Goal: Task Accomplishment & Management: Manage account settings

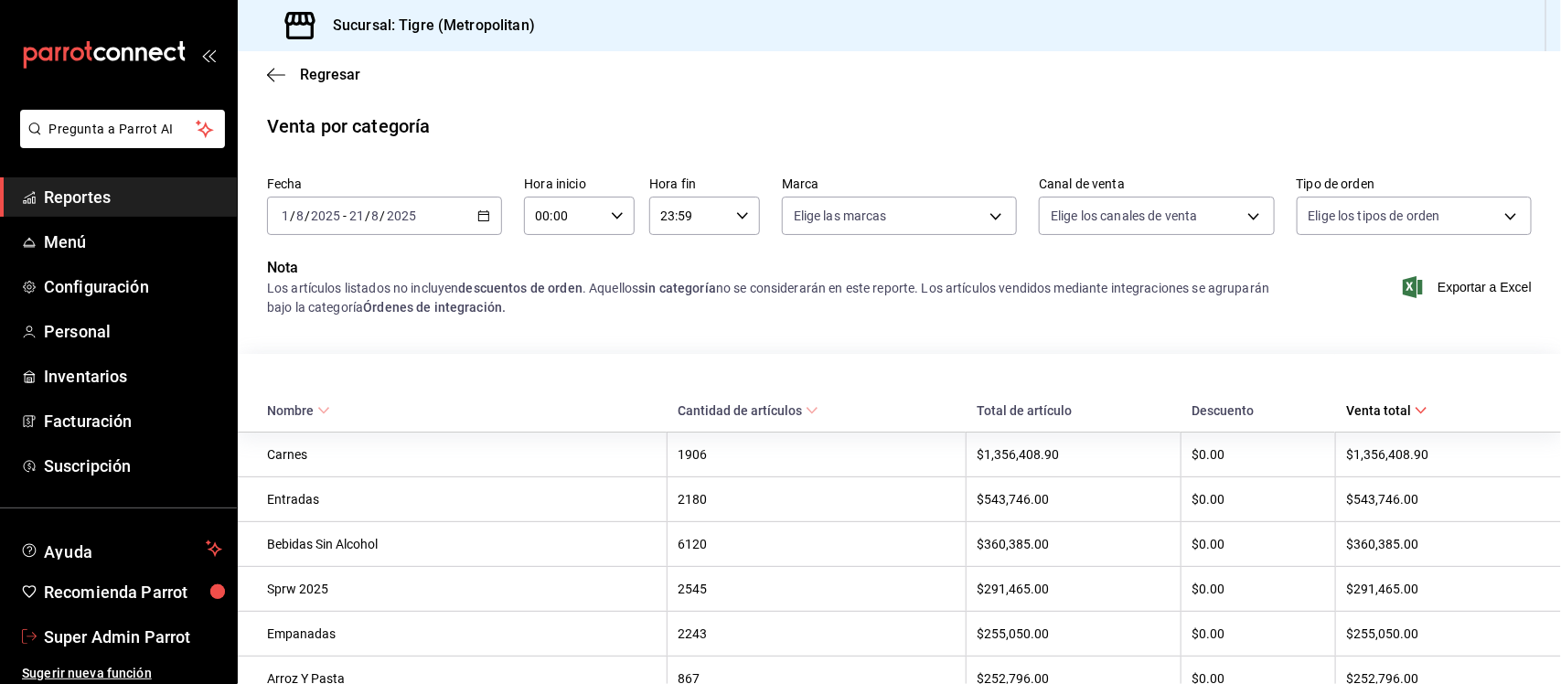
drag, startPoint x: 0, startPoint y: 0, endPoint x: 80, endPoint y: 627, distance: 632.2
click at [76, 628] on span "Super Admin Parrot" at bounding box center [133, 636] width 178 height 25
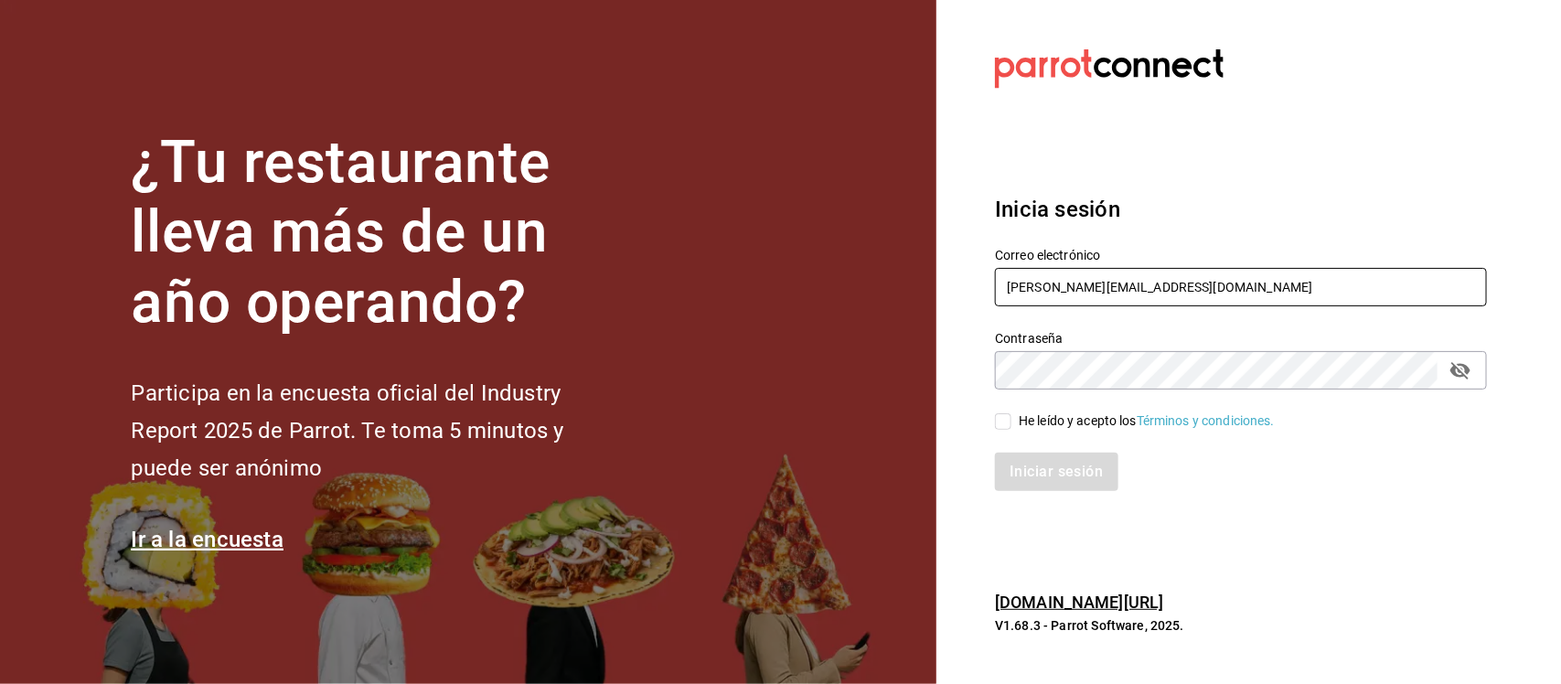
drag, startPoint x: 1163, startPoint y: 276, endPoint x: 925, endPoint y: 285, distance: 237.9
click at [925, 285] on div "¿Tu restaurante lleva más de un año operando? Participa en la encuesta oficial …" at bounding box center [780, 342] width 1561 height 684
paste input "ichikani@arcos.com Parr0tConnec7"
click at [1205, 284] on input "ichikani@arcos.com Parr0tConnec7" at bounding box center [1241, 287] width 492 height 38
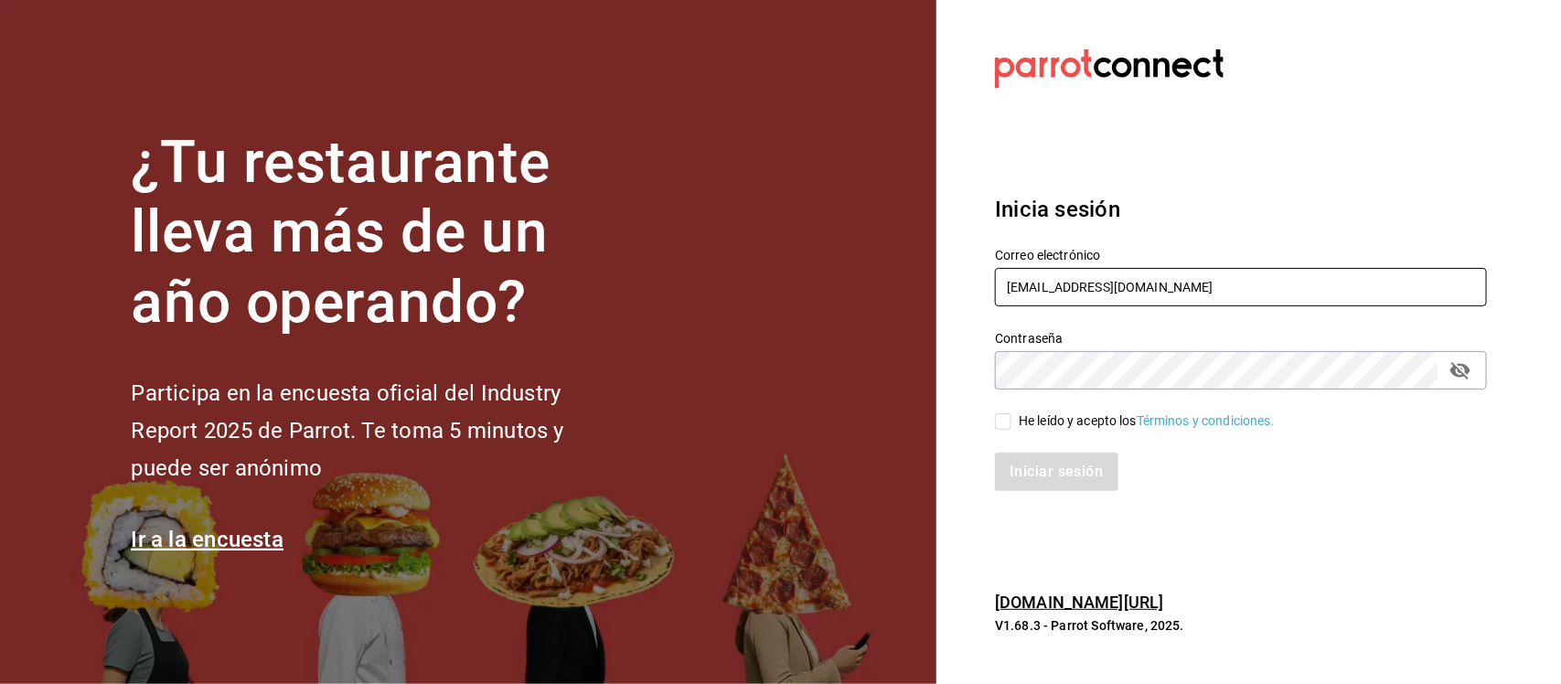
type input "ichikani@arcos.com"
click at [948, 375] on section "Datos incorrectos. Verifica que tu Correo o Contraseña estén bien escritos. Ini…" at bounding box center [1233, 342] width 594 height 684
click at [1008, 421] on input "He leído y acepto los Términos y condiciones." at bounding box center [1003, 421] width 16 height 16
checkbox input "true"
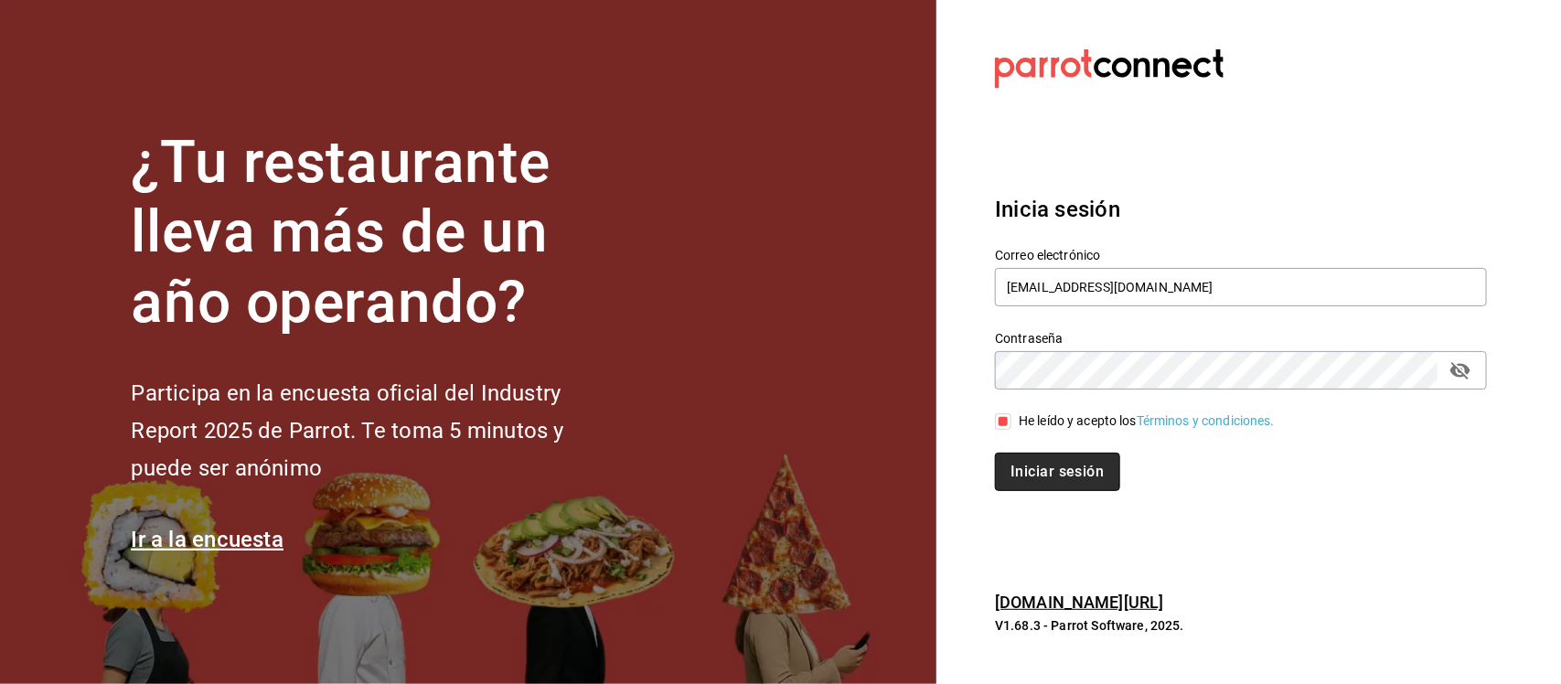
click at [1034, 478] on button "Iniciar sesión" at bounding box center [1057, 472] width 124 height 38
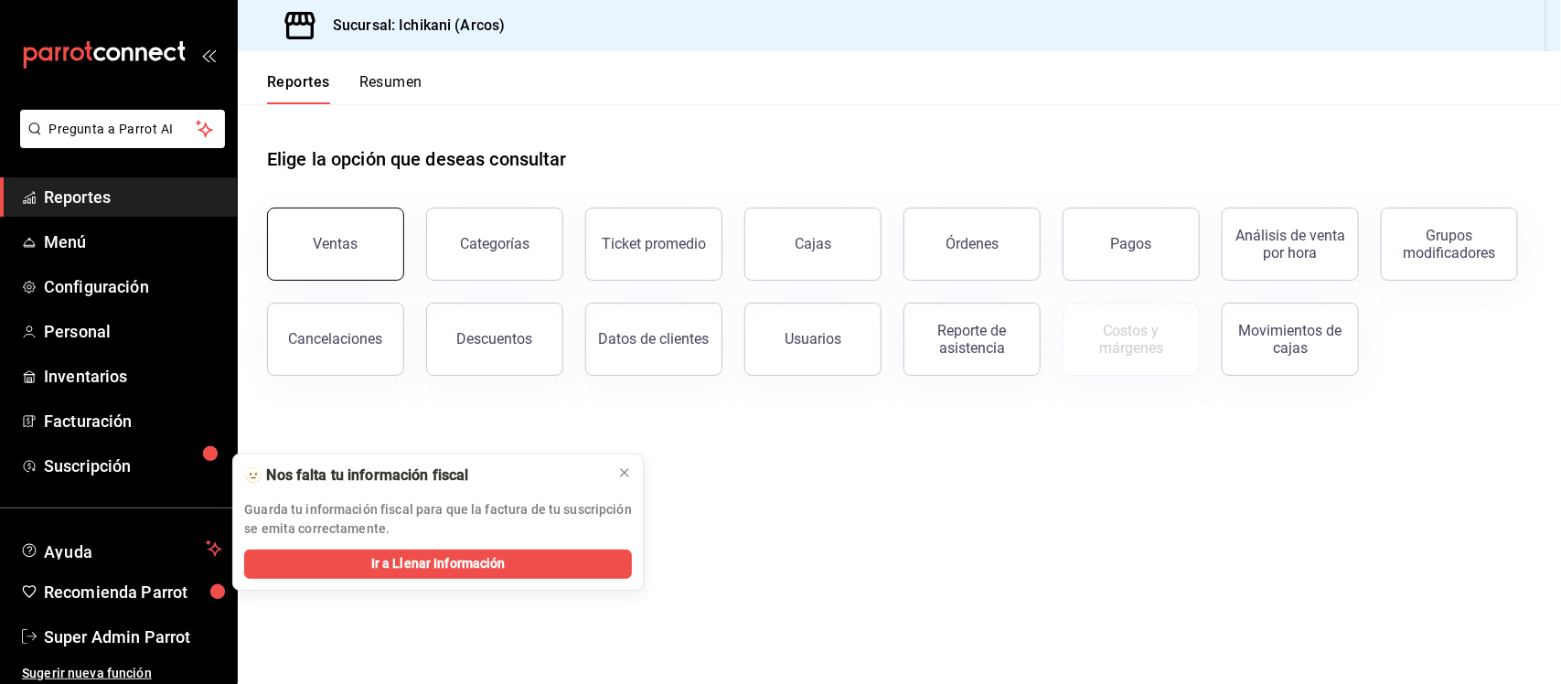
click at [359, 240] on button "Ventas" at bounding box center [335, 244] width 137 height 73
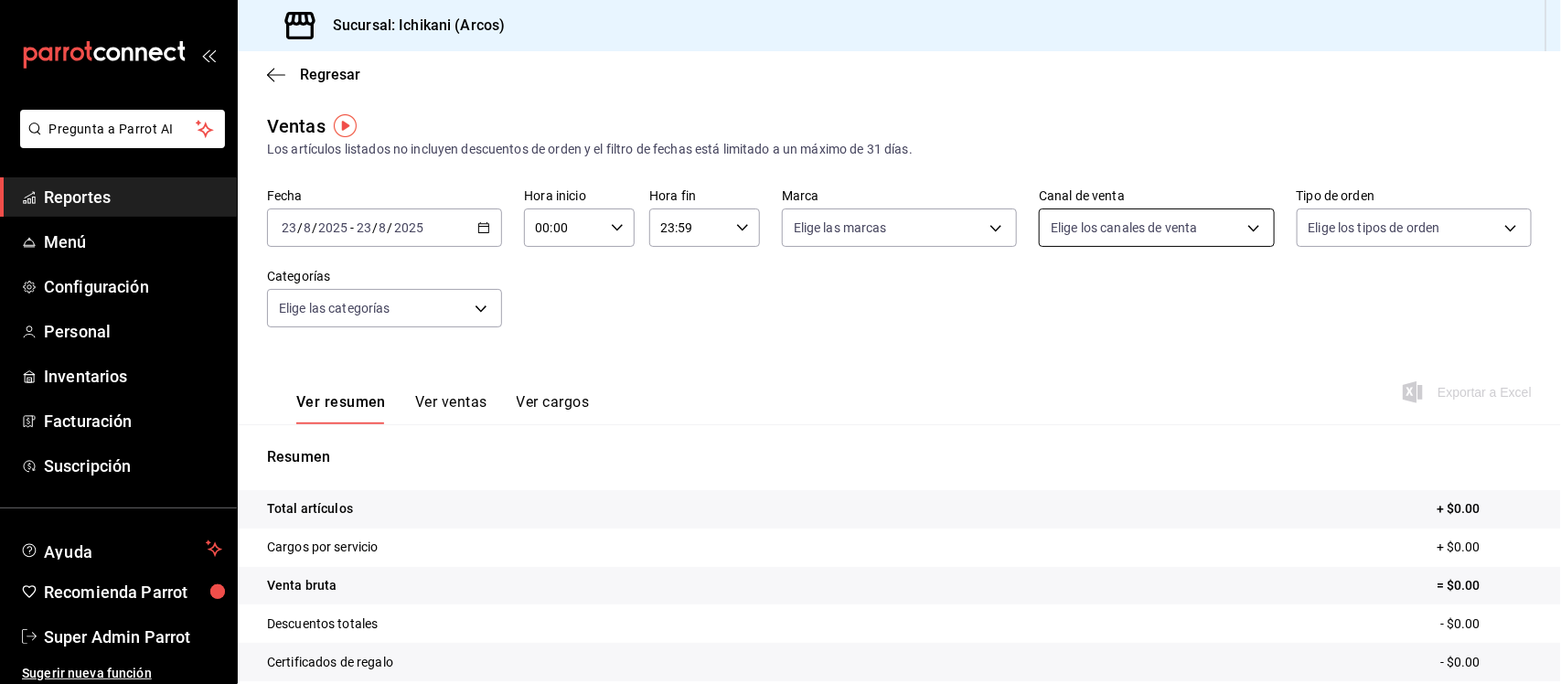
click at [1116, 225] on body "Pregunta a Parrot AI Reportes Menú Configuración Personal Inventarios Facturaci…" at bounding box center [780, 342] width 1561 height 684
click at [1116, 225] on div at bounding box center [780, 342] width 1561 height 684
click at [1328, 219] on body "Pregunta a Parrot AI Reportes Menú Configuración Personal Inventarios Facturaci…" at bounding box center [780, 342] width 1561 height 684
click at [1328, 219] on div at bounding box center [780, 342] width 1561 height 684
click at [449, 315] on body "Pregunta a Parrot AI Reportes Menú Configuración Personal Inventarios Facturaci…" at bounding box center [780, 342] width 1561 height 684
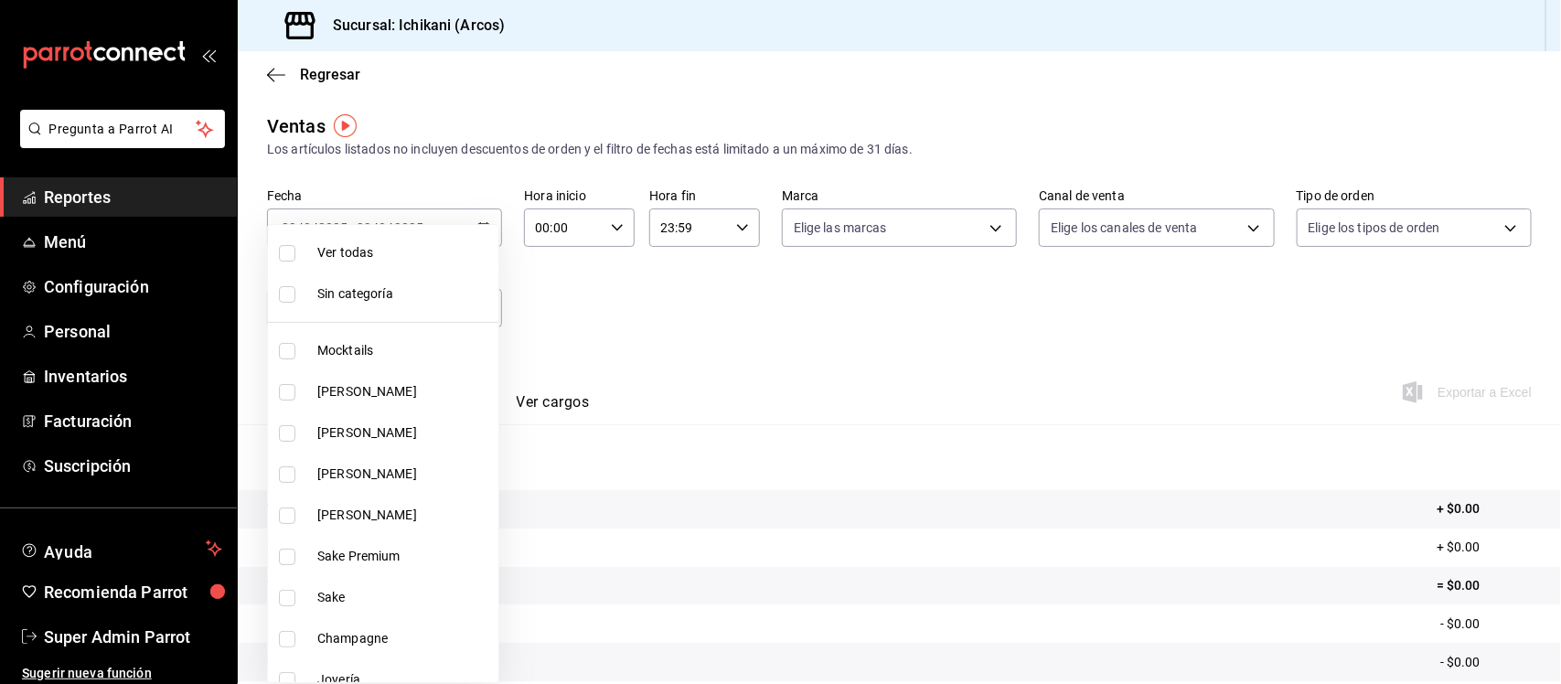
click at [700, 329] on div at bounding box center [780, 342] width 1561 height 684
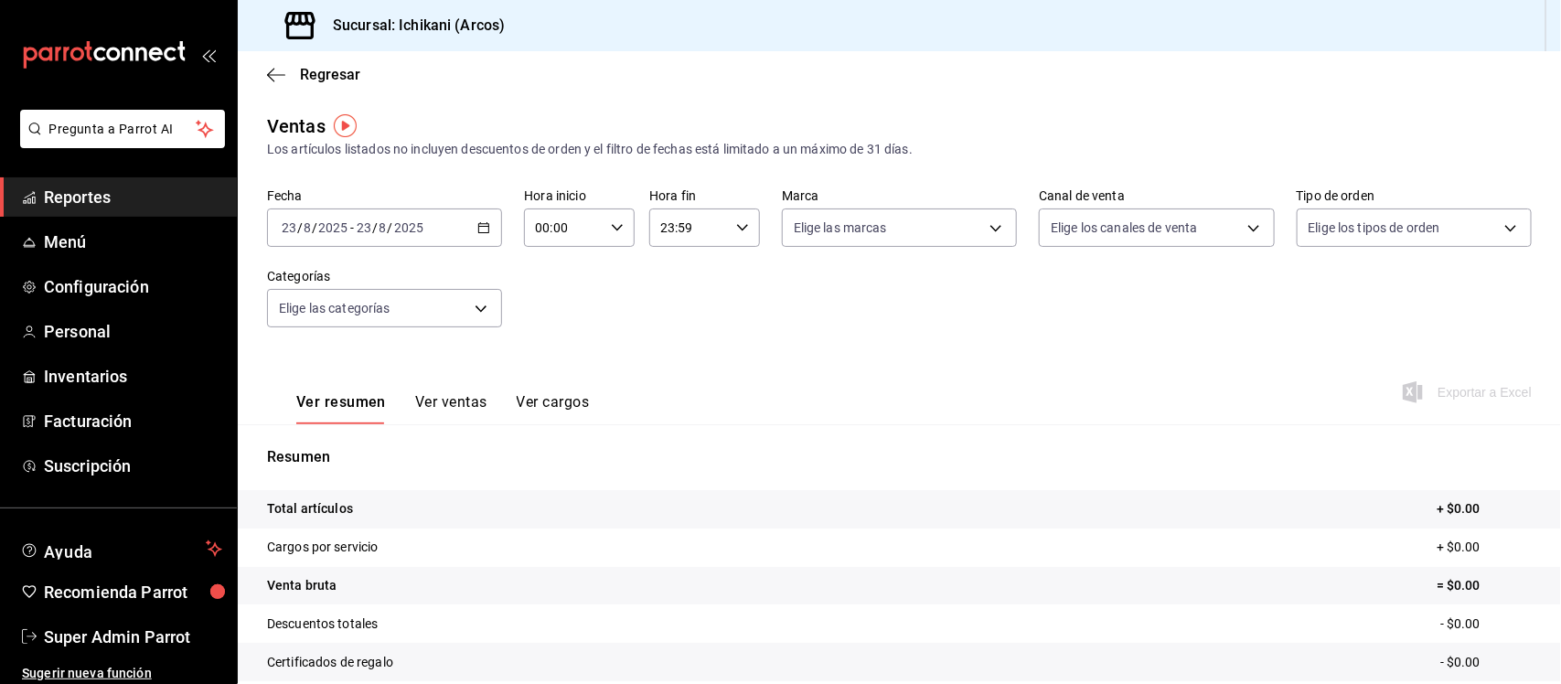
click at [478, 231] on \(Stroke\) "button" at bounding box center [483, 228] width 11 height 10
click at [311, 286] on span "Hoy" at bounding box center [354, 282] width 142 height 19
click at [477, 229] on icon "button" at bounding box center [483, 227] width 13 height 13
click at [325, 334] on li "Ayer" at bounding box center [353, 324] width 171 height 41
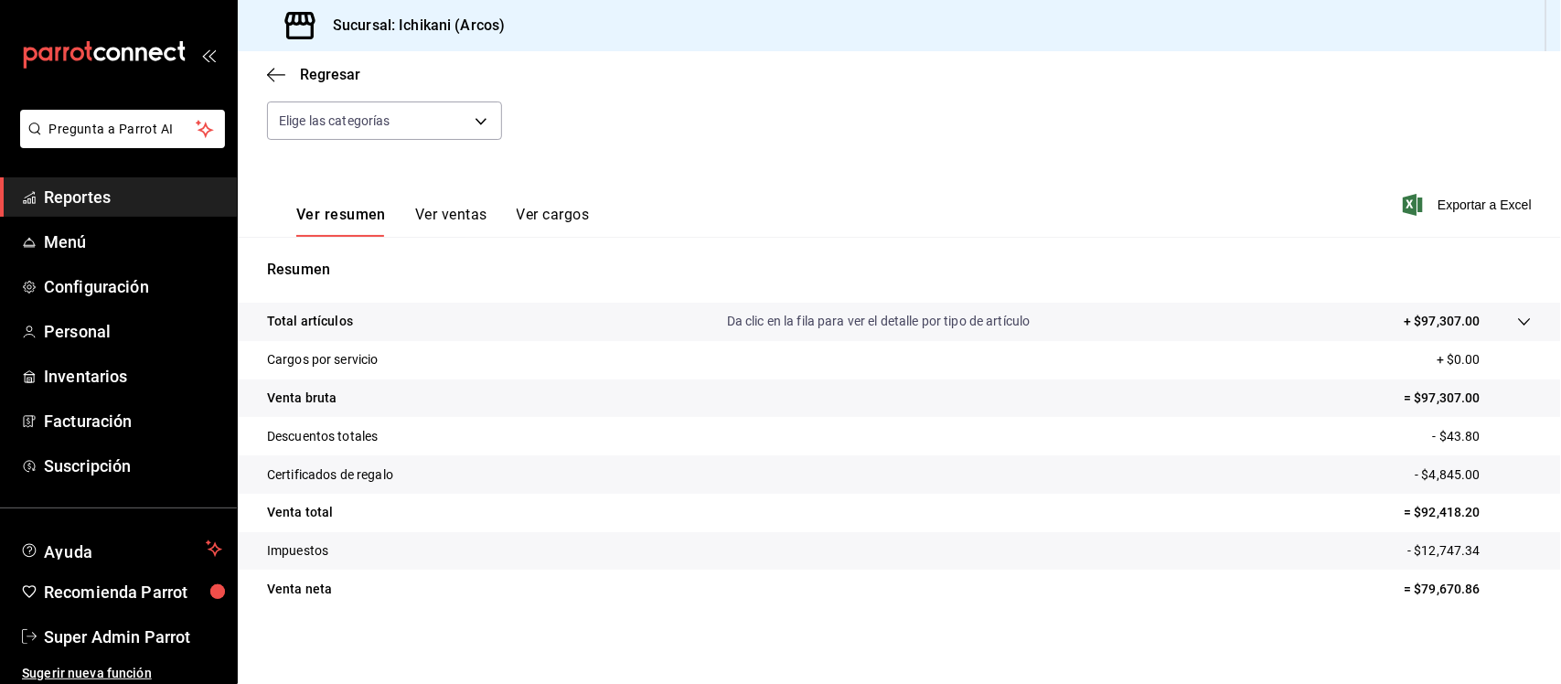
scroll to position [190, 0]
click at [1517, 316] on icon at bounding box center [1524, 319] width 15 height 15
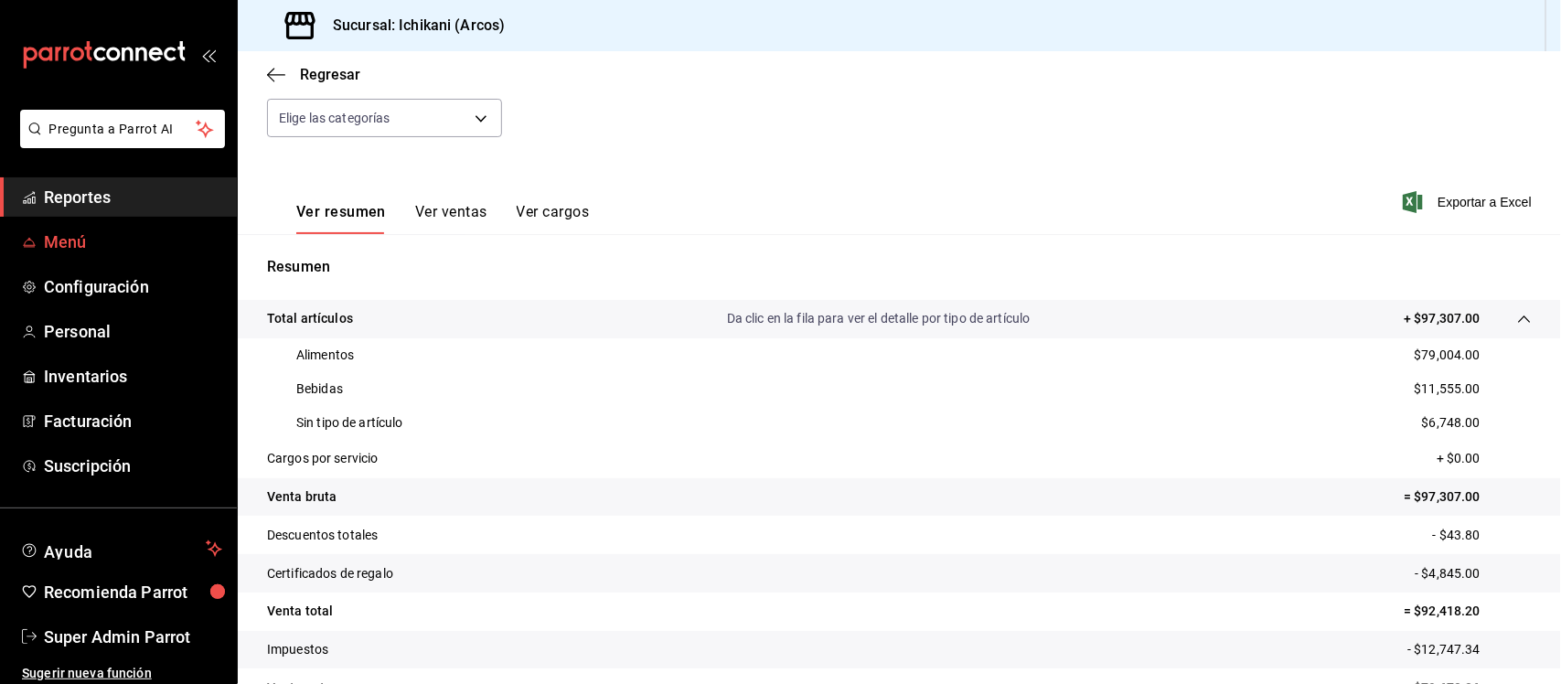
click at [69, 256] on link "Menú" at bounding box center [118, 241] width 237 height 39
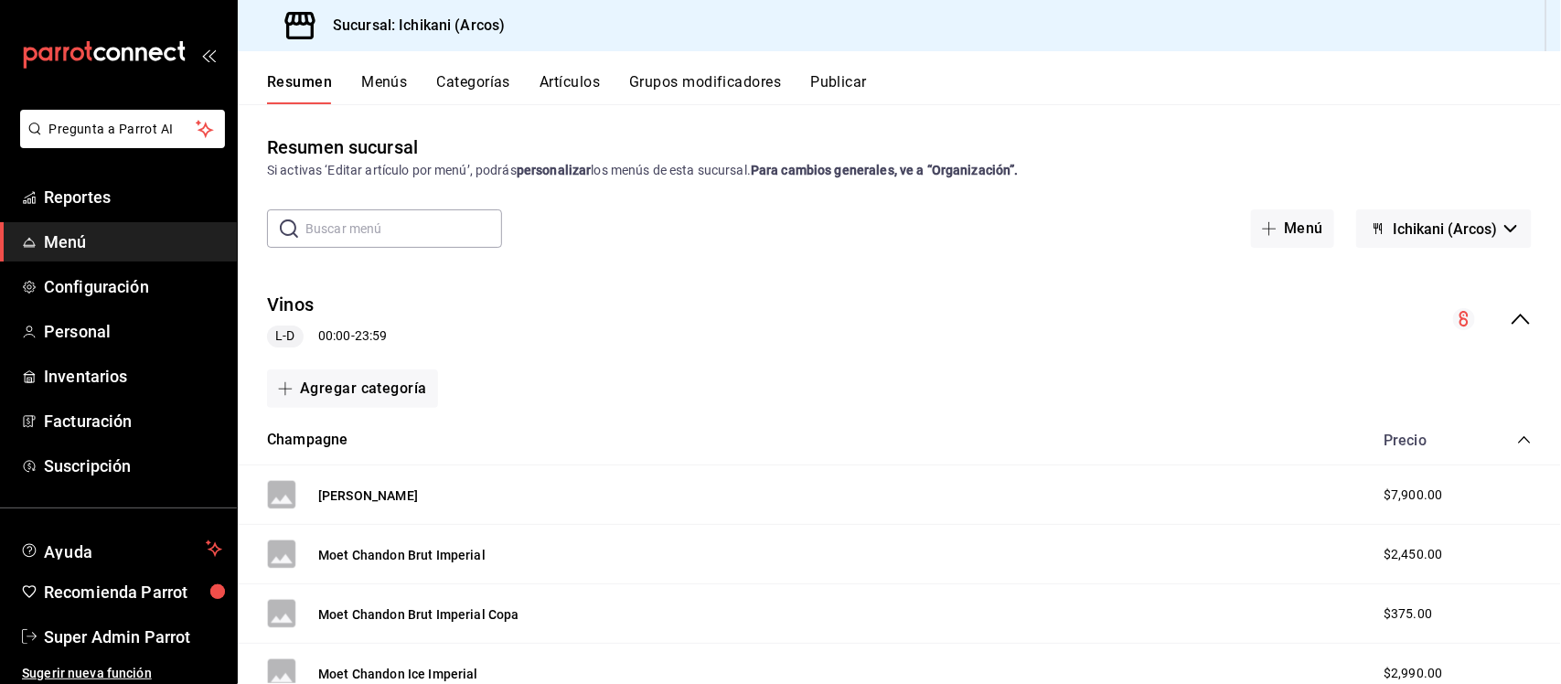
click at [1509, 312] on icon "collapse-menu-row" at bounding box center [1520, 319] width 22 height 22
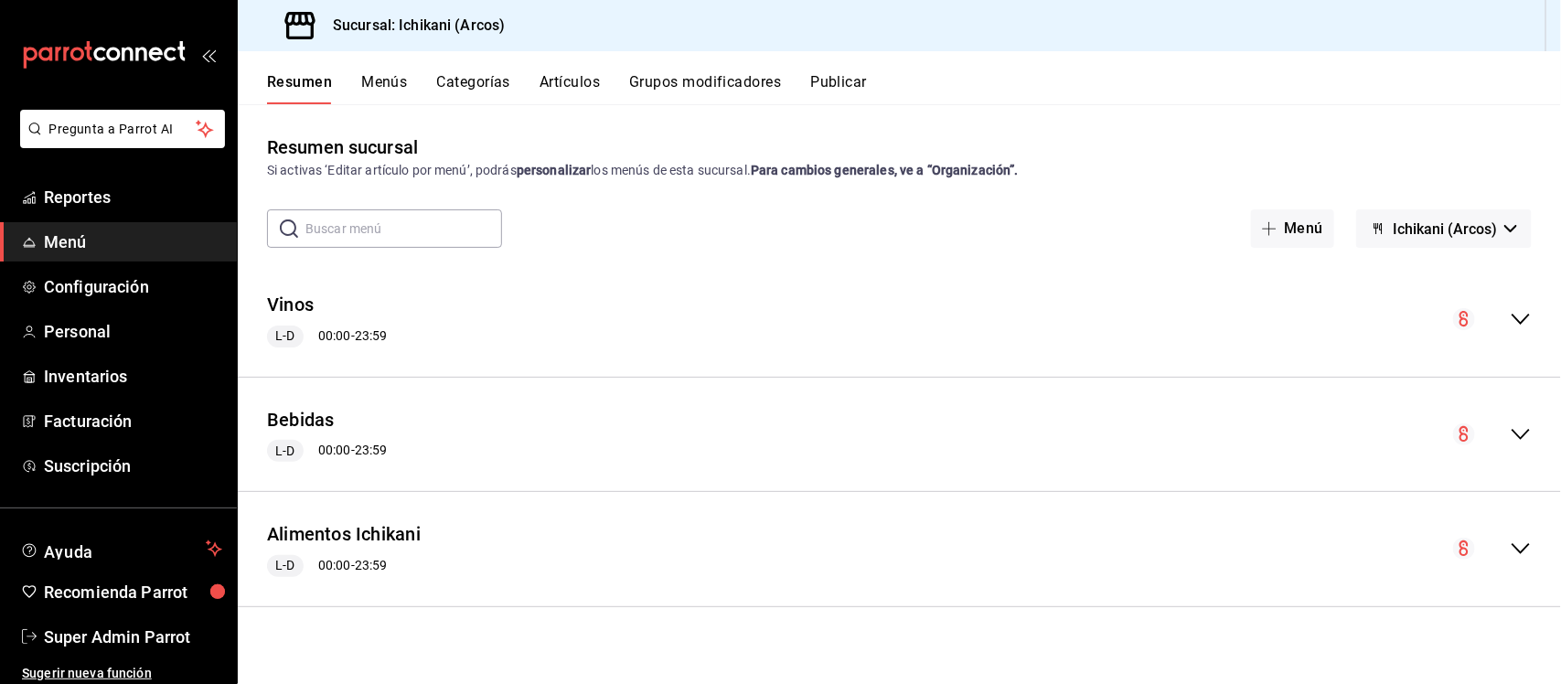
click at [1511, 316] on icon "collapse-menu-row" at bounding box center [1520, 319] width 22 height 22
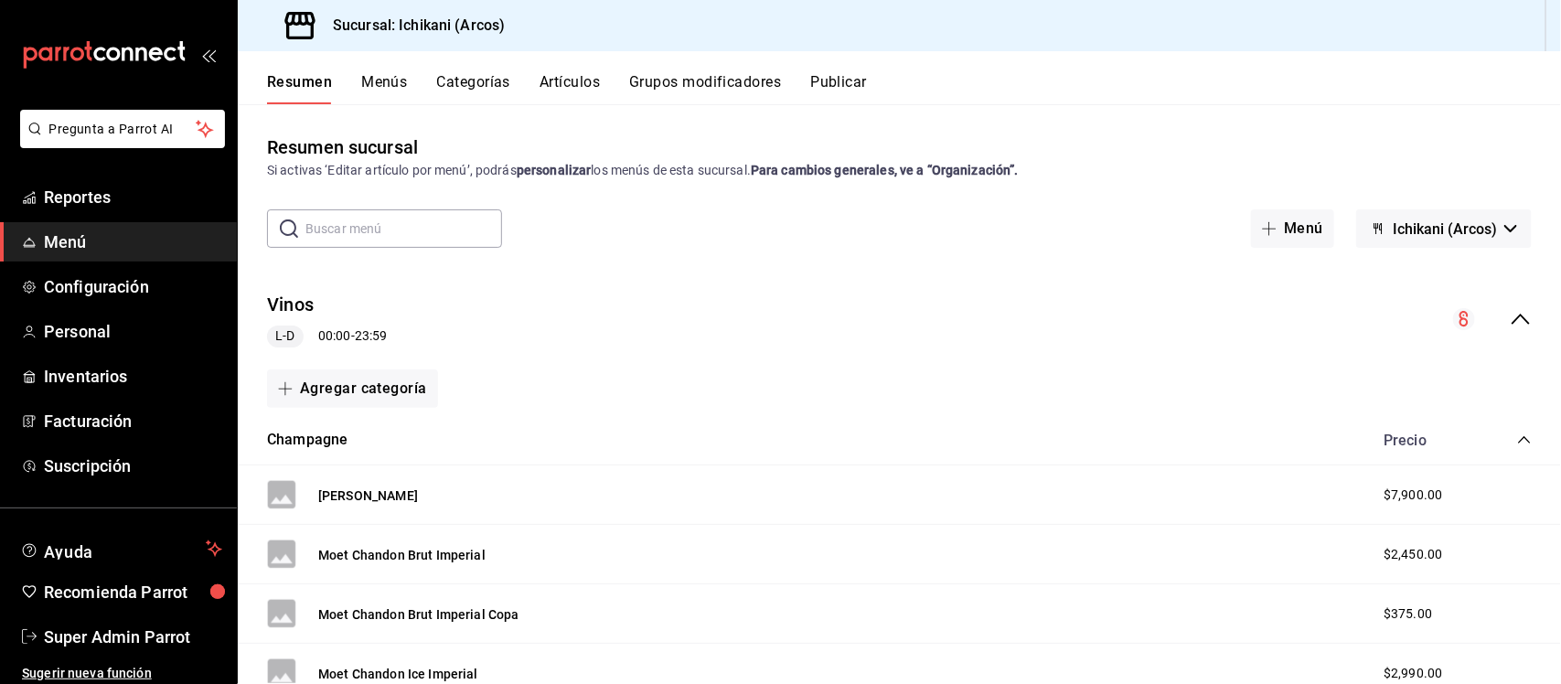
click at [1511, 316] on icon "collapse-menu-row" at bounding box center [1520, 319] width 22 height 22
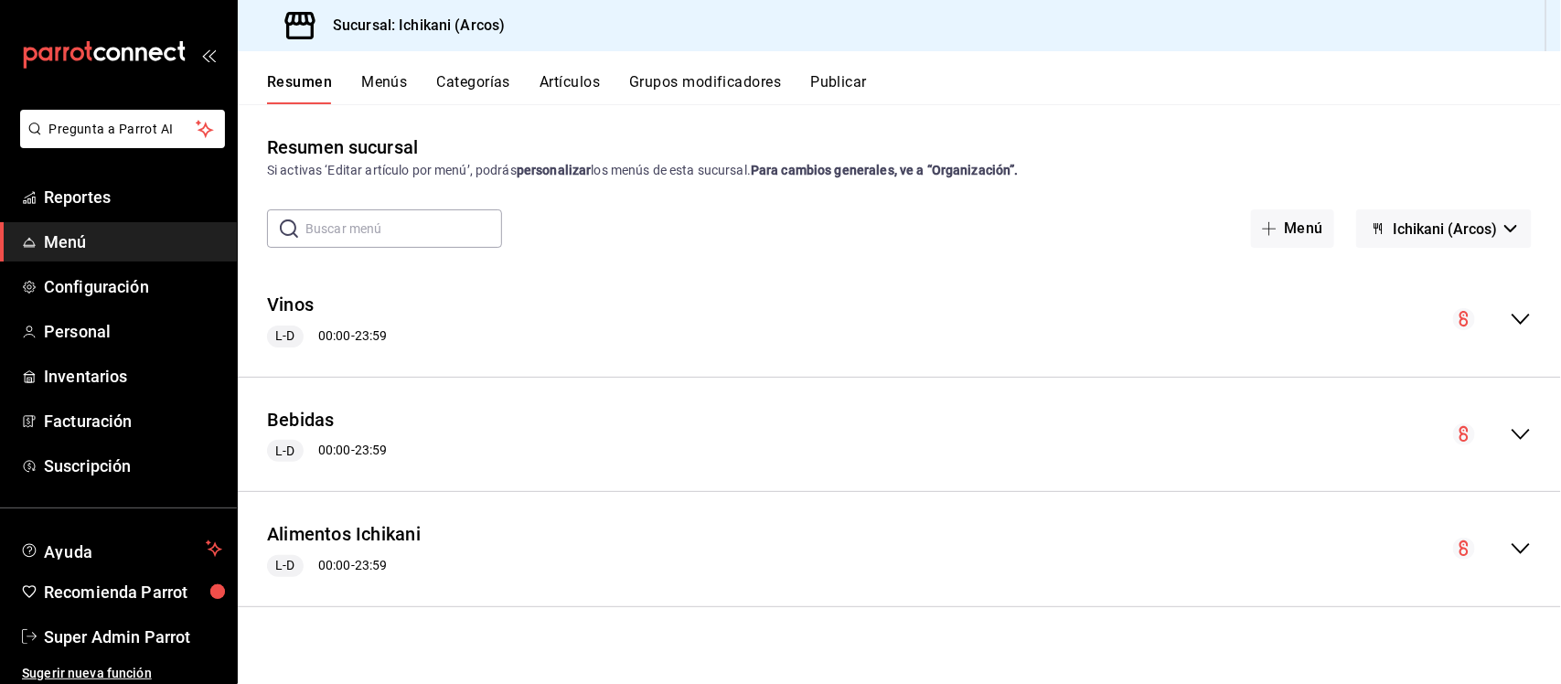
click at [1518, 320] on icon "collapse-menu-row" at bounding box center [1520, 319] width 18 height 11
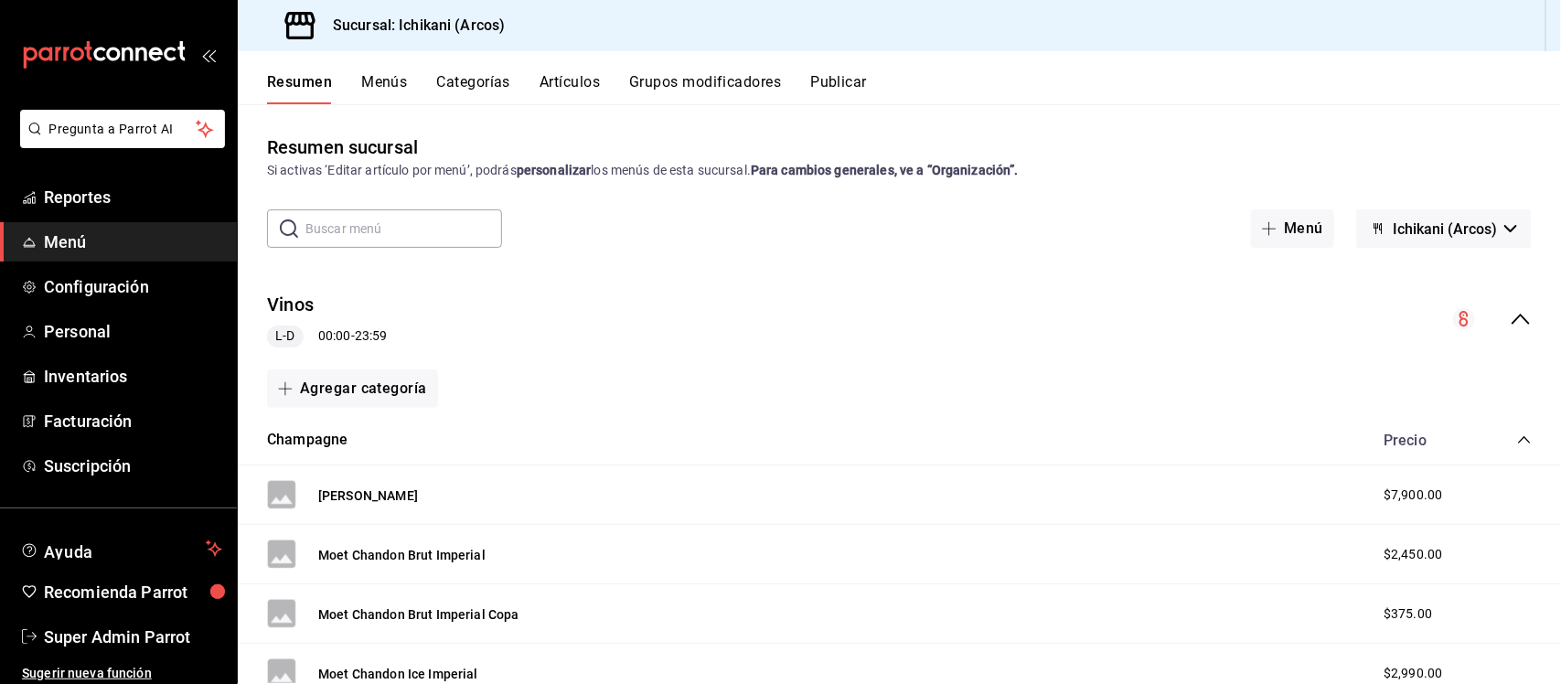
drag, startPoint x: 422, startPoint y: 498, endPoint x: 259, endPoint y: 522, distance: 165.4
click at [259, 522] on div "Dom Perignon $7,900.00" at bounding box center [899, 494] width 1323 height 59
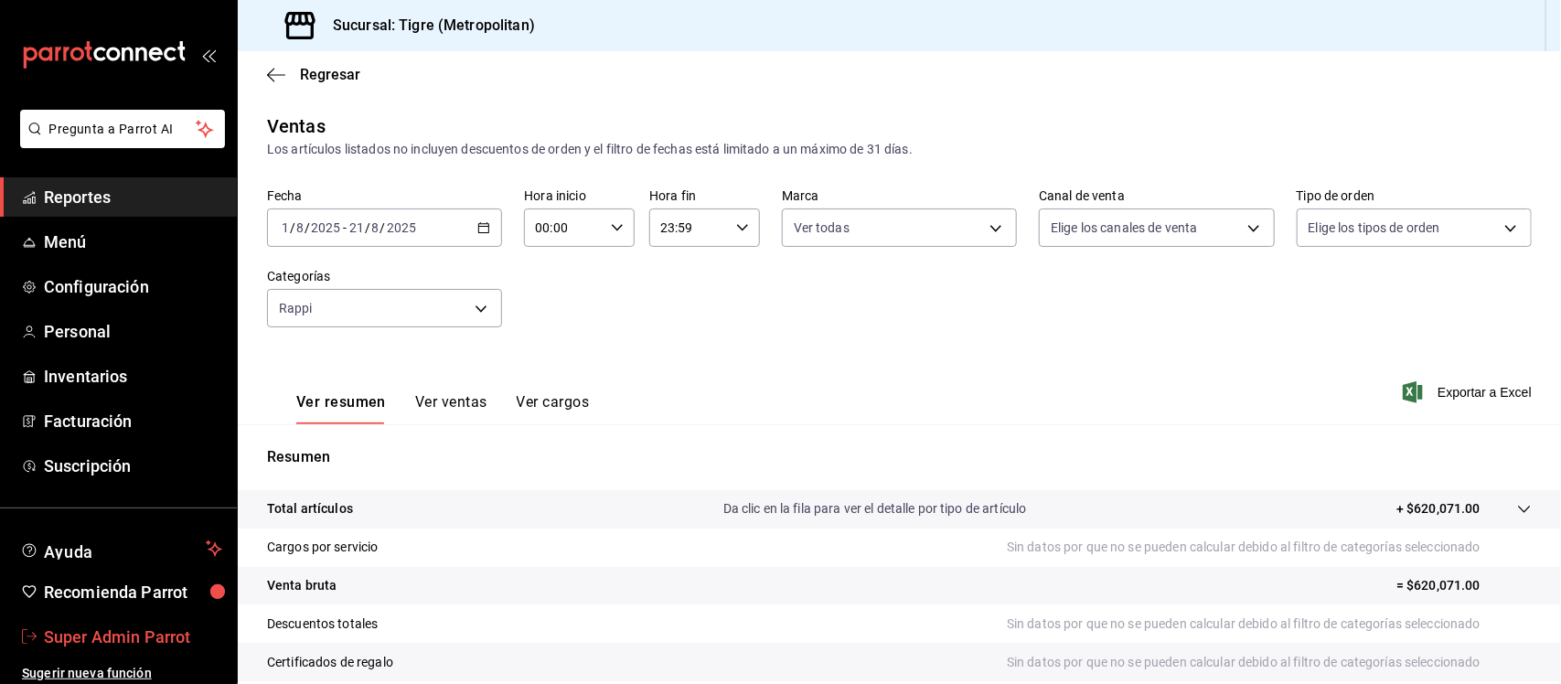
scroll to position [114, 0]
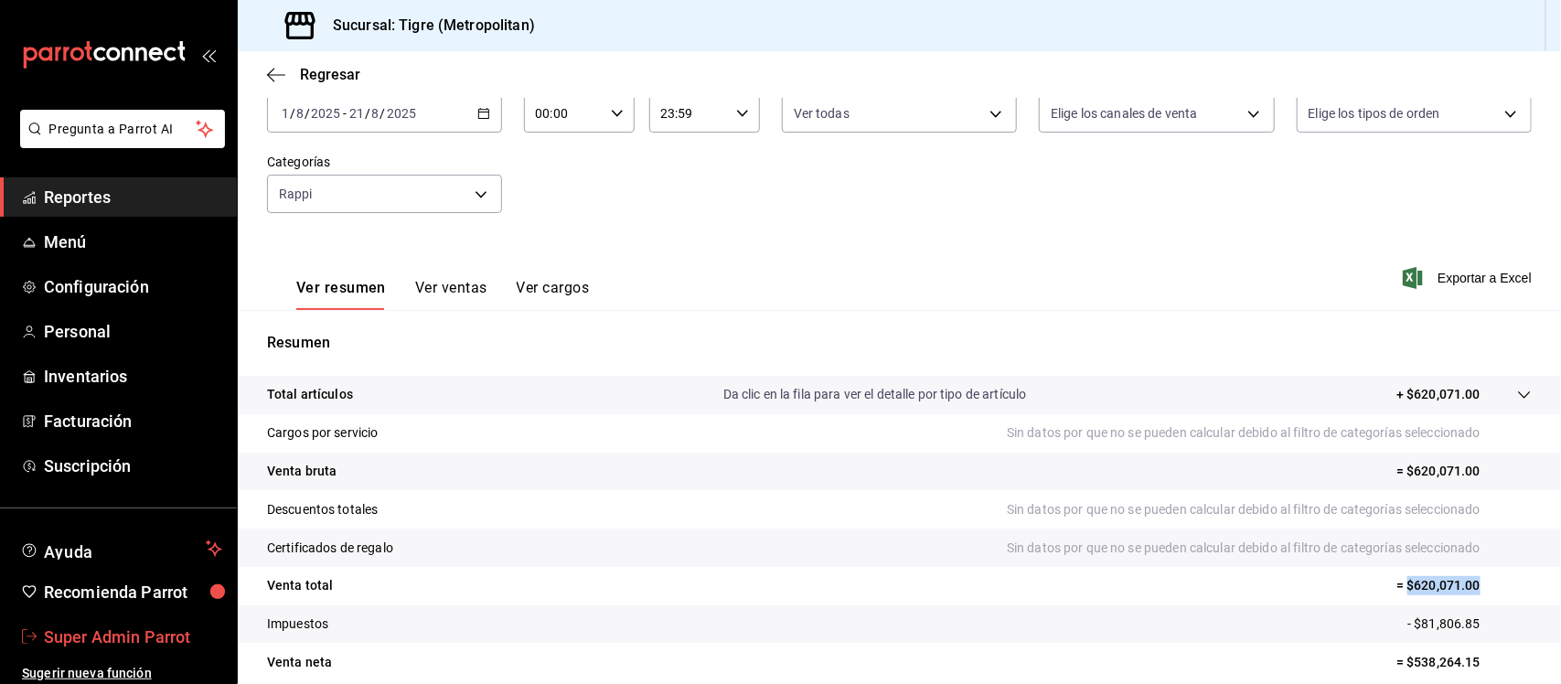
click at [137, 633] on span "Super Admin Parrot" at bounding box center [133, 636] width 178 height 25
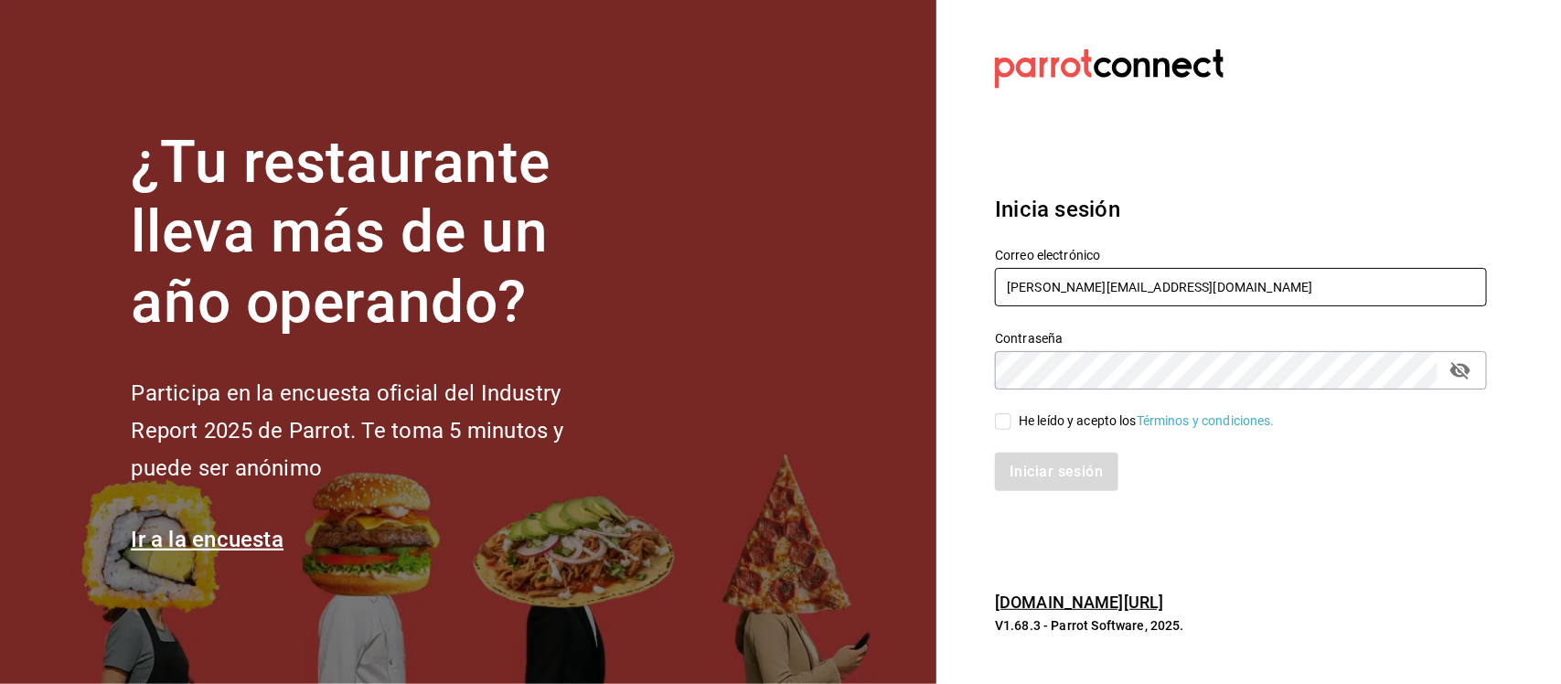
drag, startPoint x: 1179, startPoint y: 289, endPoint x: 869, endPoint y: 320, distance: 311.5
click at [869, 320] on div "¿Tu restaurante lleva más de un año operando? Participa en la encuesta oficial …" at bounding box center [780, 342] width 1561 height 684
paste input "mochomosarcos@costeno.com Parr0tConnec7"
click at [1219, 288] on input "mochomosarcos@costeno.com Parr0tConnec7" at bounding box center [1241, 287] width 492 height 38
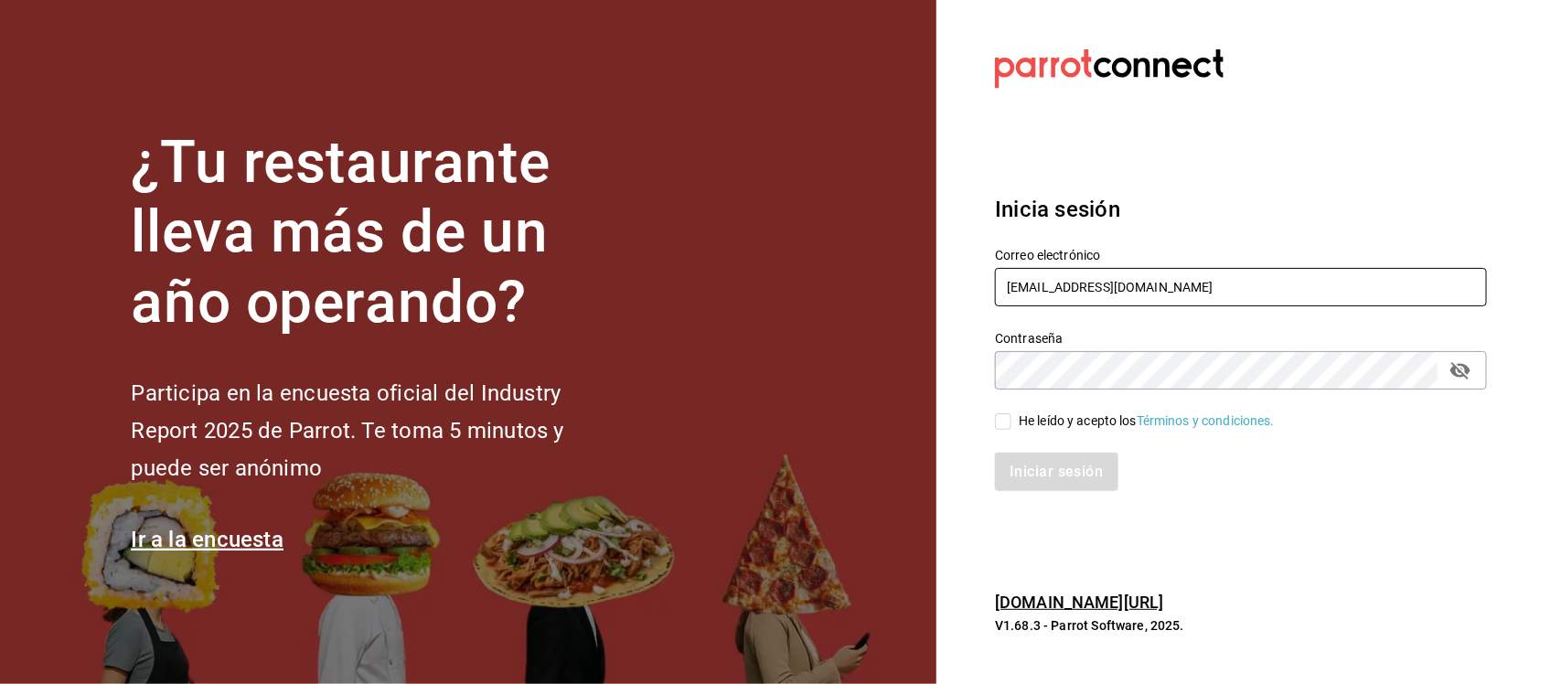
type input "mochomosarcos@costeno.com"
click at [921, 375] on div "¿Tu restaurante lleva más de un año operando? Participa en la encuesta oficial …" at bounding box center [780, 342] width 1561 height 684
click at [999, 425] on input "He leído y acepto los Términos y condiciones." at bounding box center [1003, 421] width 16 height 16
checkbox input "true"
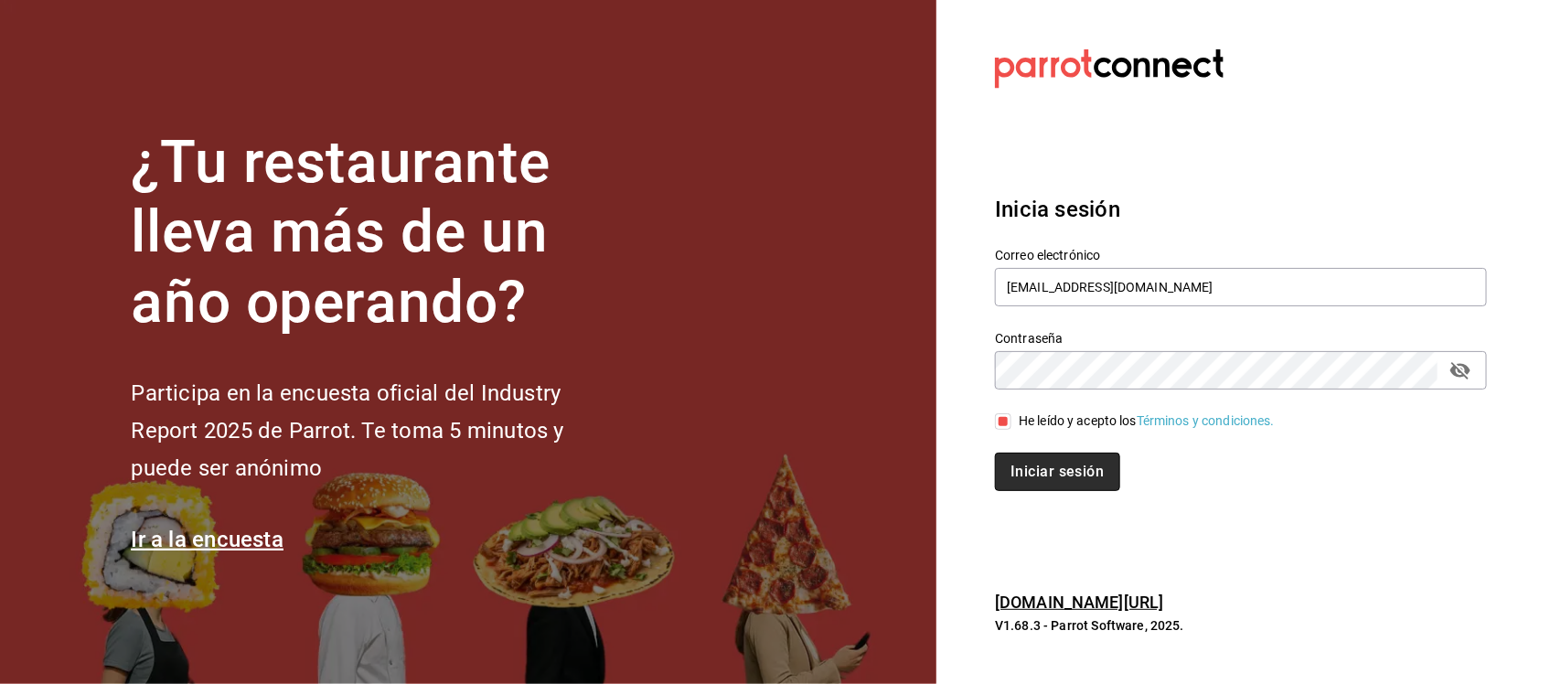
click at [1018, 459] on button "Iniciar sesión" at bounding box center [1057, 472] width 124 height 38
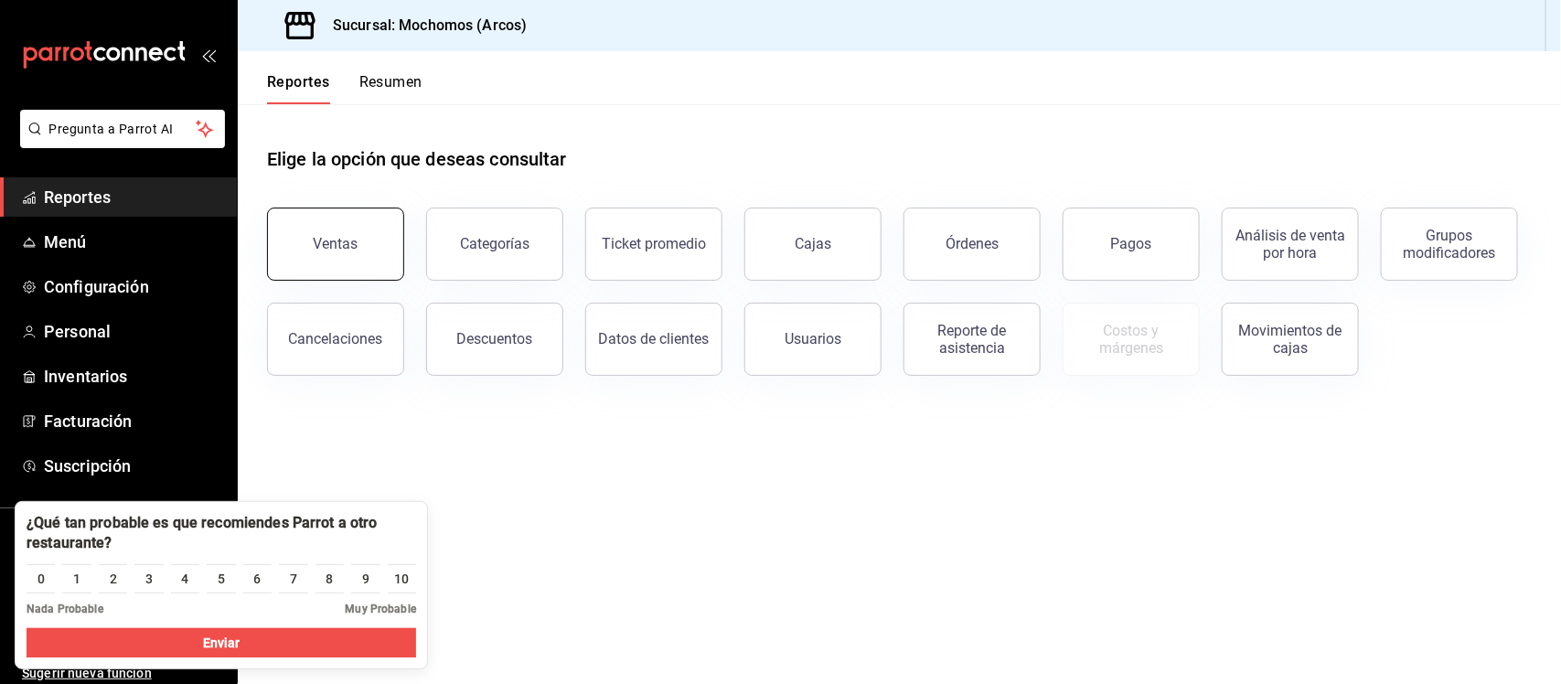
click at [336, 253] on button "Ventas" at bounding box center [335, 244] width 137 height 73
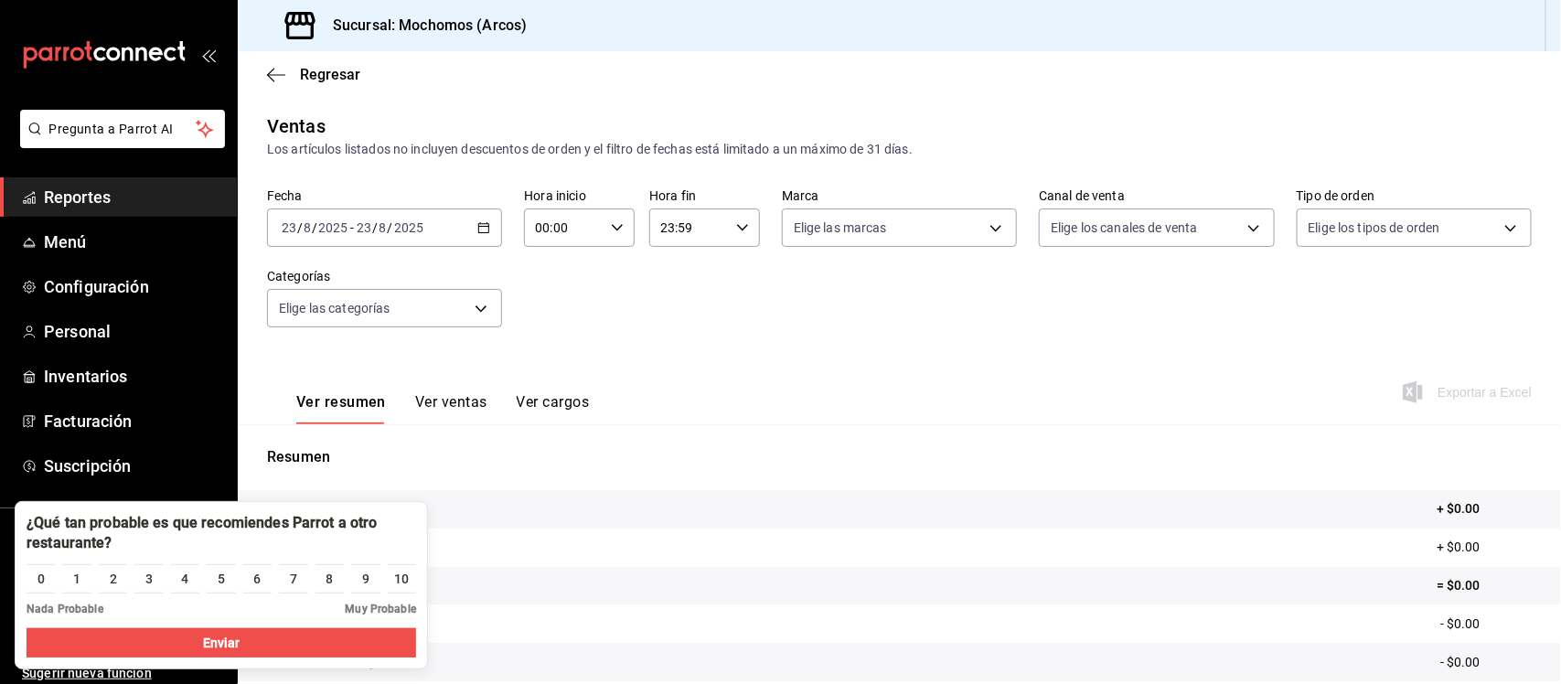
click at [485, 231] on \(Stroke\) "button" at bounding box center [483, 228] width 11 height 10
click at [364, 317] on span "Ayer" at bounding box center [354, 324] width 142 height 19
click at [1517, 512] on icon at bounding box center [1524, 509] width 15 height 15
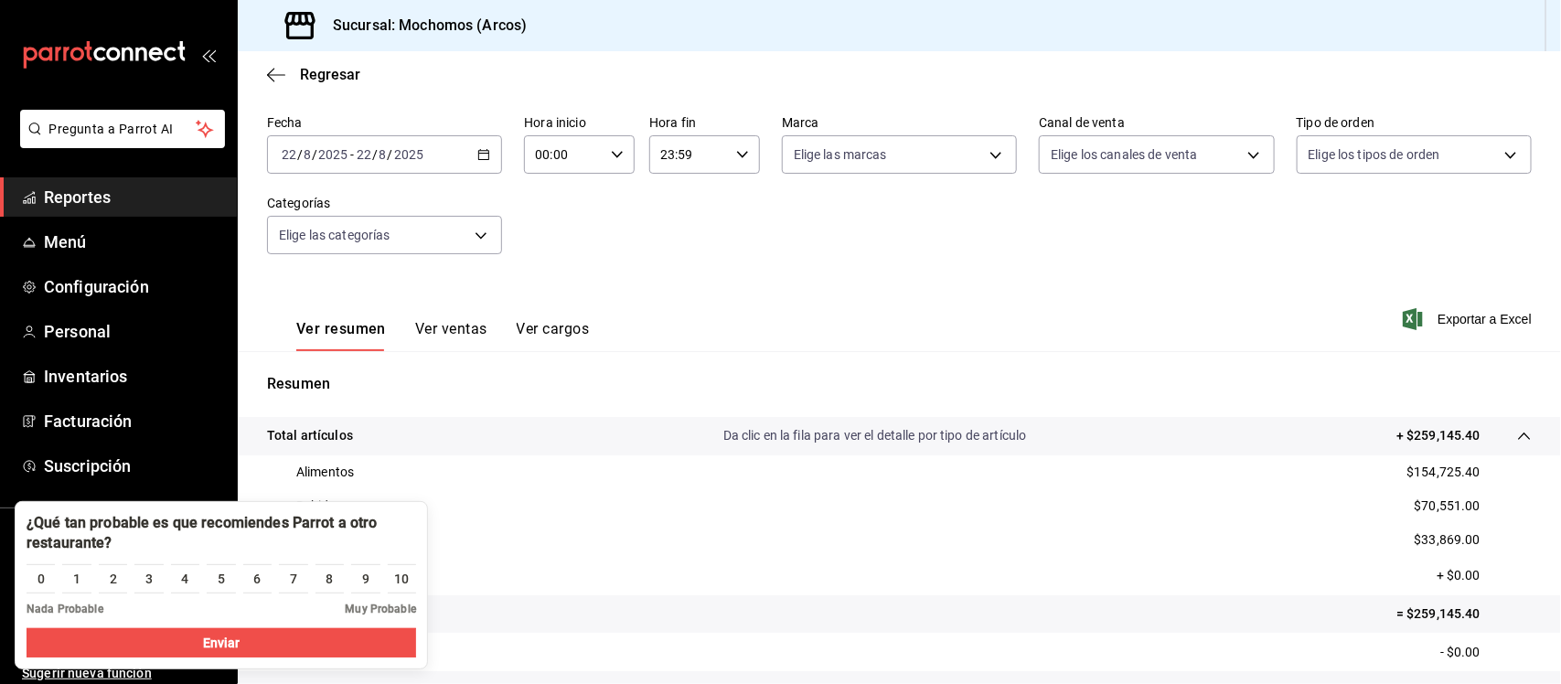
scroll to position [229, 0]
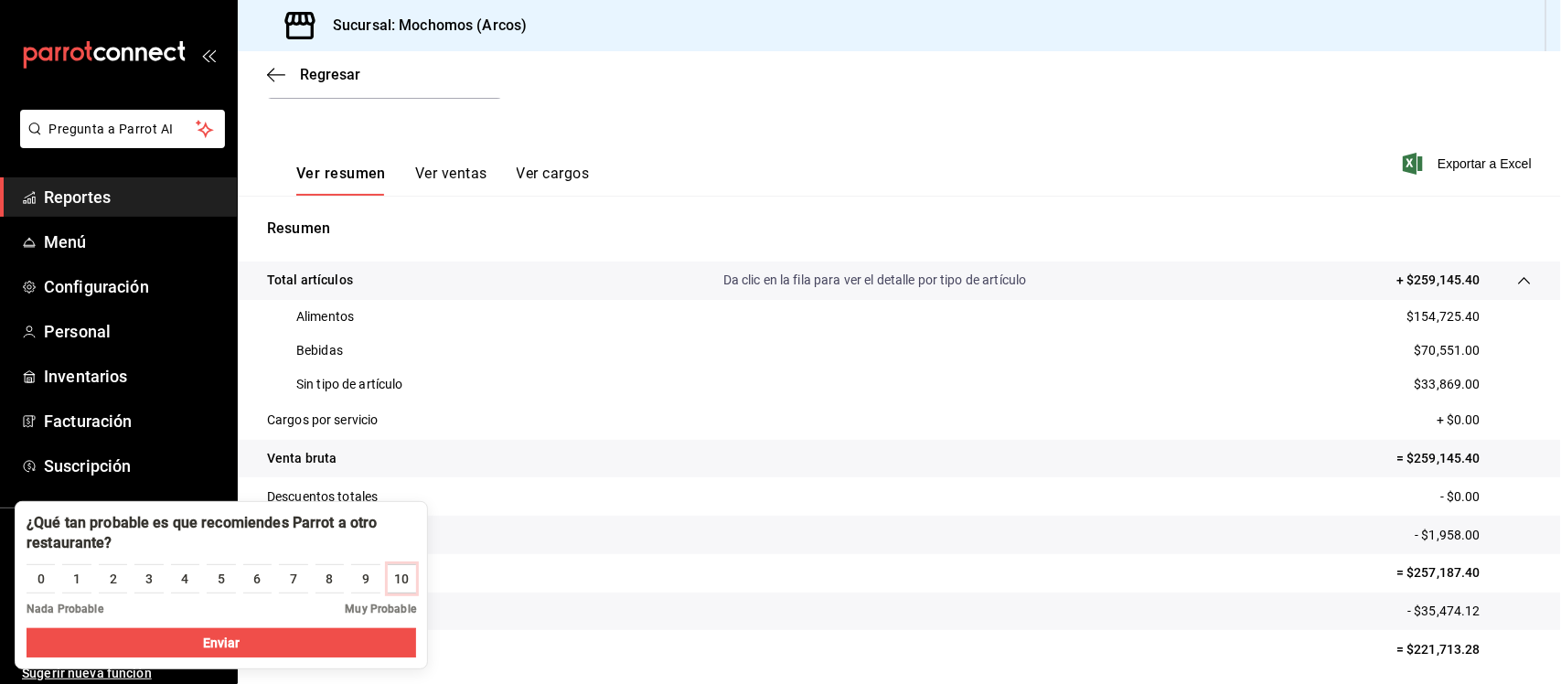
click at [398, 572] on div "10" at bounding box center [401, 579] width 15 height 19
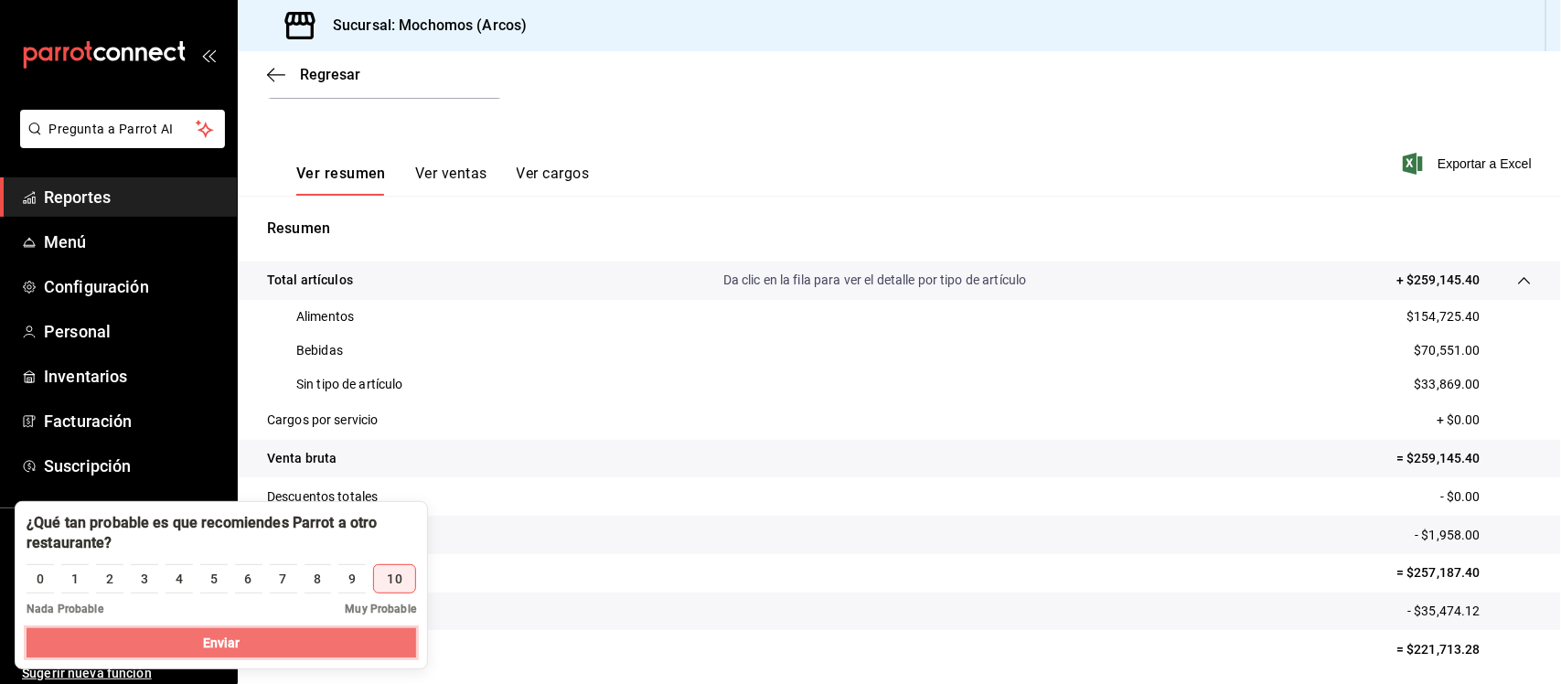
click at [368, 635] on button "Enviar" at bounding box center [221, 642] width 389 height 29
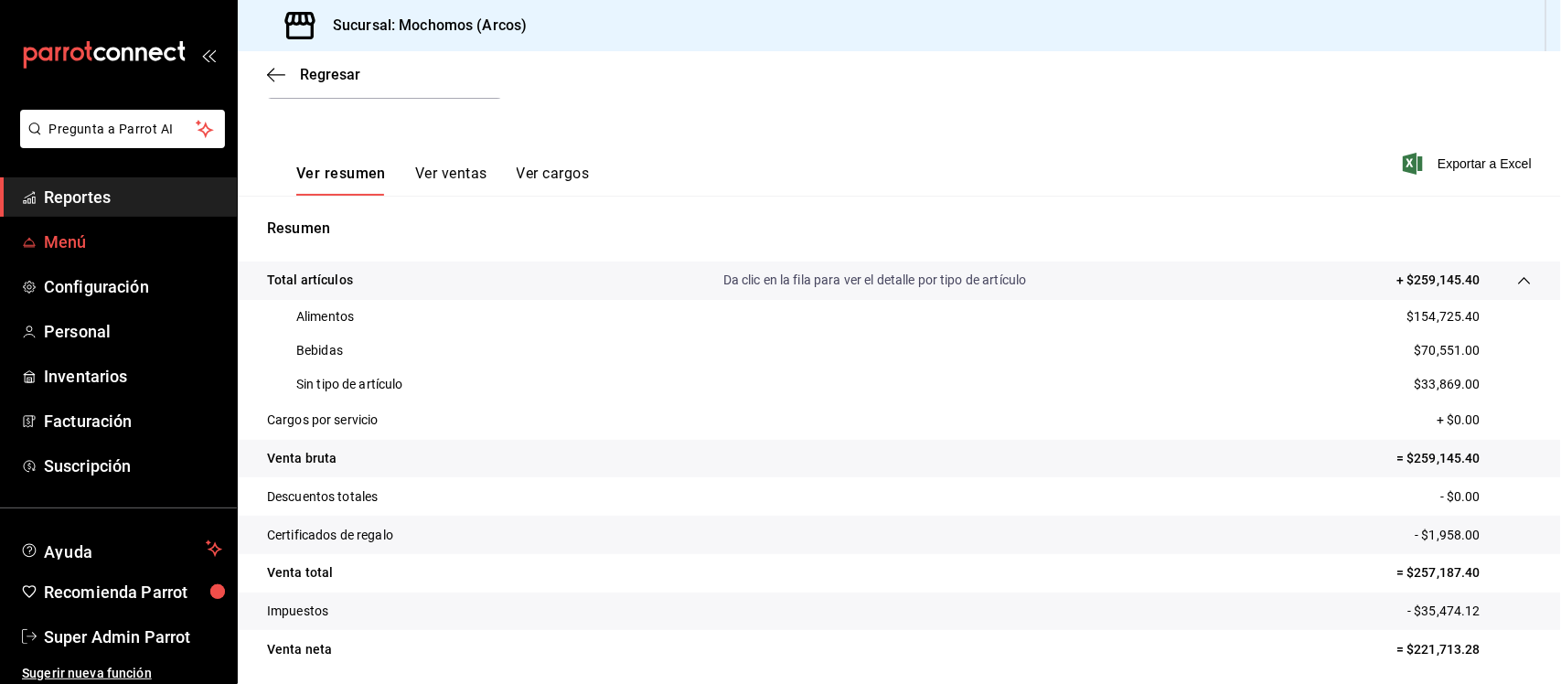
click at [83, 240] on span "Menú" at bounding box center [133, 241] width 178 height 25
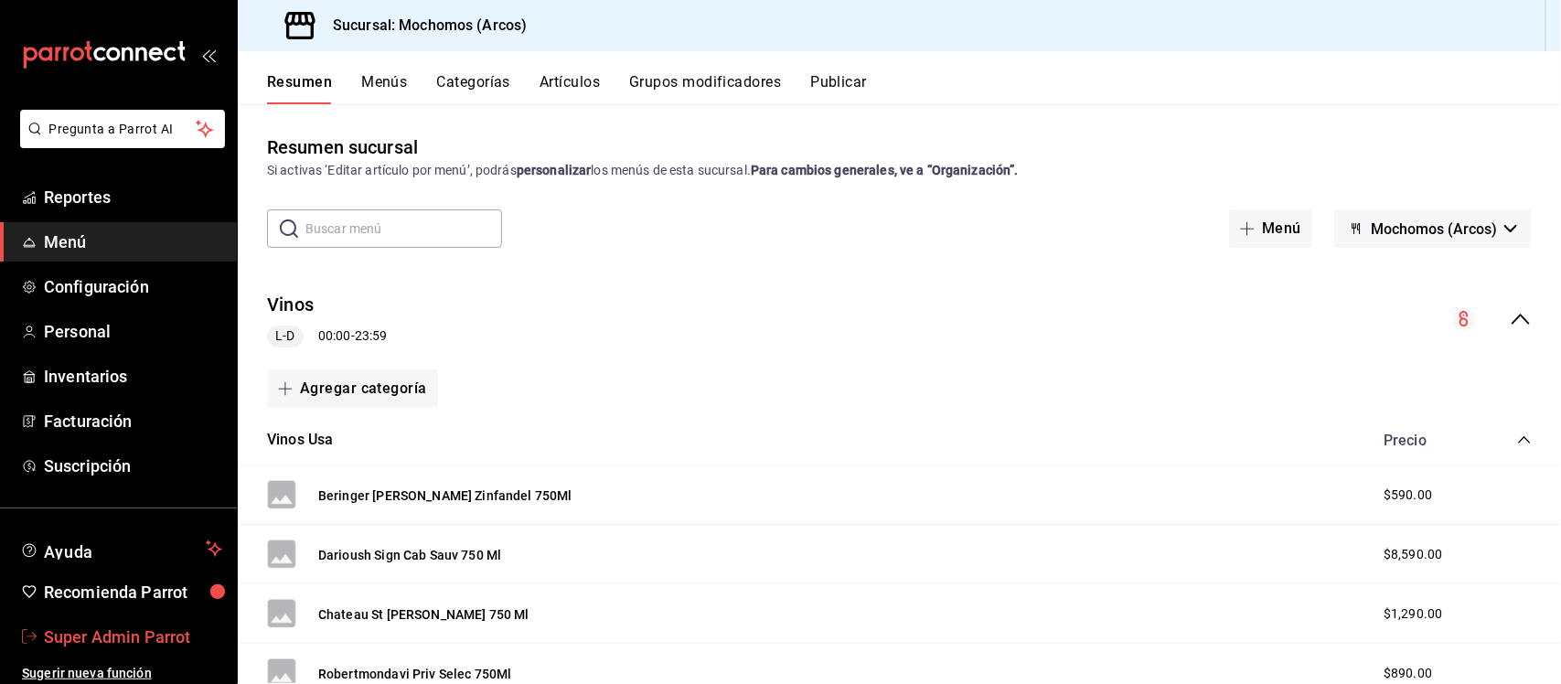
click at [144, 629] on span "Super Admin Parrot" at bounding box center [133, 636] width 178 height 25
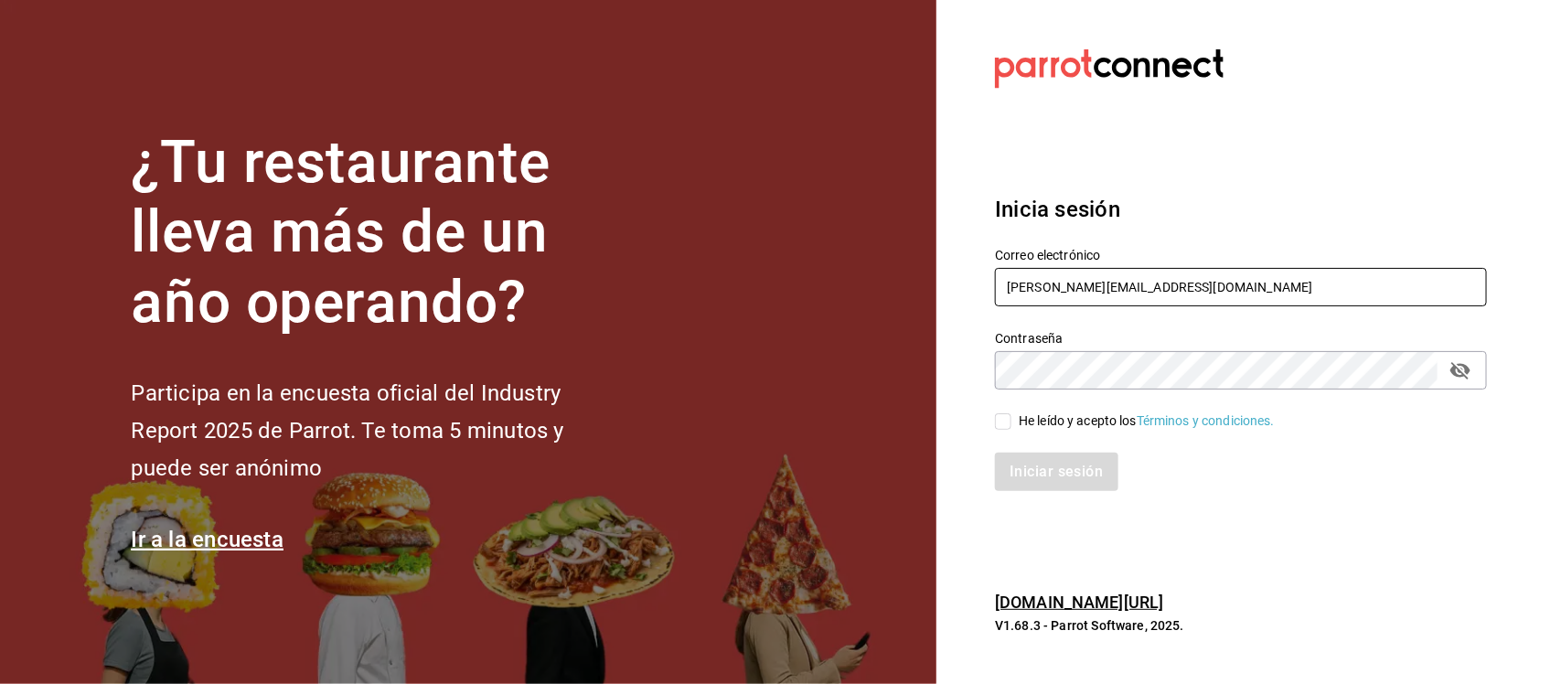
drag, startPoint x: 1168, startPoint y: 294, endPoint x: 942, endPoint y: 282, distance: 227.1
click at [942, 282] on section "Datos incorrectos. Verifica que tu Correo o Contraseña estén bien escritos. Ini…" at bounding box center [1233, 342] width 594 height 684
paste input "mochomostorreon@costeno.com Parr0tConnec7"
click at [1228, 285] on input "mochomostorreon@costeno.com Parr0tConnec7" at bounding box center [1241, 287] width 492 height 38
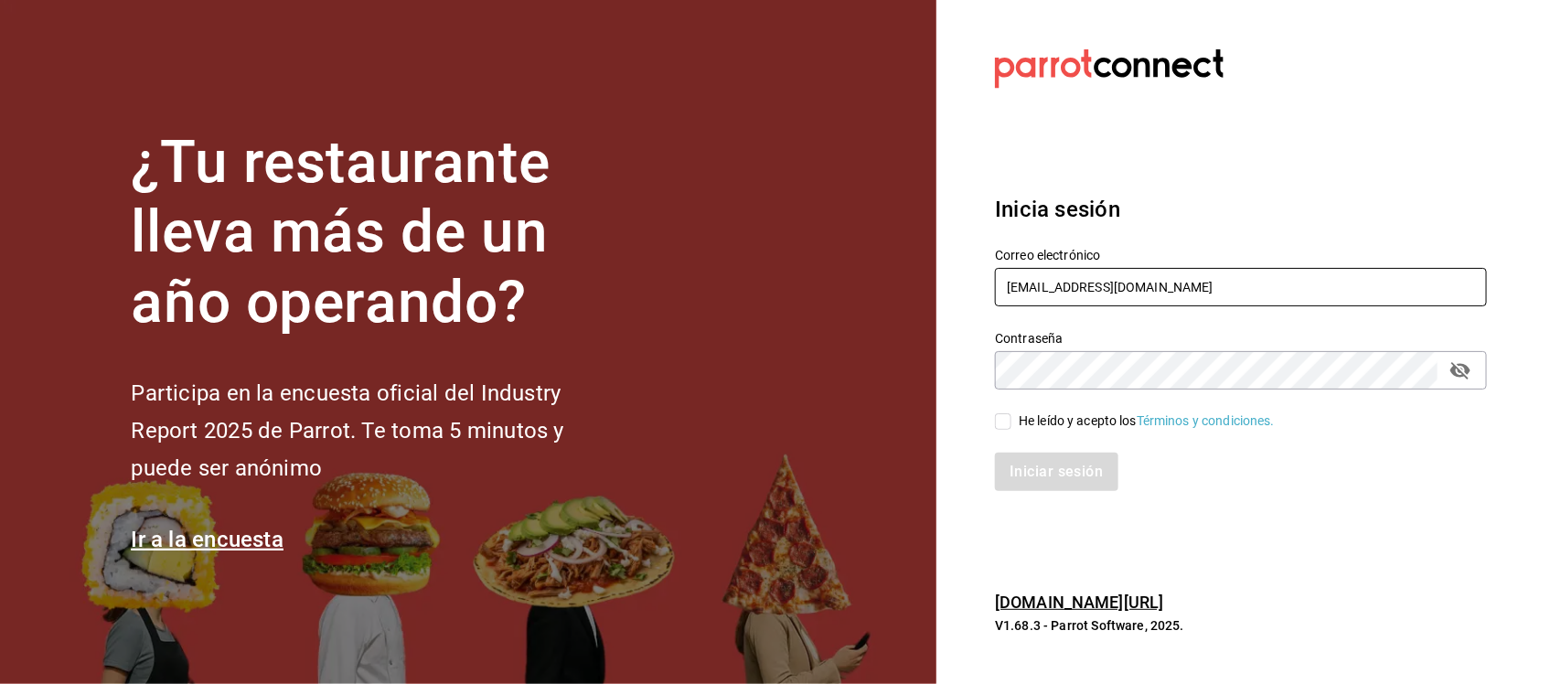
type input "mochomostorreon@costeno.com"
click at [973, 377] on div "Contraseña Contraseña" at bounding box center [1230, 349] width 514 height 80
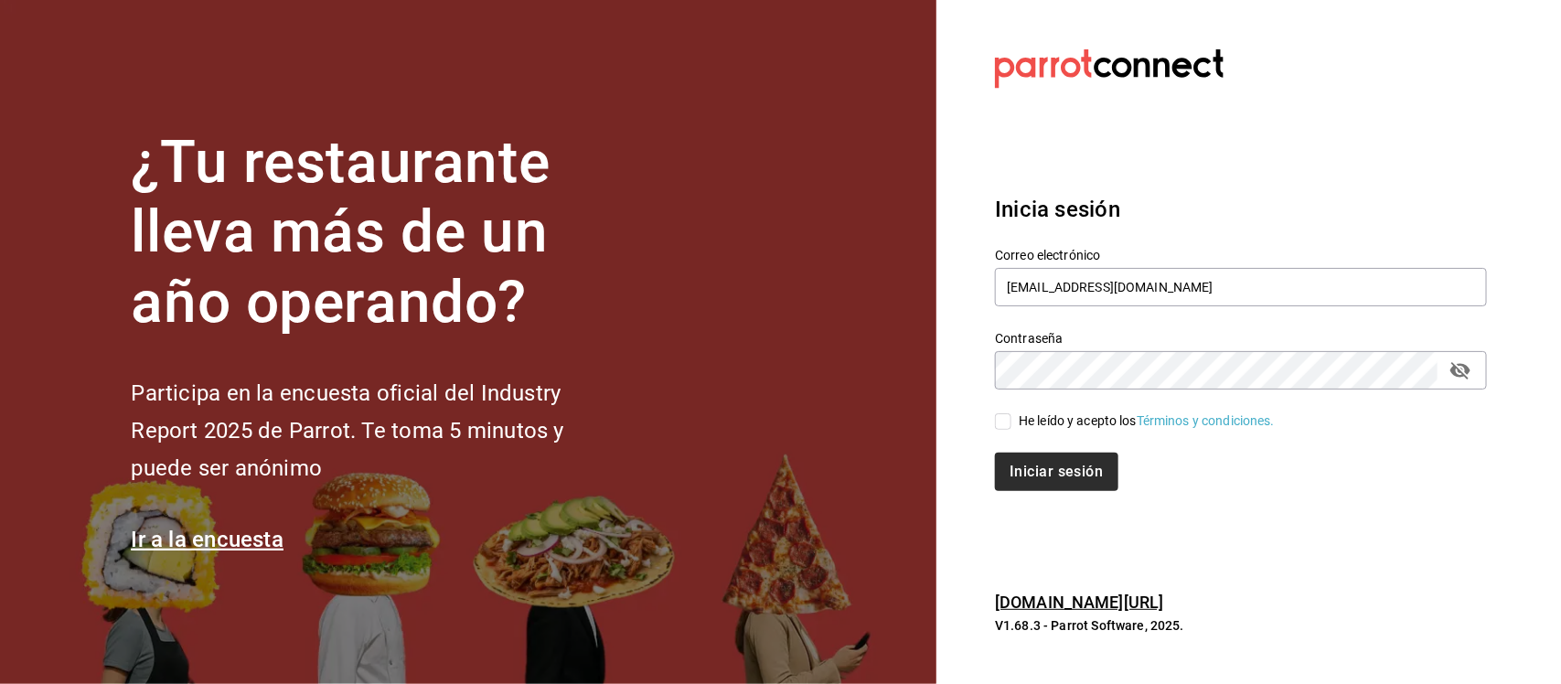
drag, startPoint x: 998, startPoint y: 422, endPoint x: 1030, endPoint y: 455, distance: 45.9
click at [998, 422] on input "He leído y acepto los Términos y condiciones." at bounding box center [1003, 421] width 16 height 16
checkbox input "true"
click at [1047, 476] on button "Iniciar sesión" at bounding box center [1057, 472] width 124 height 38
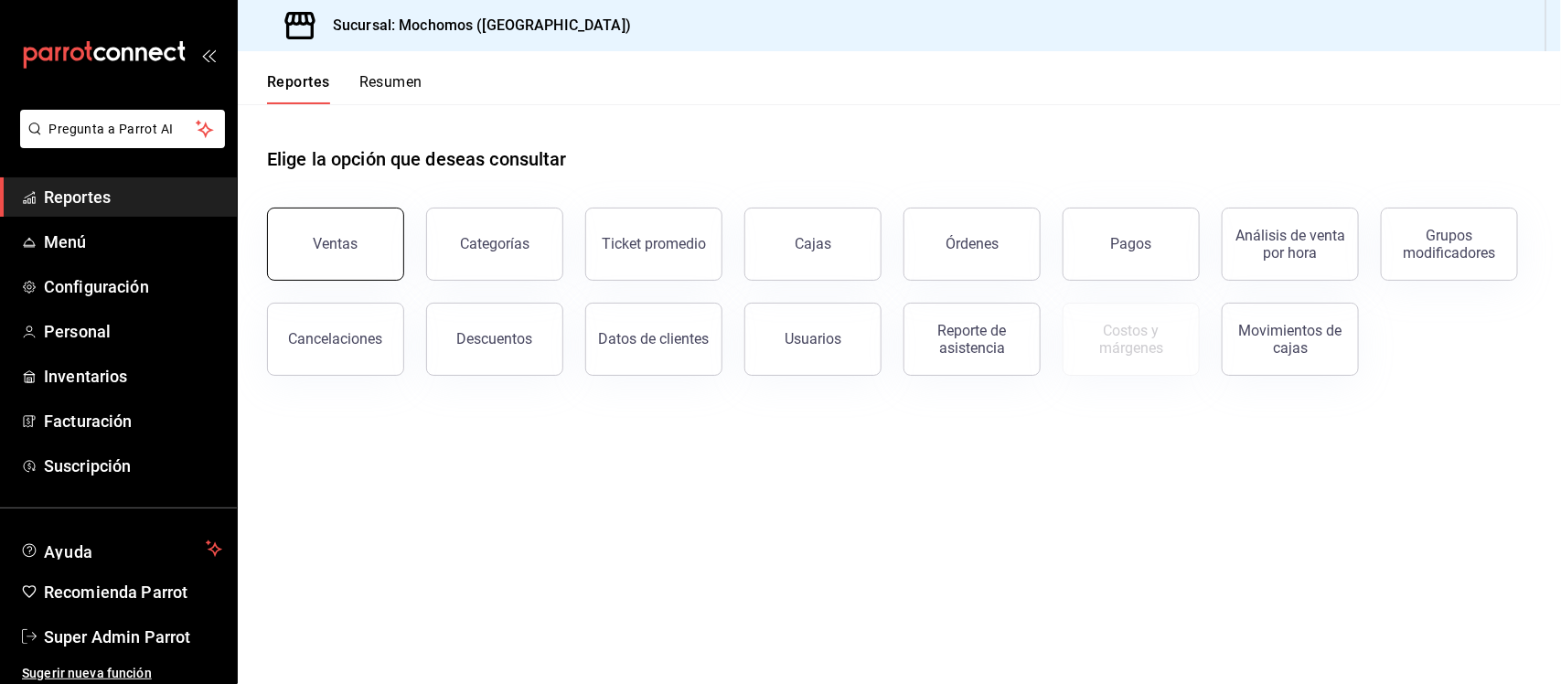
click at [294, 220] on button "Ventas" at bounding box center [335, 244] width 137 height 73
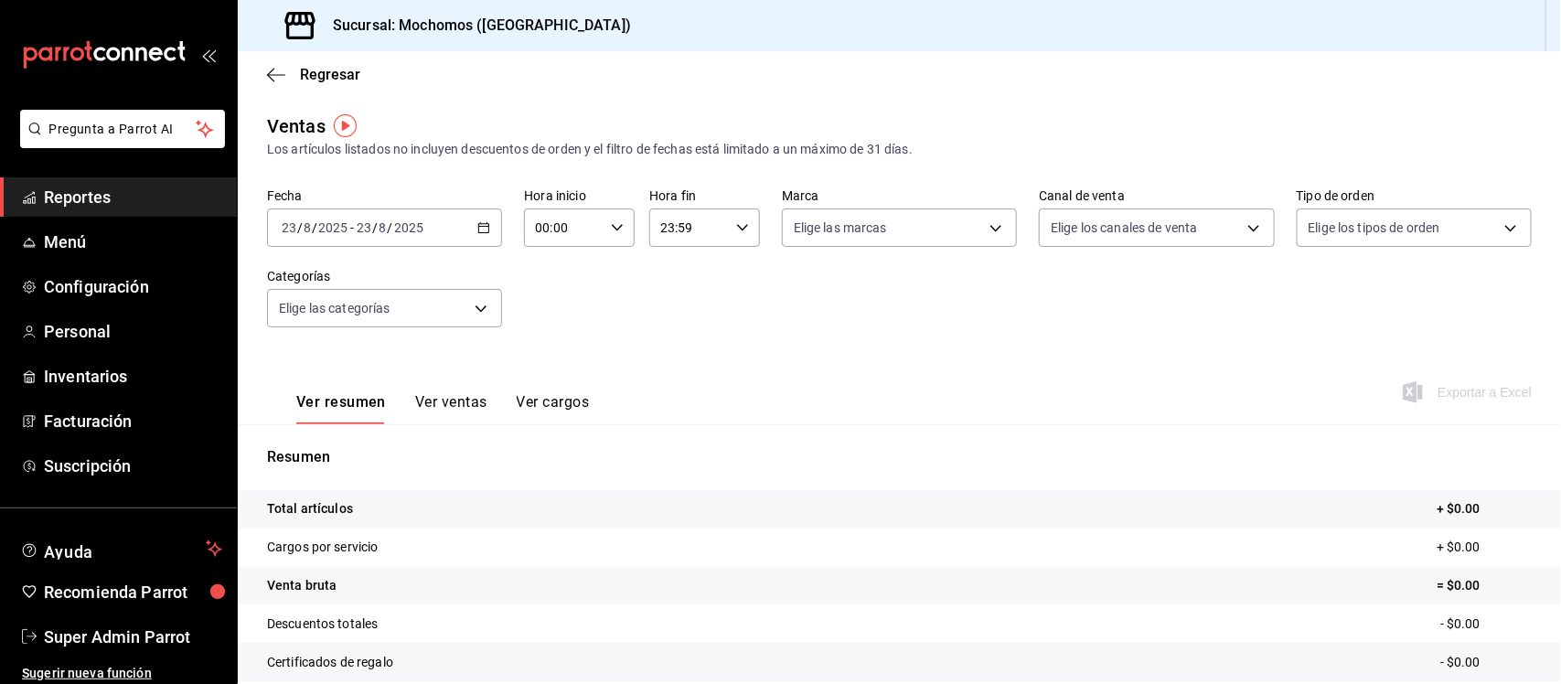
click at [477, 226] on icon "button" at bounding box center [483, 227] width 13 height 13
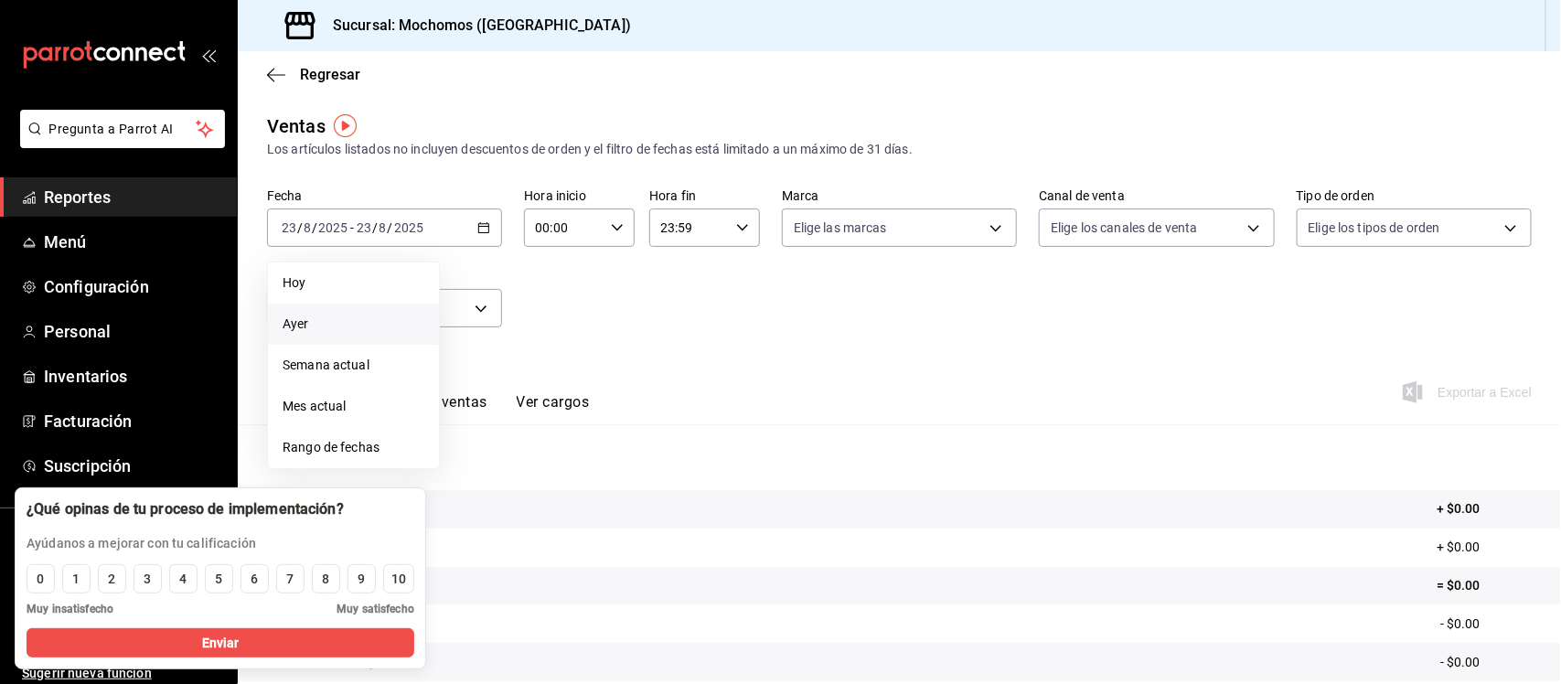
click at [331, 320] on span "Ayer" at bounding box center [354, 324] width 142 height 19
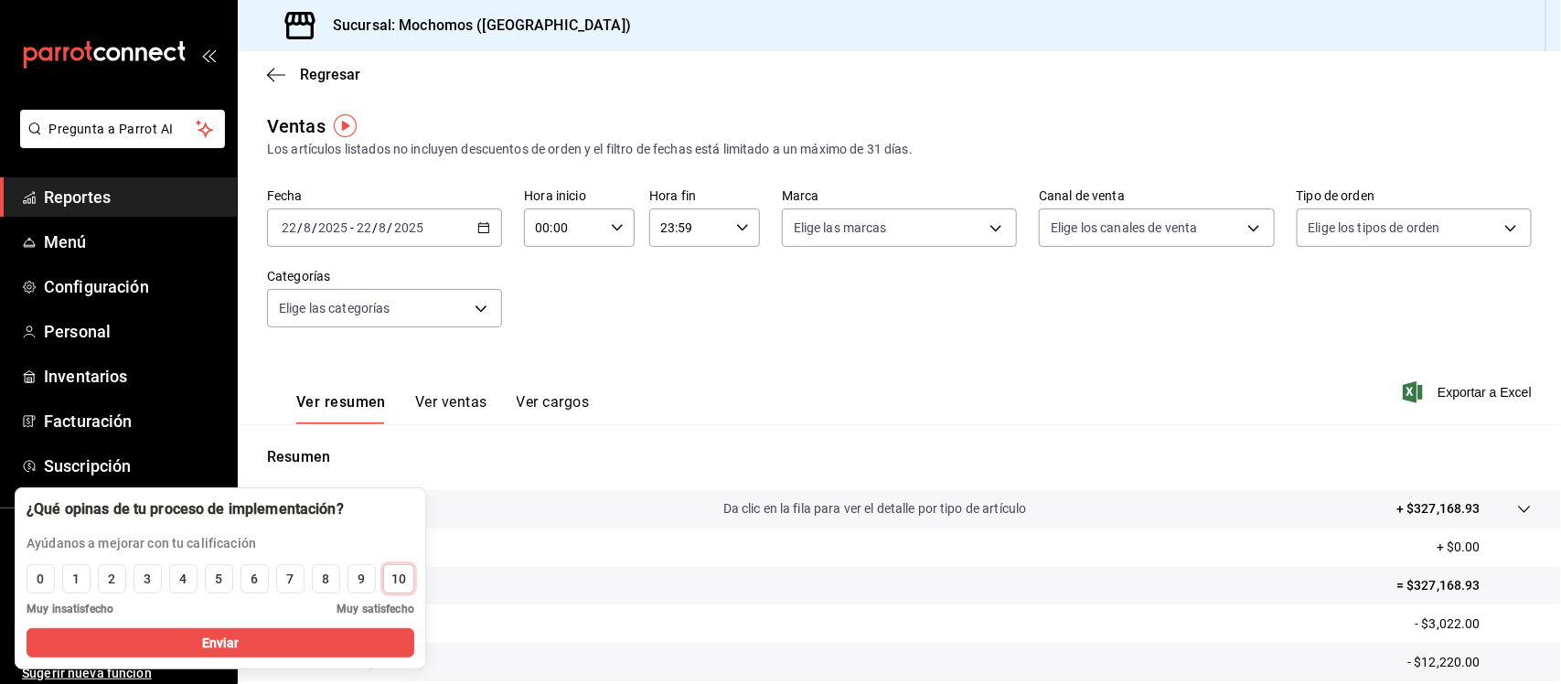
click at [398, 574] on div "10" at bounding box center [398, 579] width 15 height 19
click at [387, 641] on button "Enviar" at bounding box center [221, 642] width 388 height 29
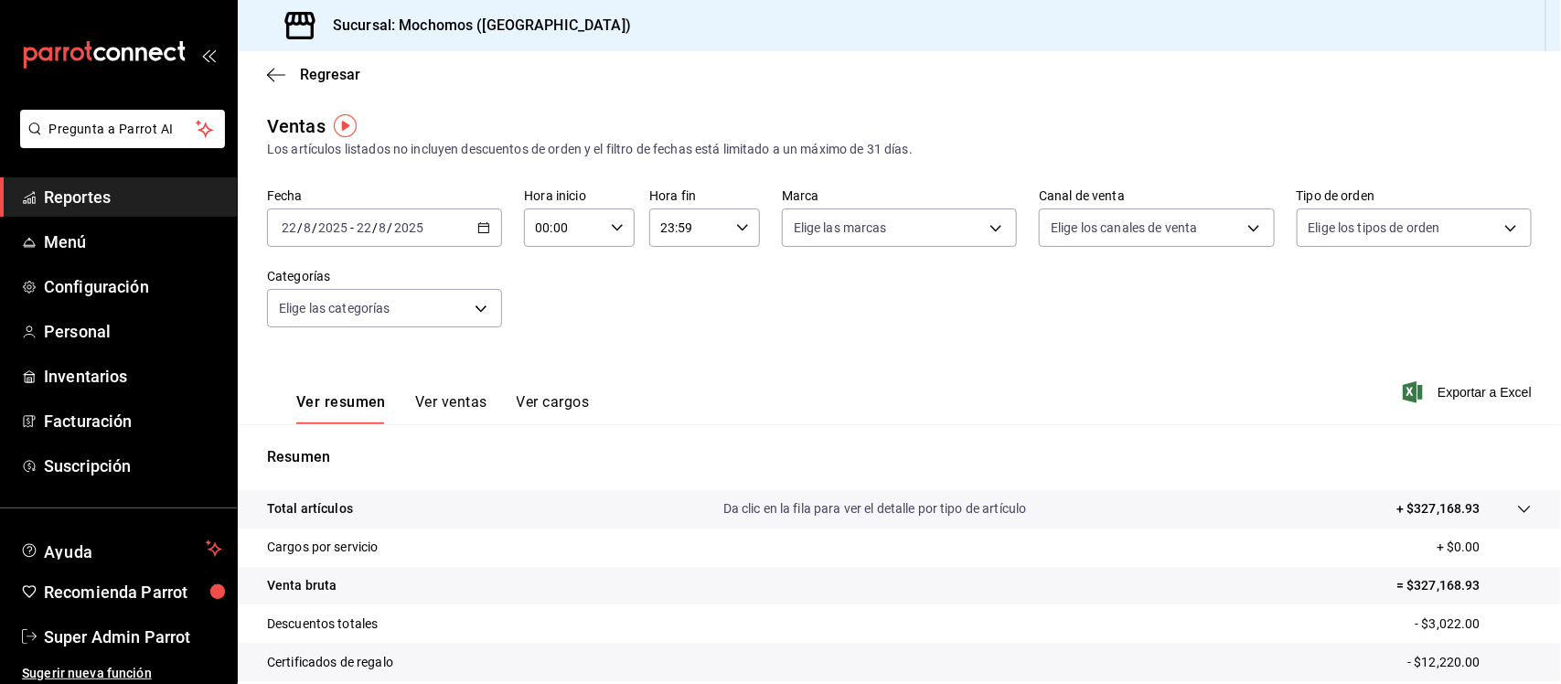
click at [1518, 512] on icon at bounding box center [1524, 509] width 12 height 7
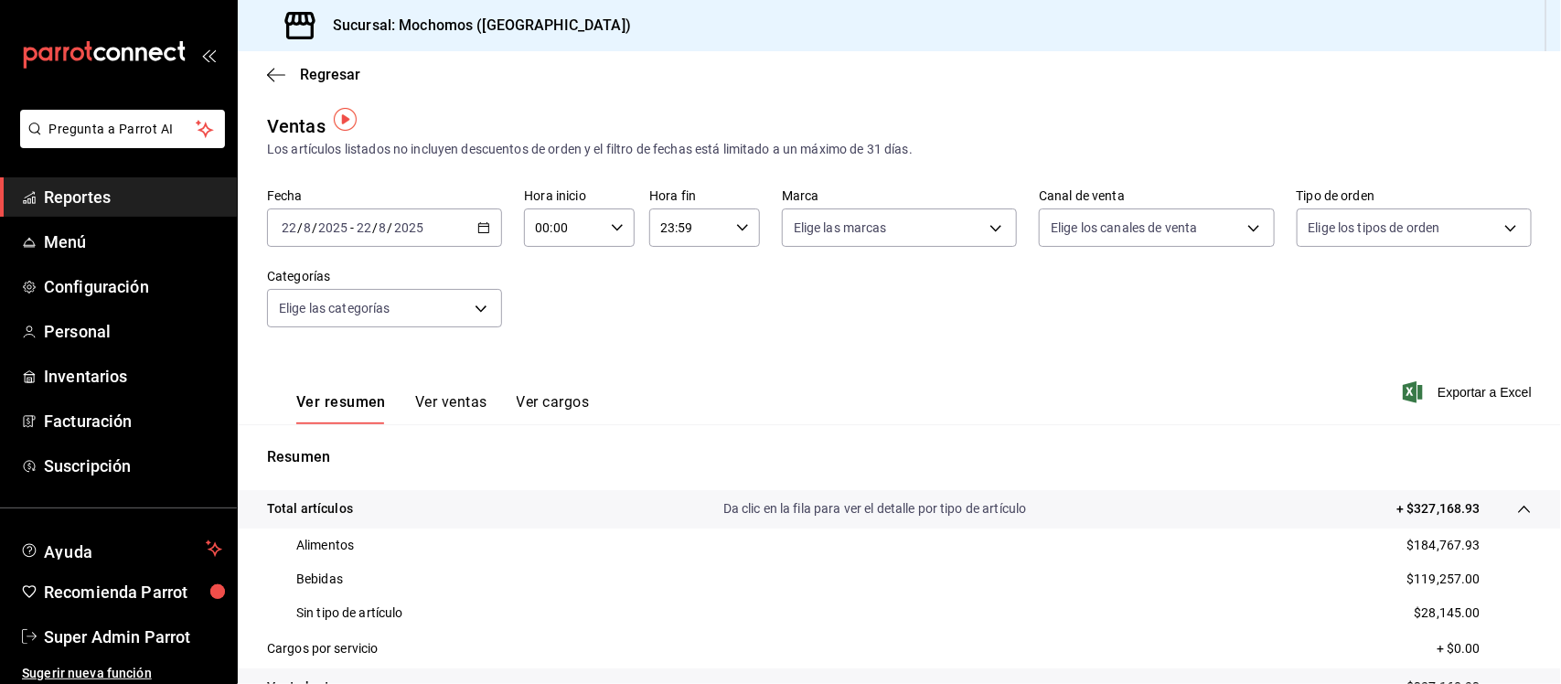
scroll to position [114, 0]
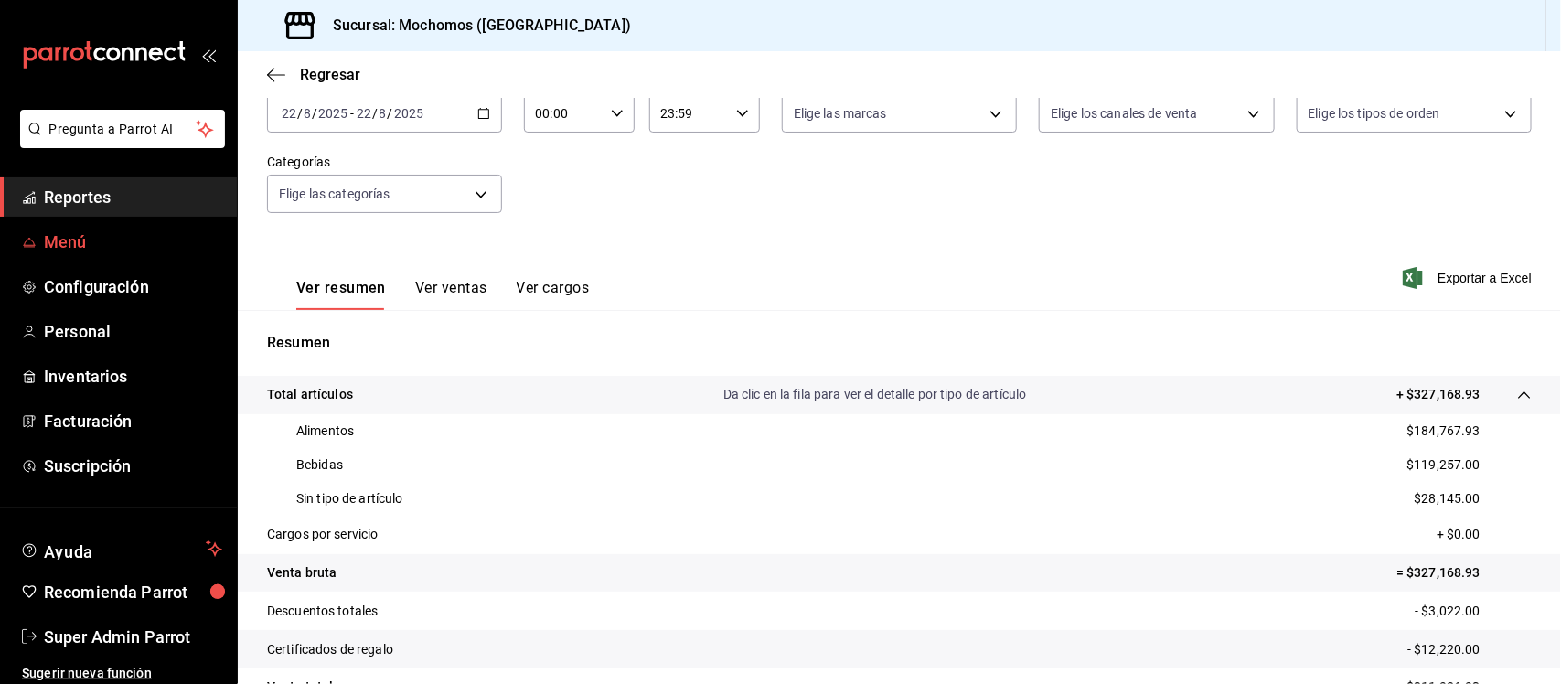
click at [69, 251] on span "Menú" at bounding box center [133, 241] width 178 height 25
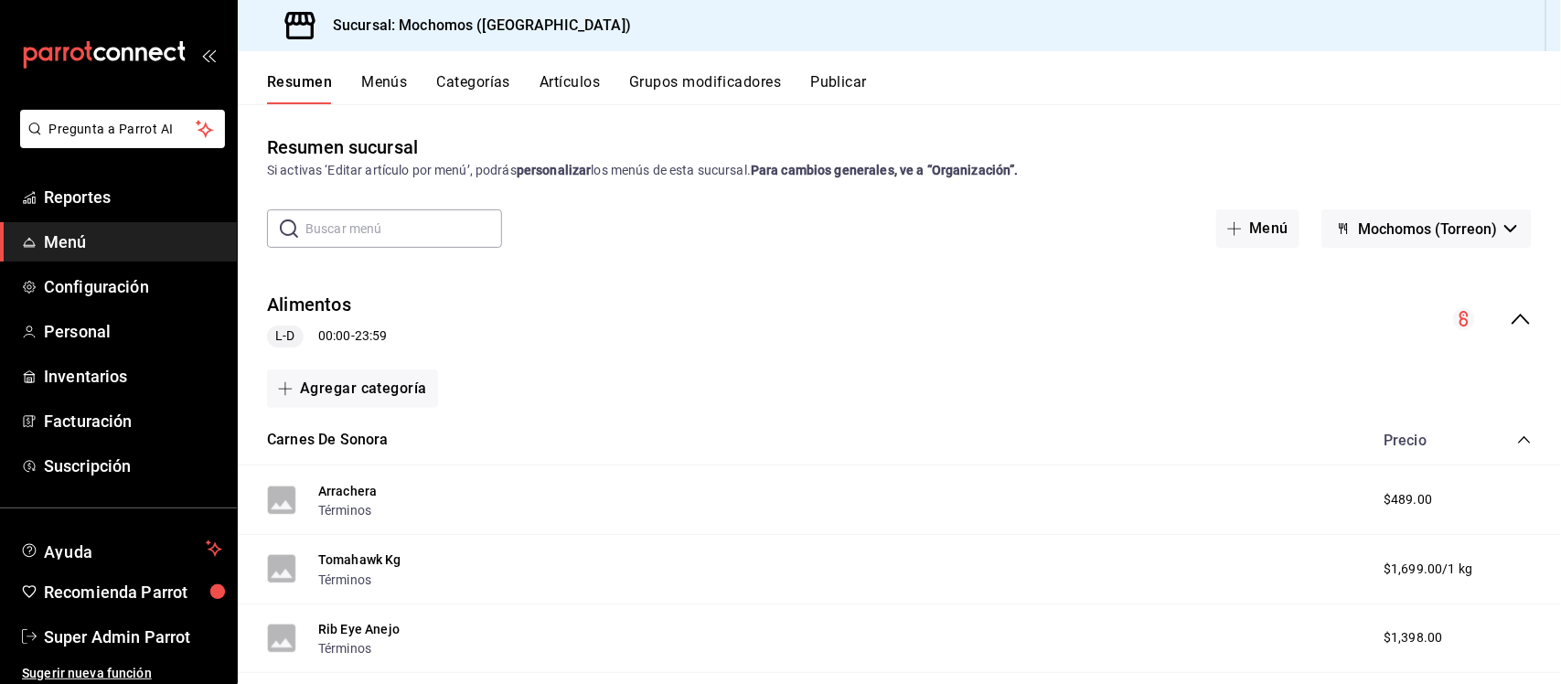
click at [1509, 312] on icon "collapse-menu-row" at bounding box center [1520, 319] width 22 height 22
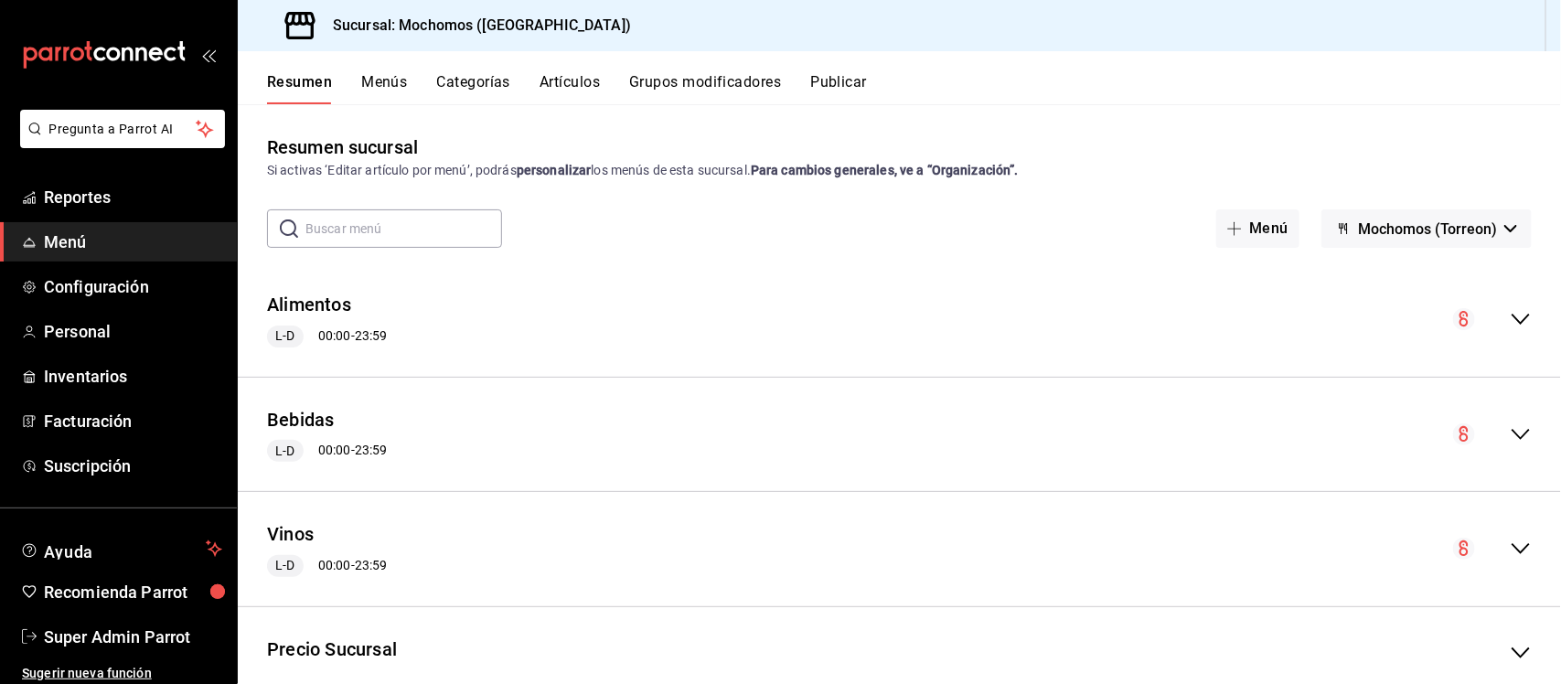
scroll to position [53, 0]
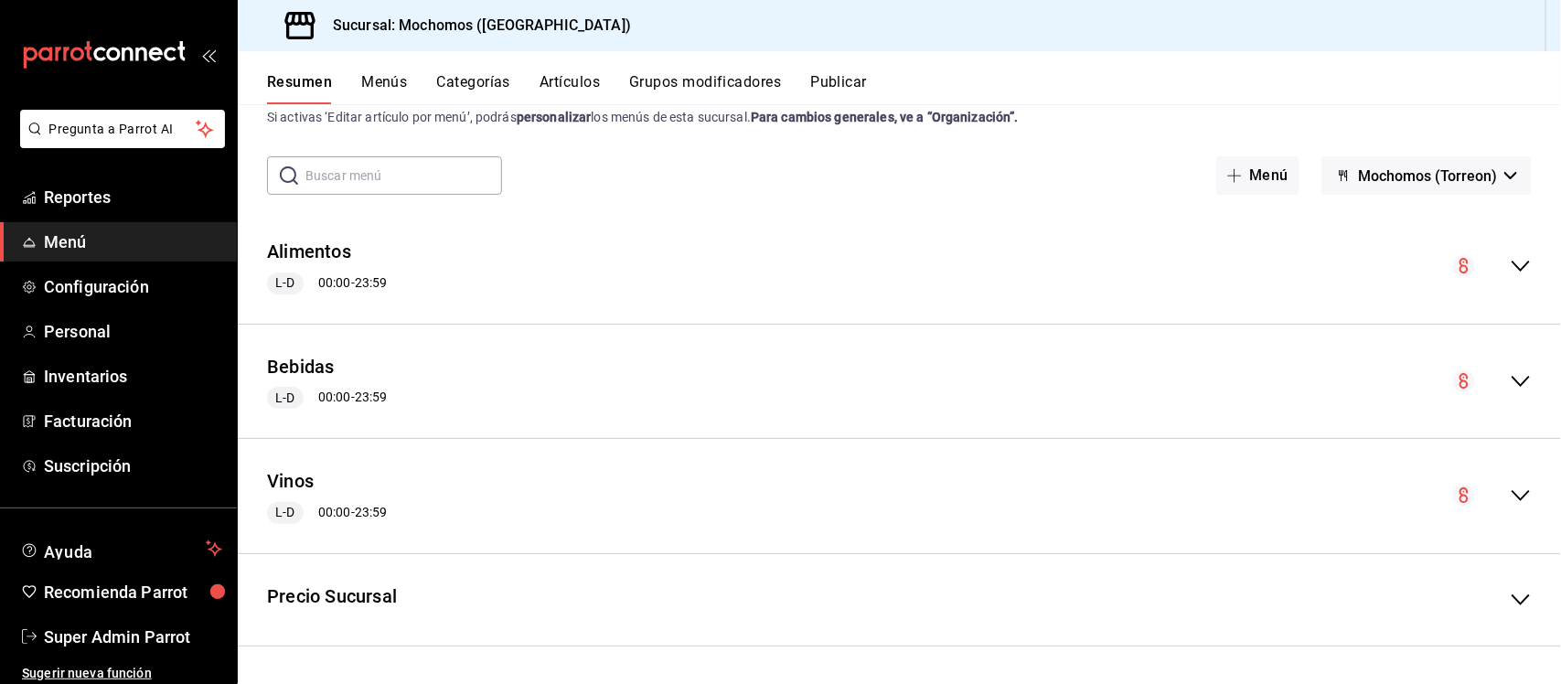
click at [570, 80] on button "Artículos" at bounding box center [569, 88] width 60 height 31
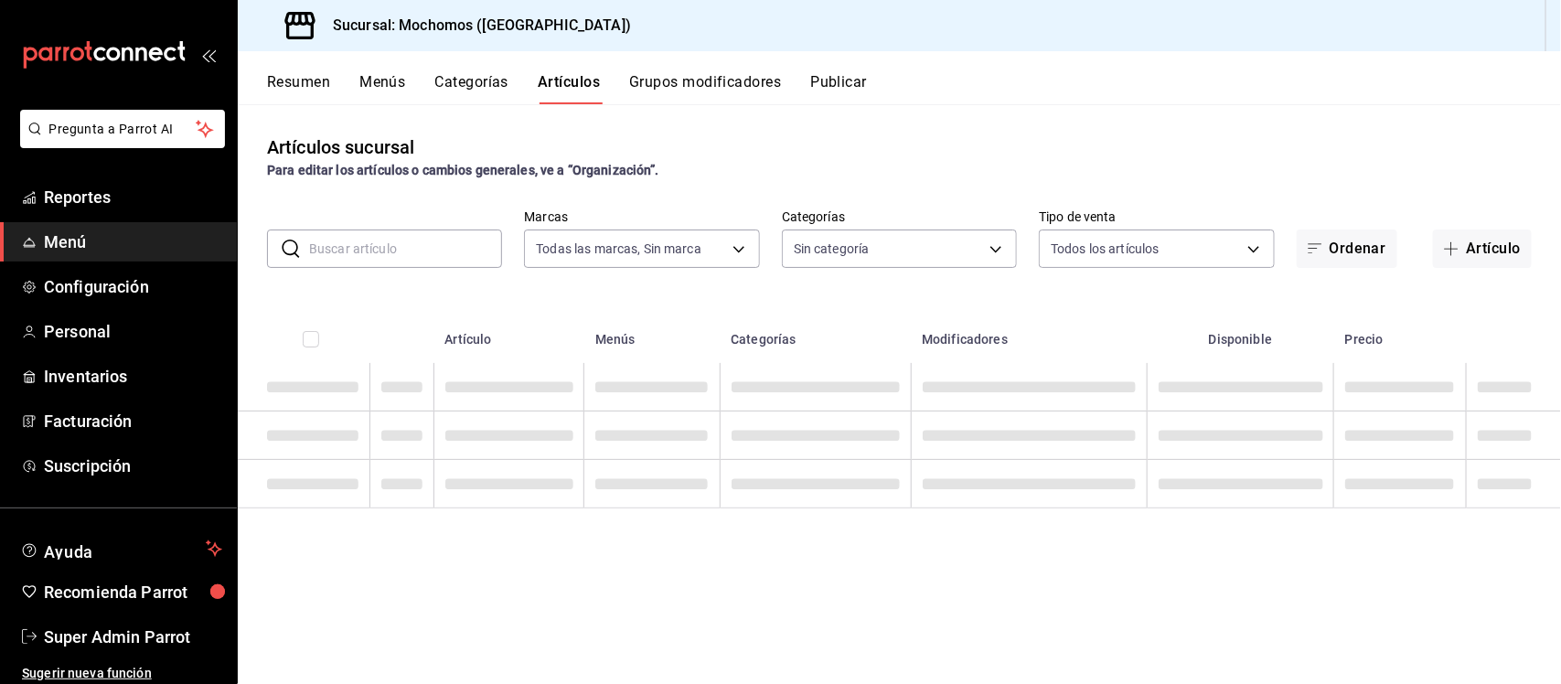
type input "c8544d00-0077-49dd-9e07-f6fffff65e49"
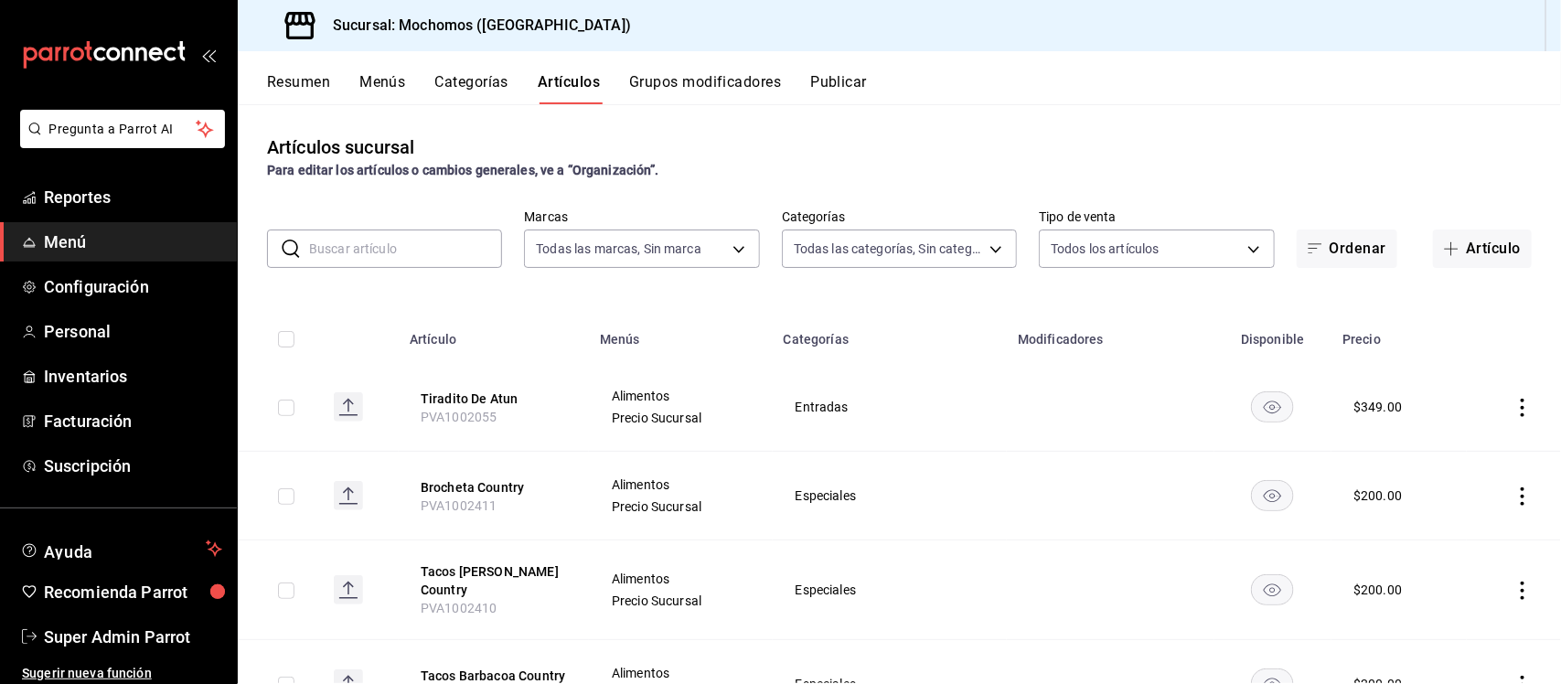
type input "3341872a-5347-4118-8f87-61381635e763,4fab835b-5ce3-44d6-a3b1-a21d3d8a3381,4ccb8…"
click at [313, 84] on button "Resumen" at bounding box center [298, 88] width 63 height 31
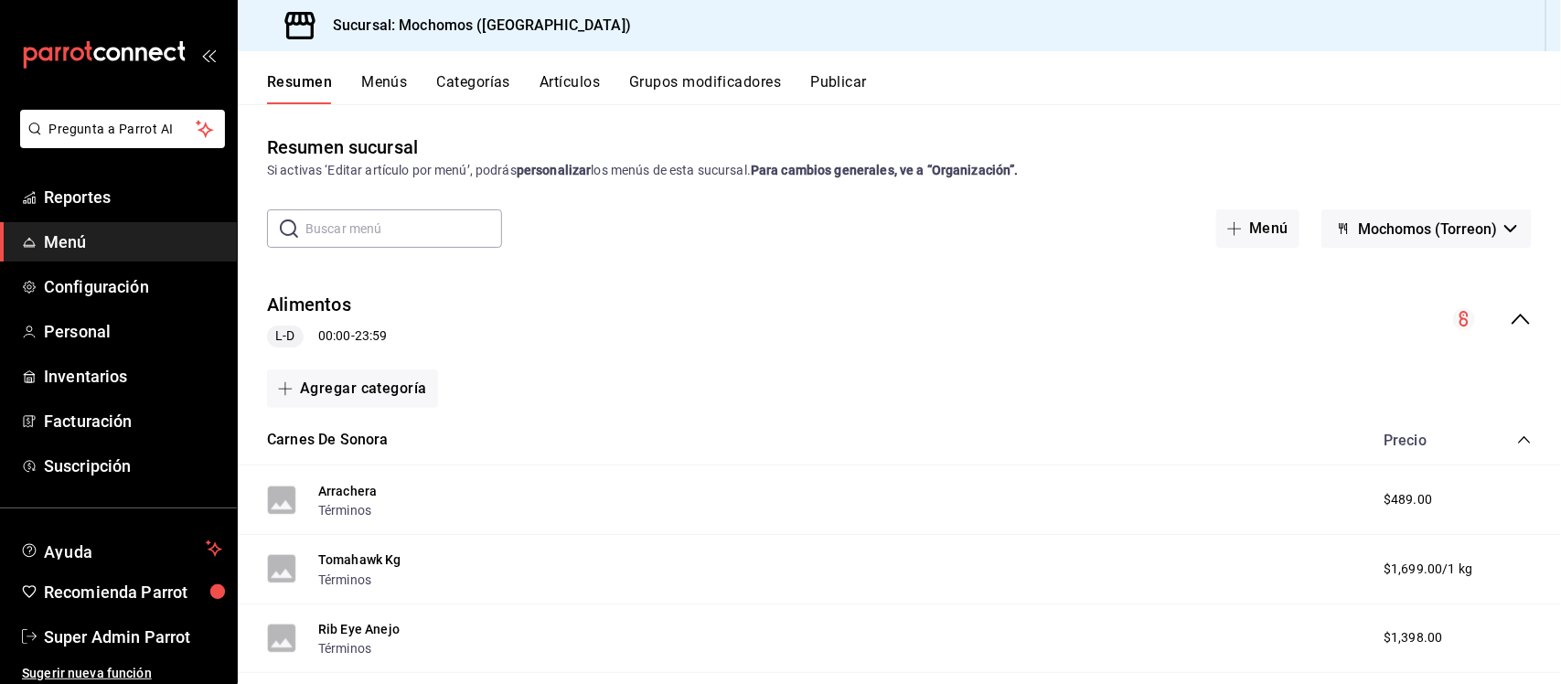
click at [390, 87] on button "Menús" at bounding box center [384, 88] width 46 height 31
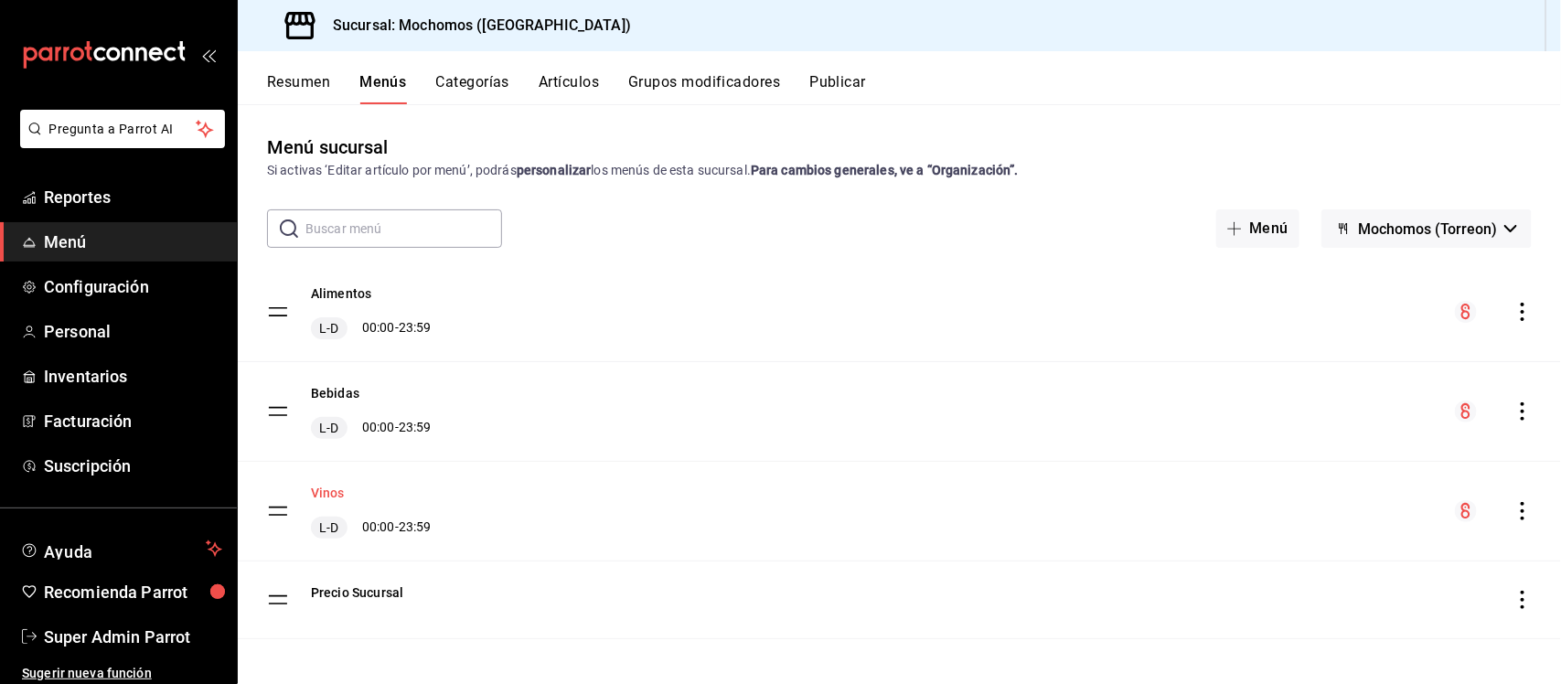
click at [331, 492] on button "Vinos" at bounding box center [328, 493] width 34 height 18
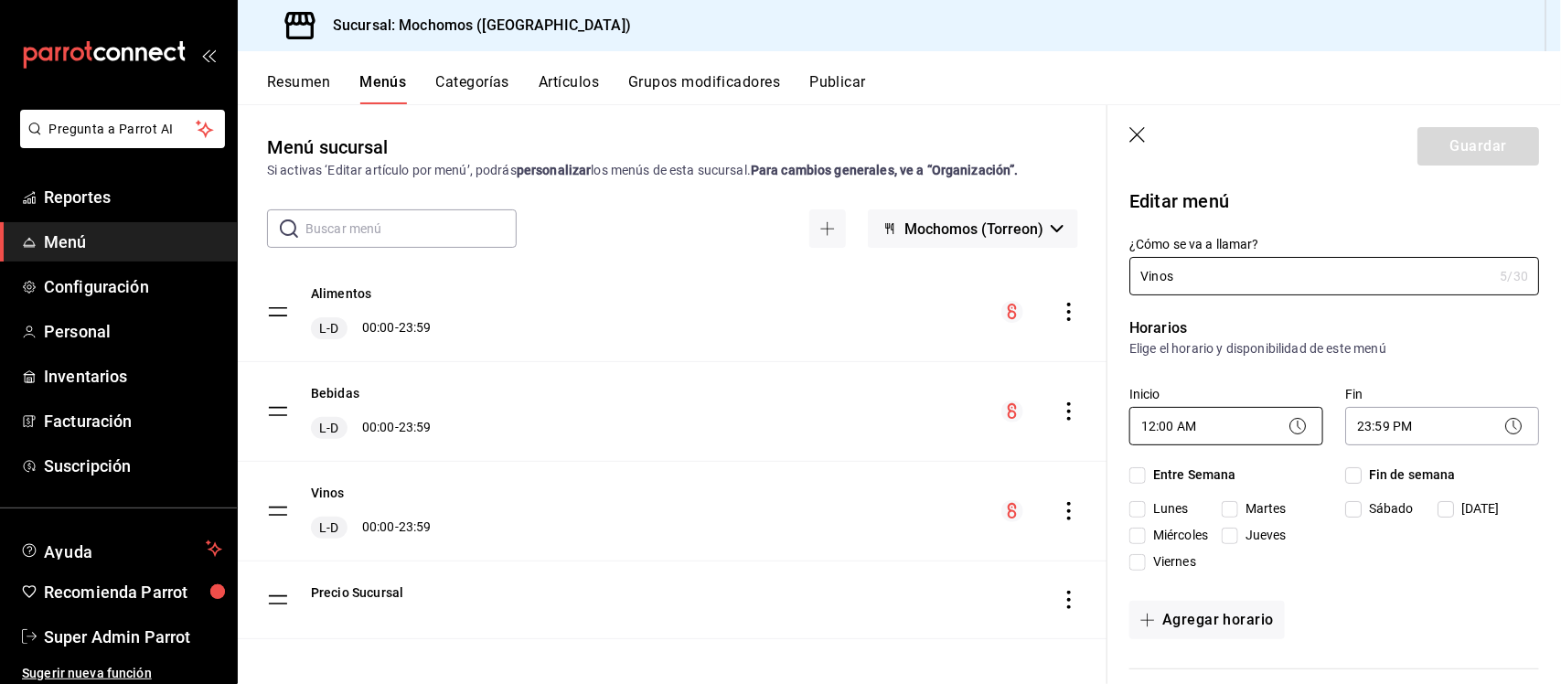
checkbox input "true"
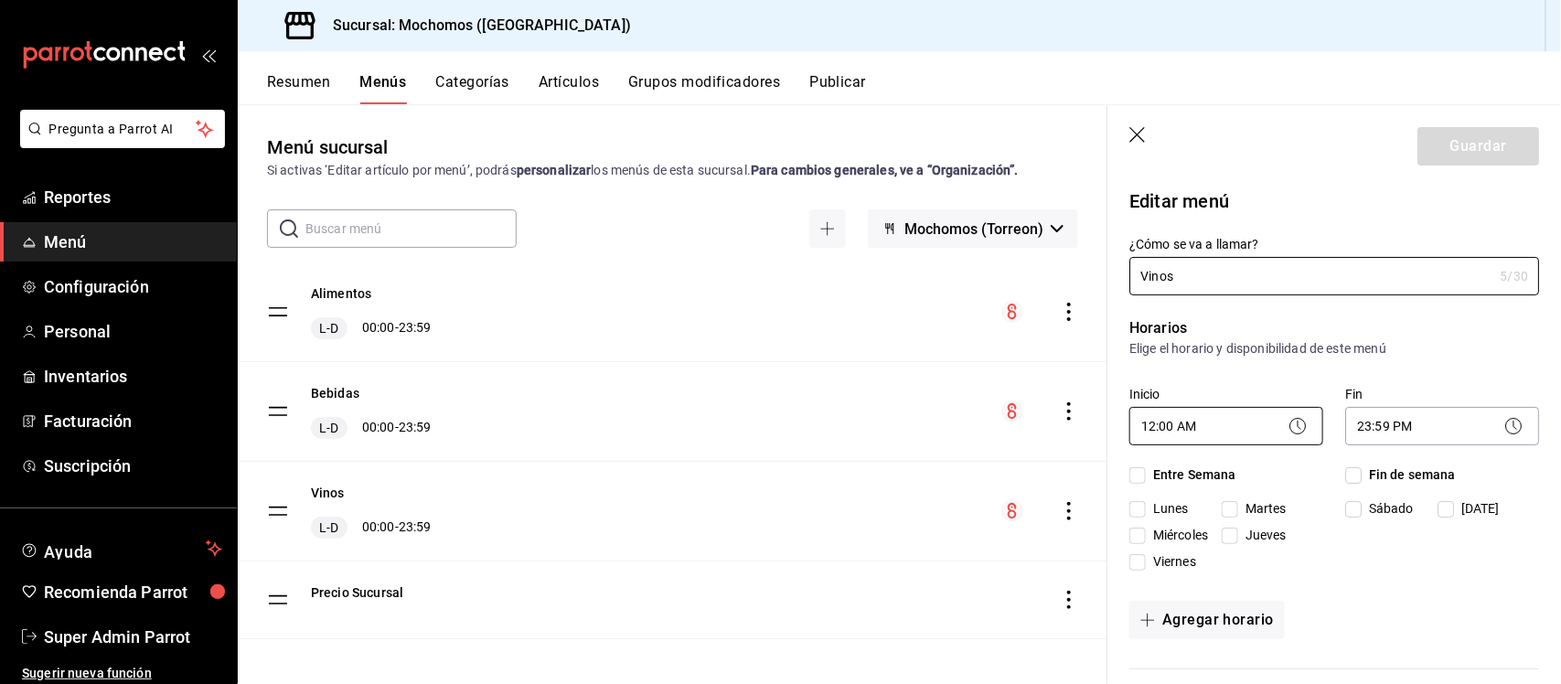
checkbox input "true"
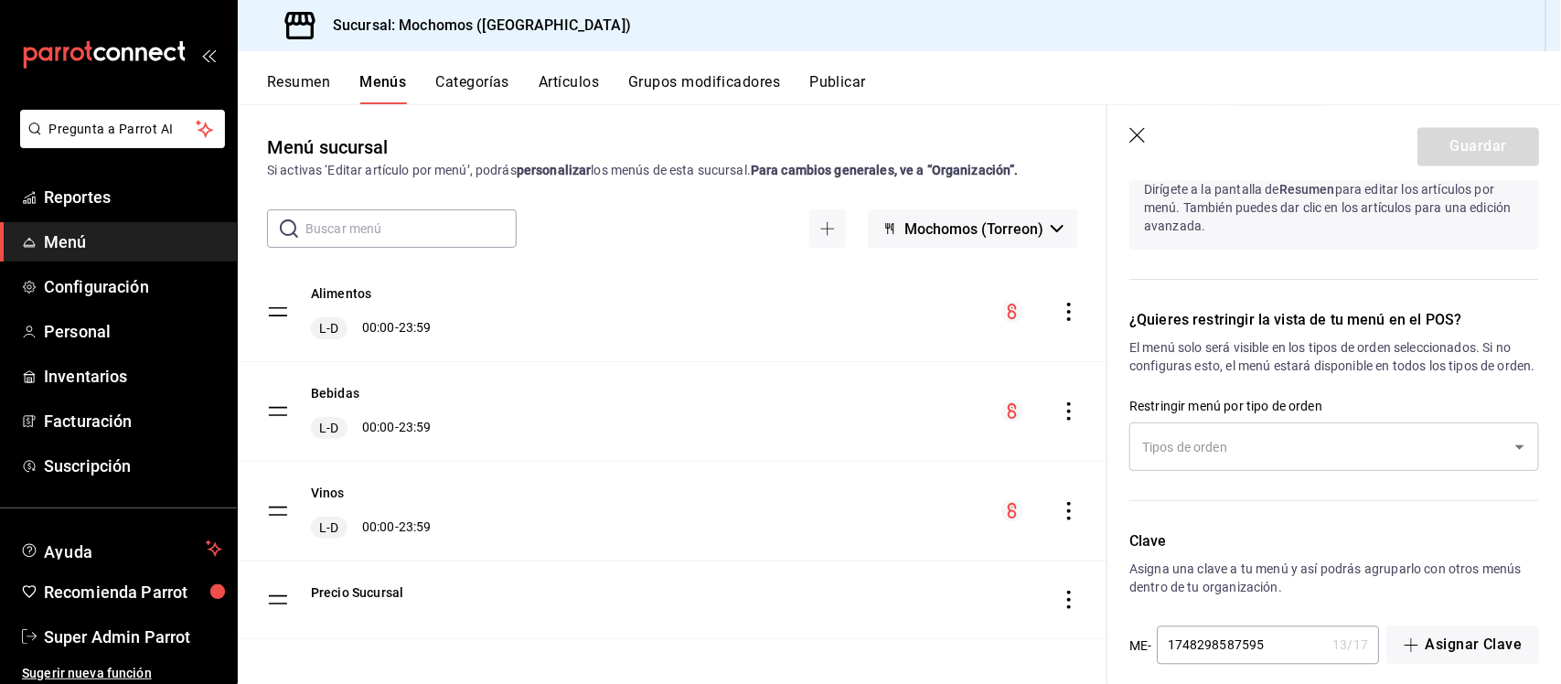
scroll to position [1708, 0]
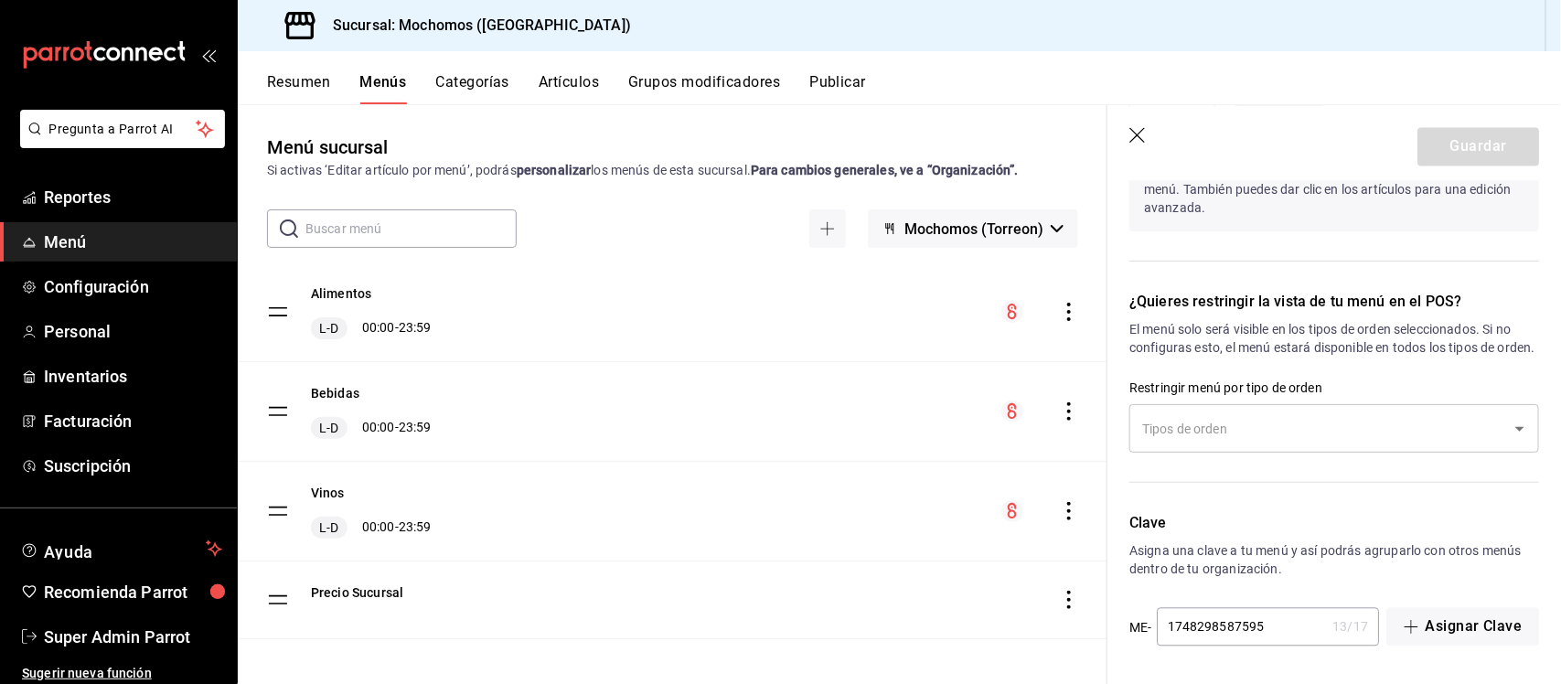
click at [1139, 129] on icon "button" at bounding box center [1138, 136] width 18 height 18
checkbox input "false"
type input "1755931044500"
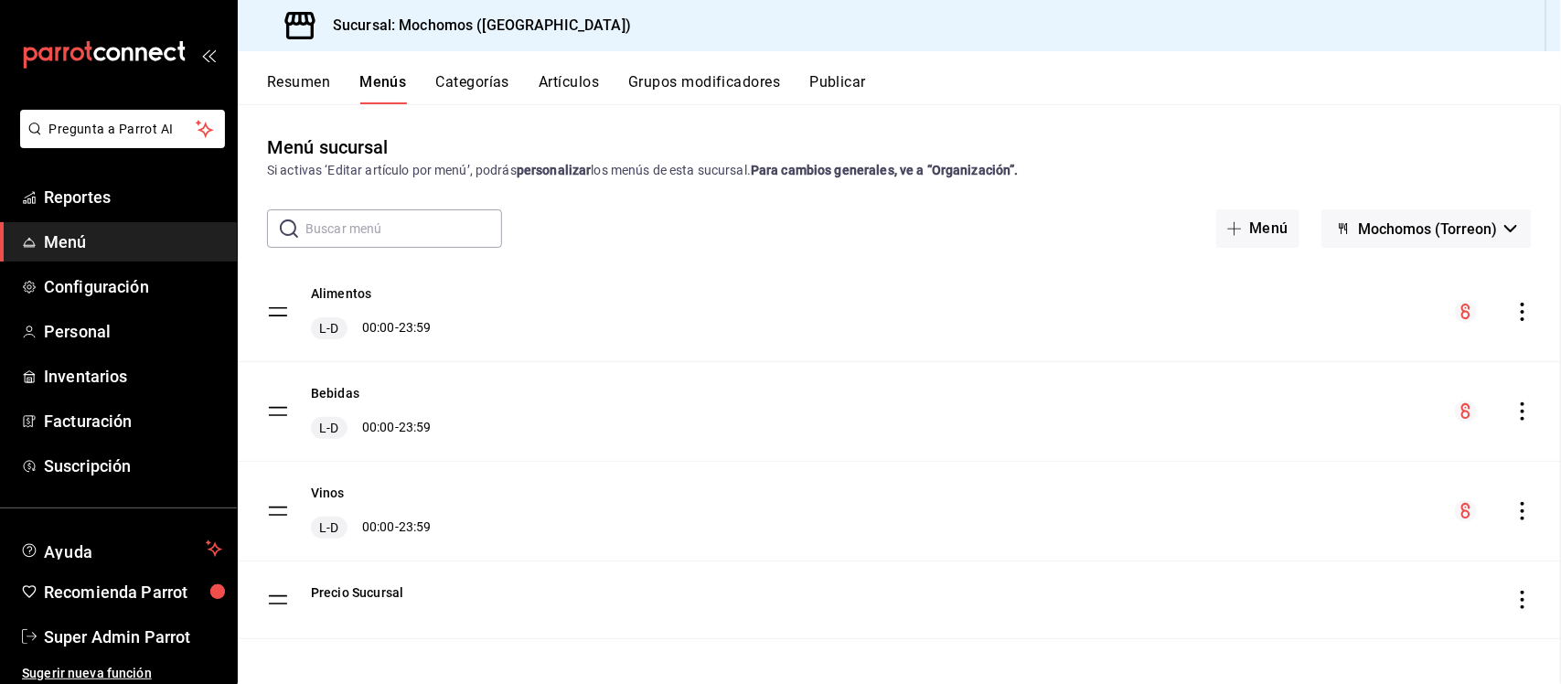
checkbox input "false"
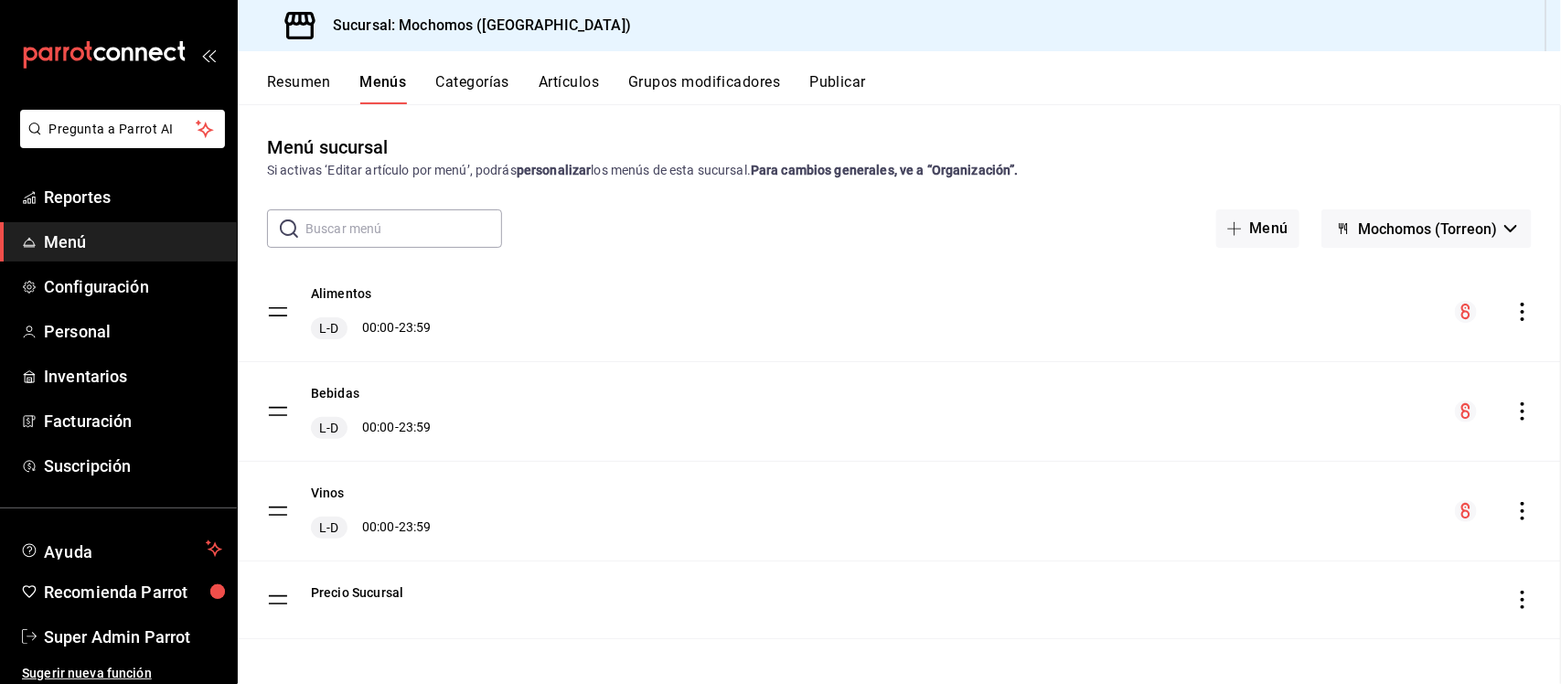
checkbox input "false"
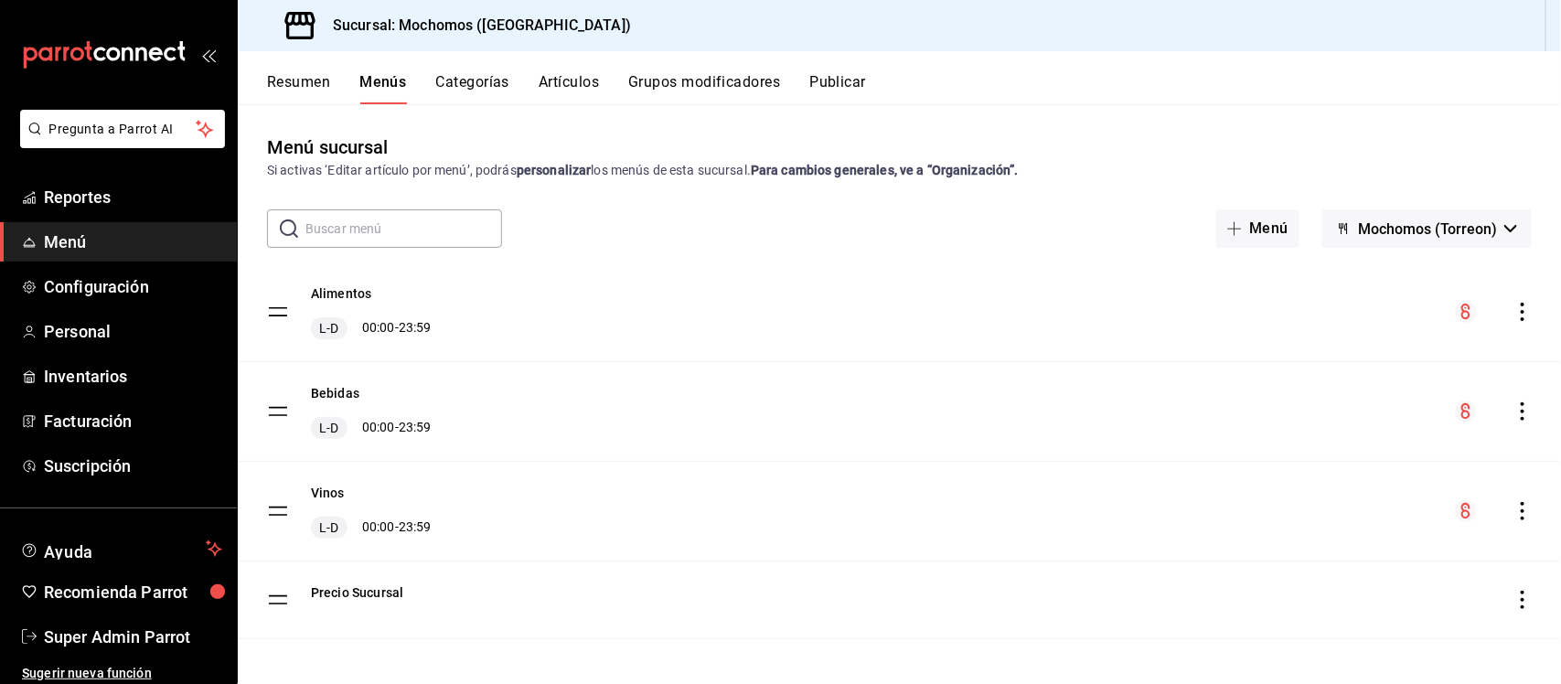
click at [299, 80] on button "Resumen" at bounding box center [298, 88] width 63 height 31
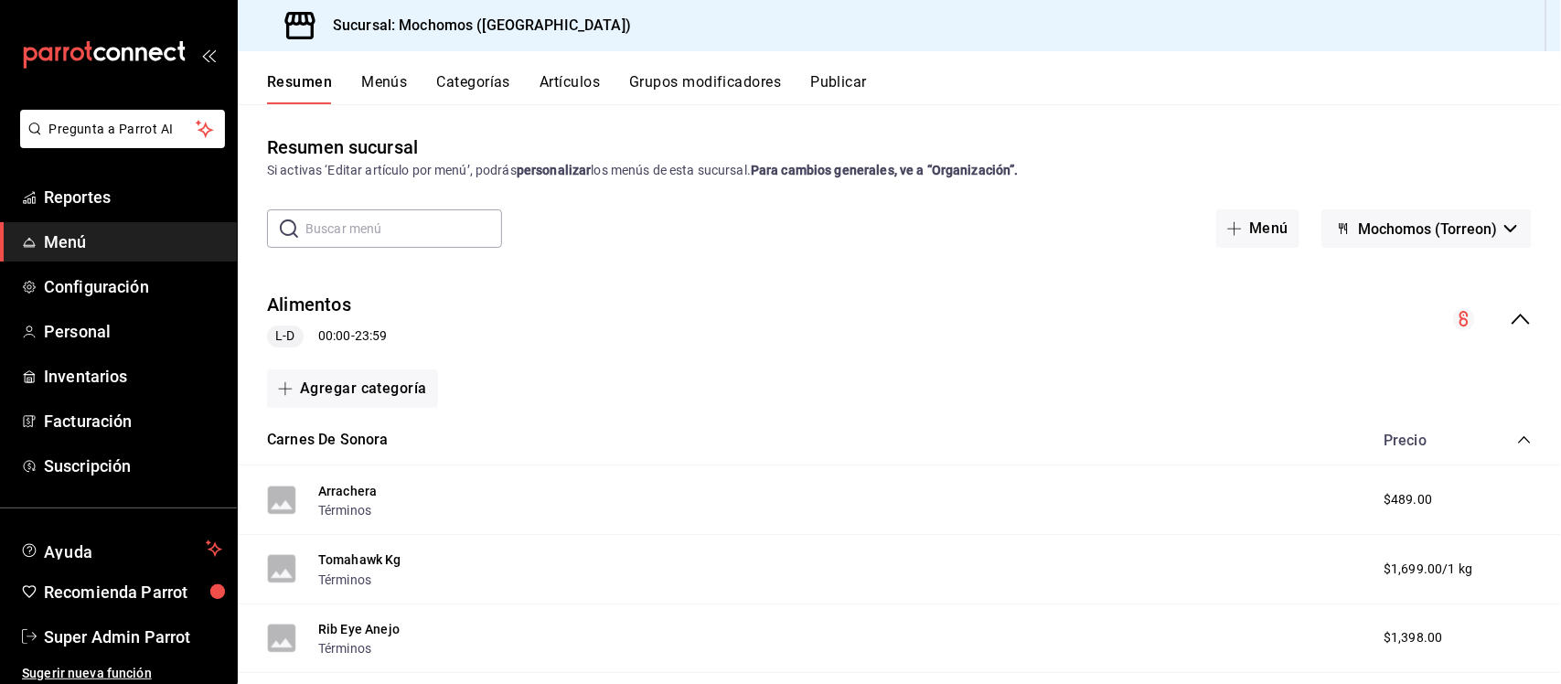
click at [368, 83] on button "Menús" at bounding box center [384, 88] width 46 height 31
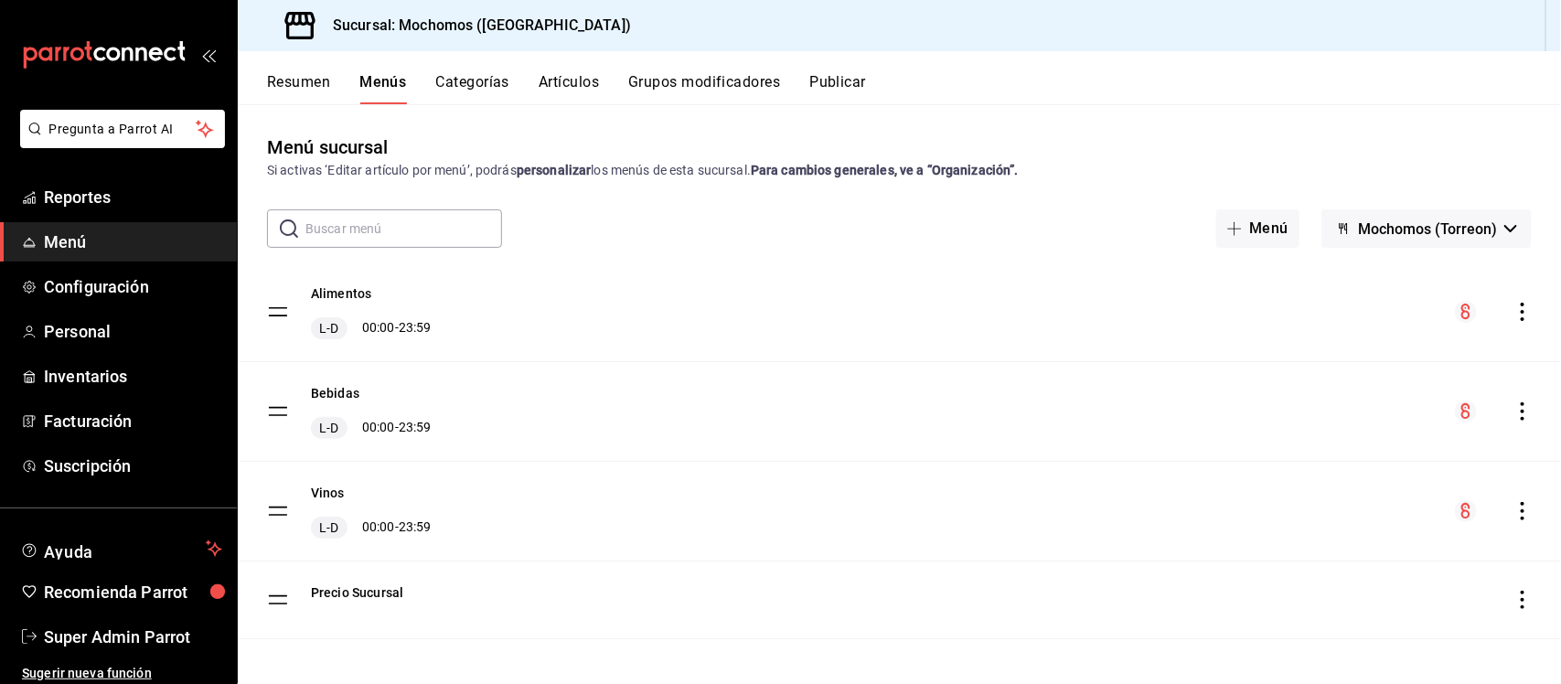
click at [542, 89] on button "Artículos" at bounding box center [568, 88] width 60 height 31
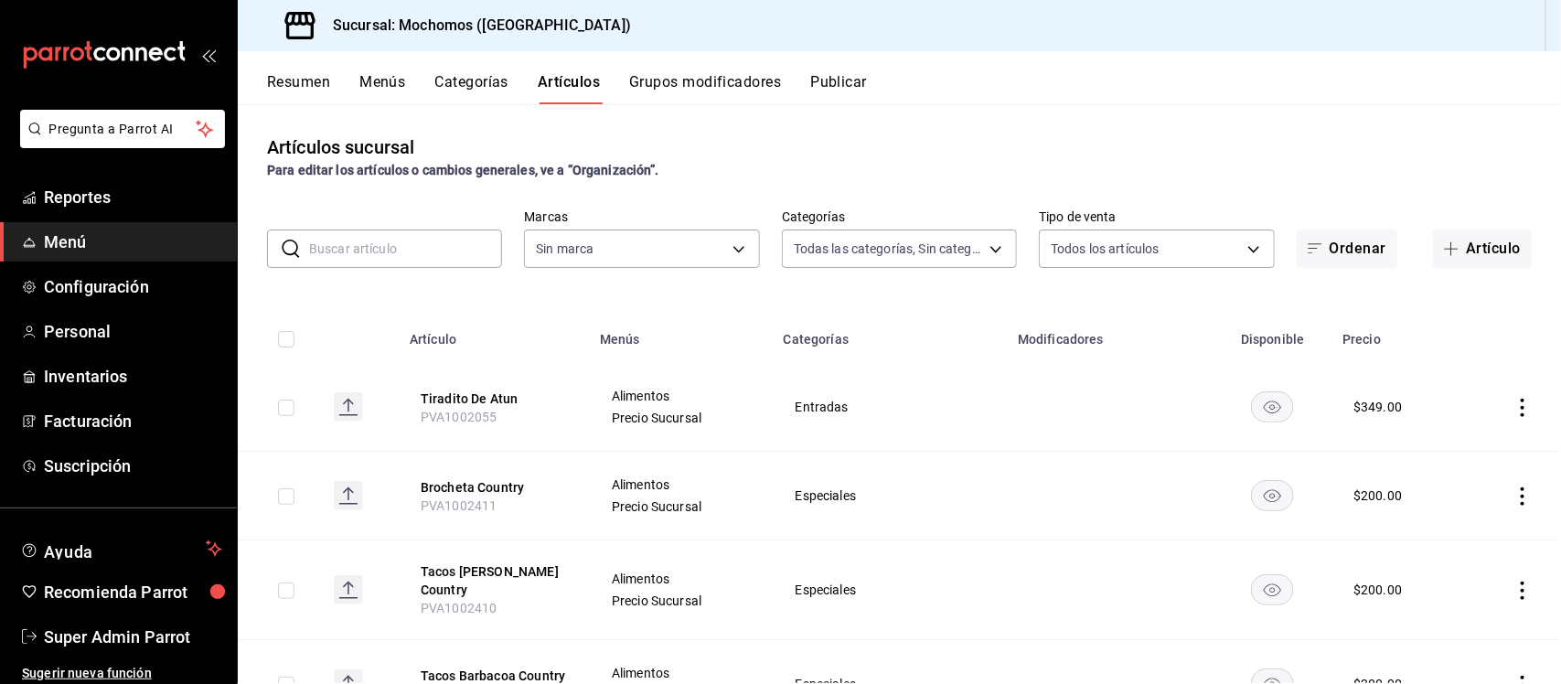
type input "3341872a-5347-4118-8f87-61381635e763,4fab835b-5ce3-44d6-a3b1-a21d3d8a3381,4ccb8…"
type input "c8544d00-0077-49dd-9e07-f6fffff65e49"
click at [899, 251] on body "Pregunta a Parrot AI Reportes Menú Configuración Personal Inventarios Facturaci…" at bounding box center [780, 342] width 1561 height 684
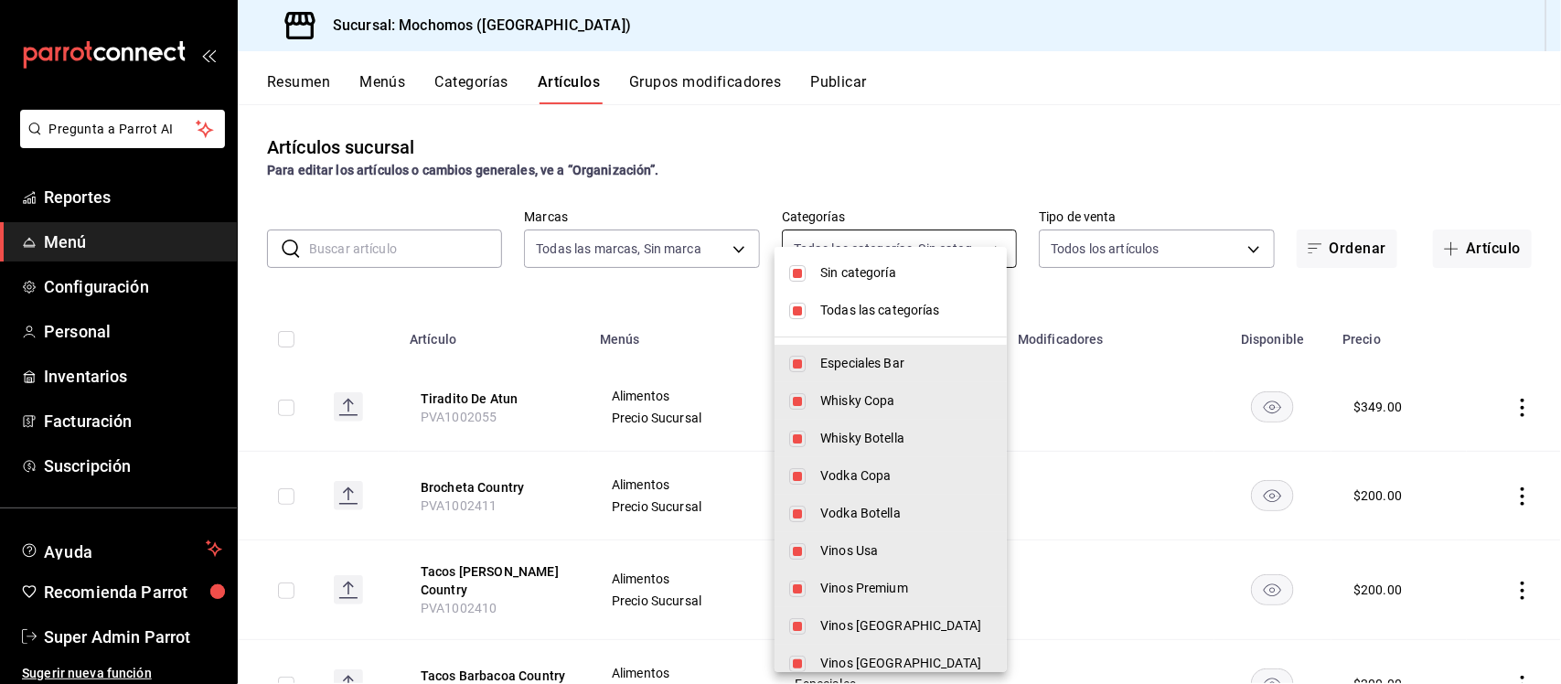
click at [1076, 249] on div at bounding box center [780, 342] width 1561 height 684
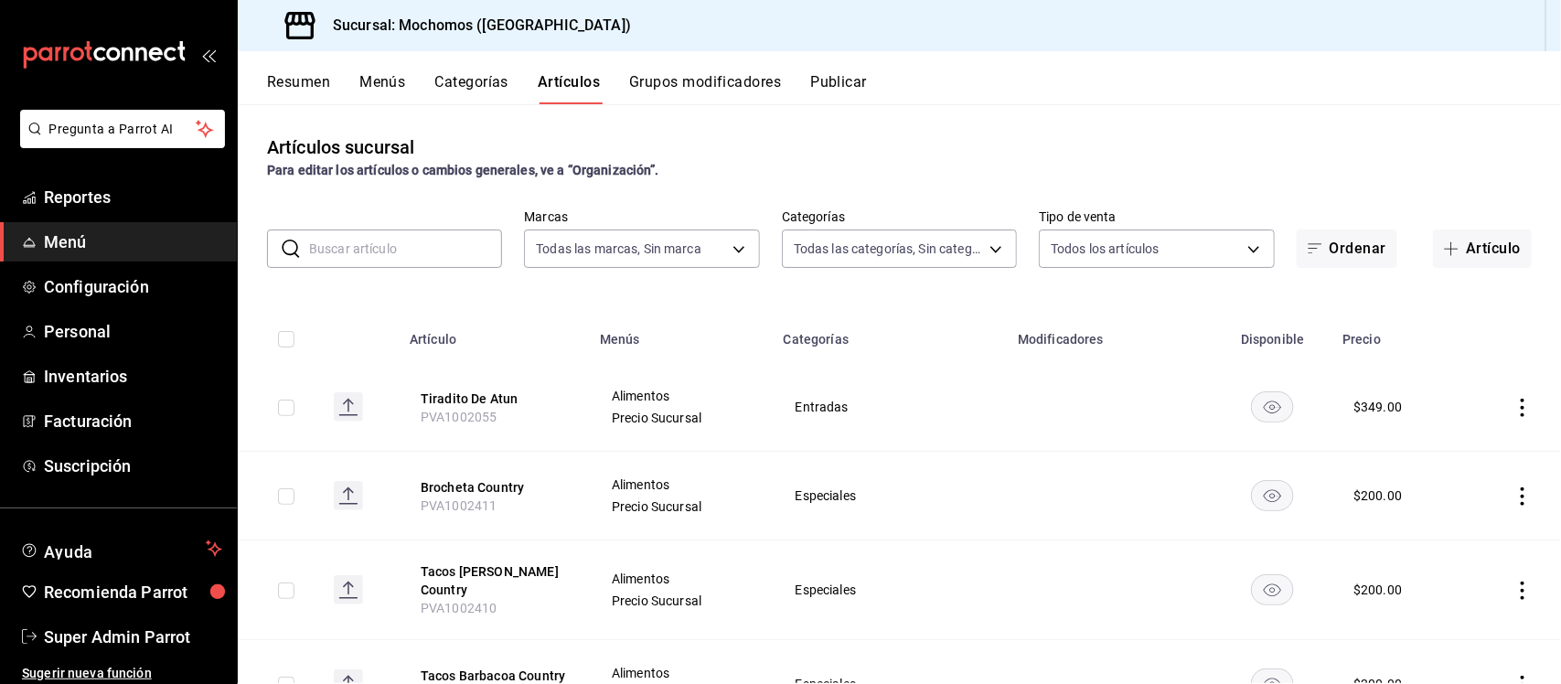
click at [1076, 249] on body "Pregunta a Parrot AI Reportes Menú Configuración Personal Inventarios Facturaci…" at bounding box center [780, 342] width 1561 height 684
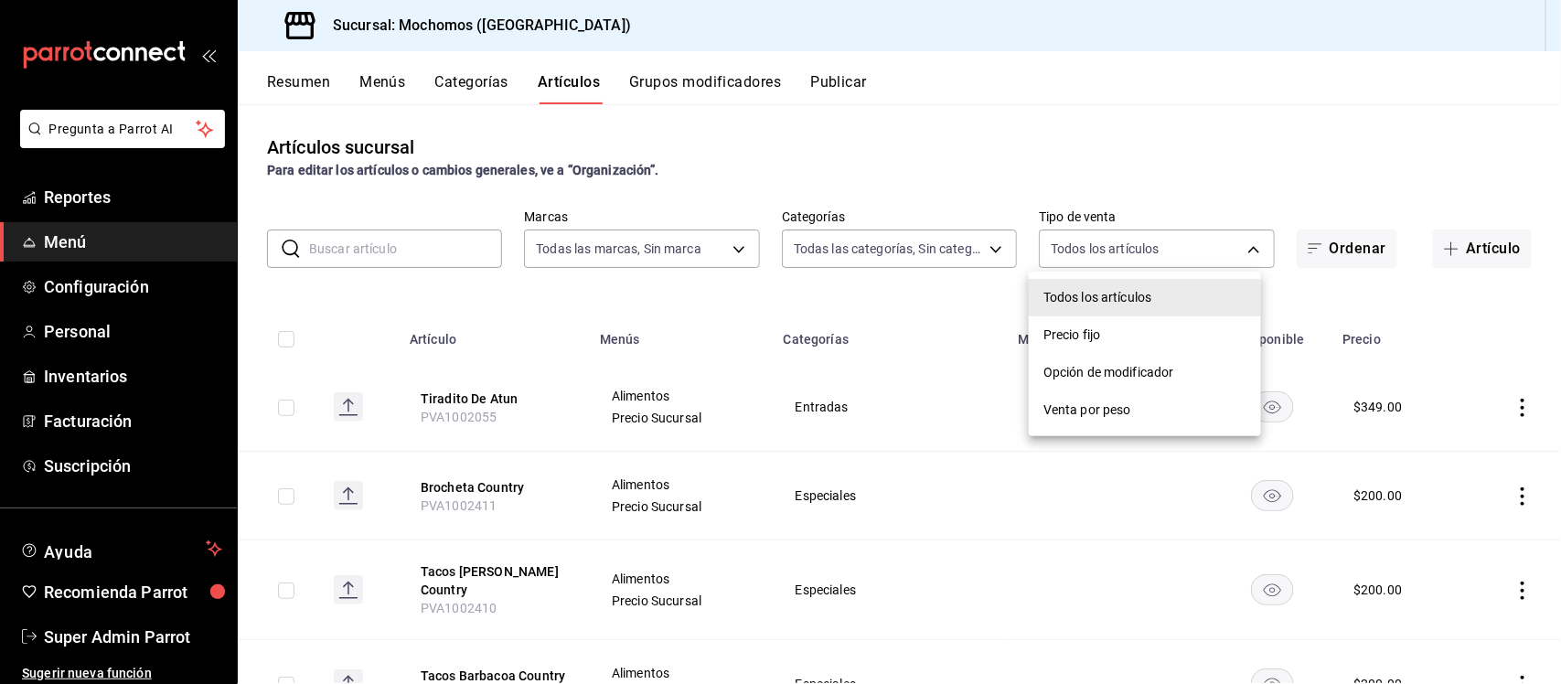
click at [1146, 154] on div at bounding box center [780, 342] width 1561 height 684
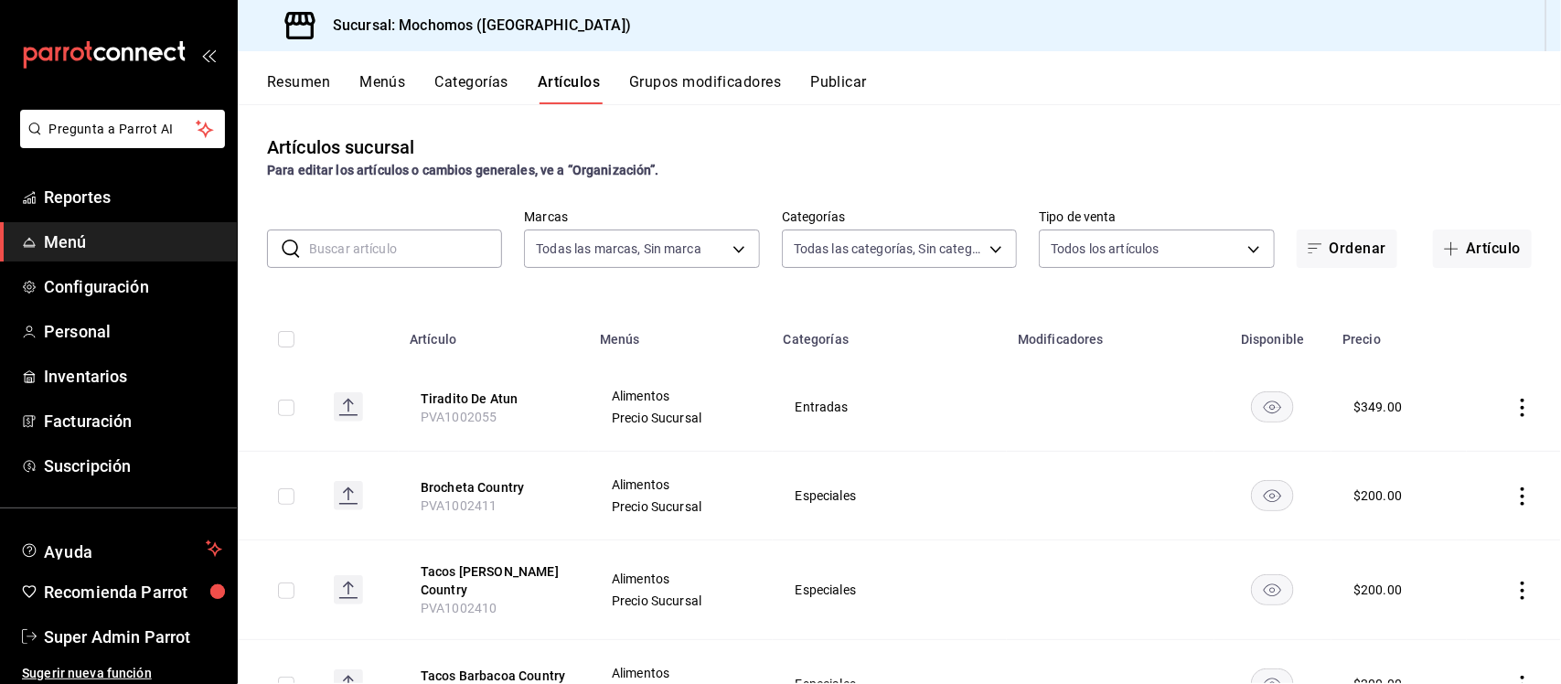
click at [289, 413] on input "checkbox" at bounding box center [286, 408] width 16 height 16
checkbox input "true"
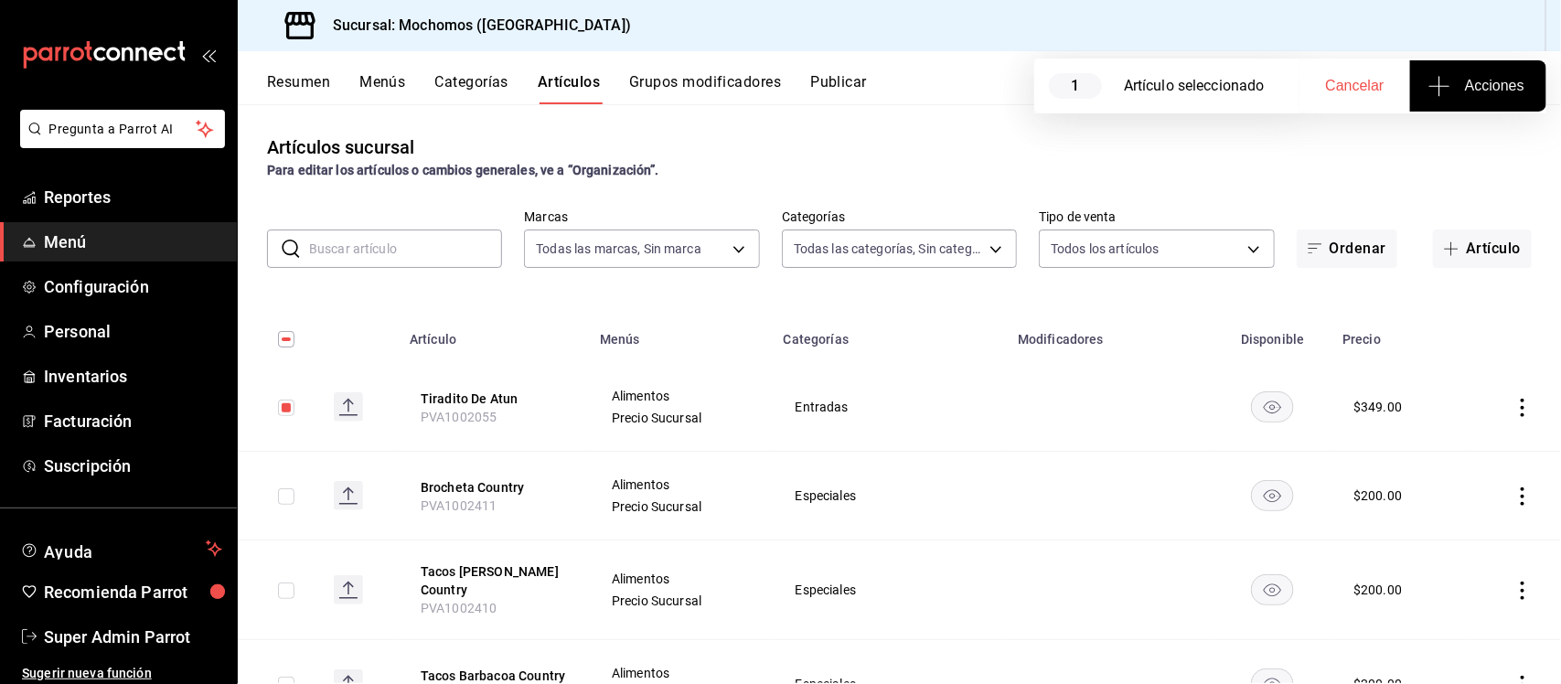
click at [1460, 84] on span "Acciones" at bounding box center [1478, 86] width 92 height 22
click at [1456, 143] on span "Agregar tipo" at bounding box center [1478, 142] width 108 height 19
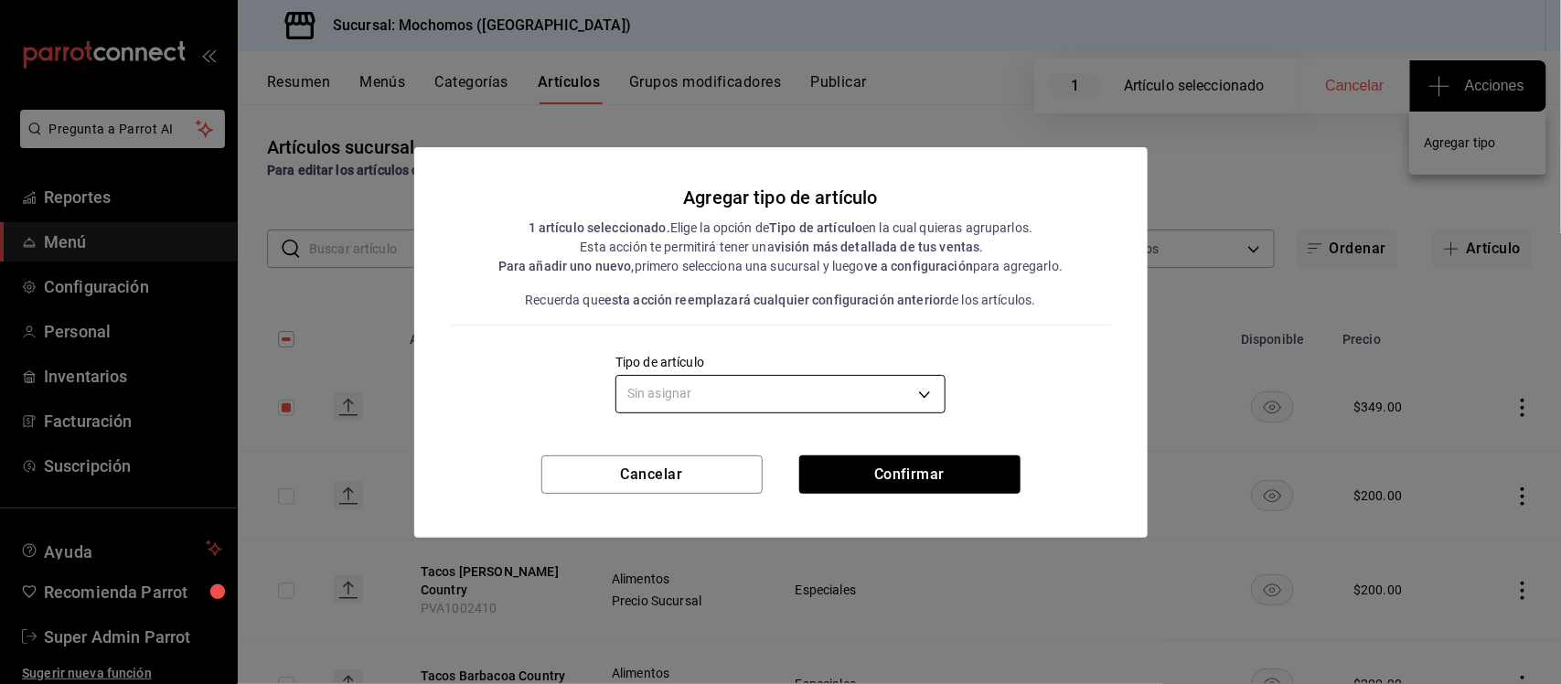
click at [862, 398] on body "Pregunta a Parrot AI Reportes Menú Configuración Personal Inventarios Facturaci…" at bounding box center [780, 342] width 1561 height 684
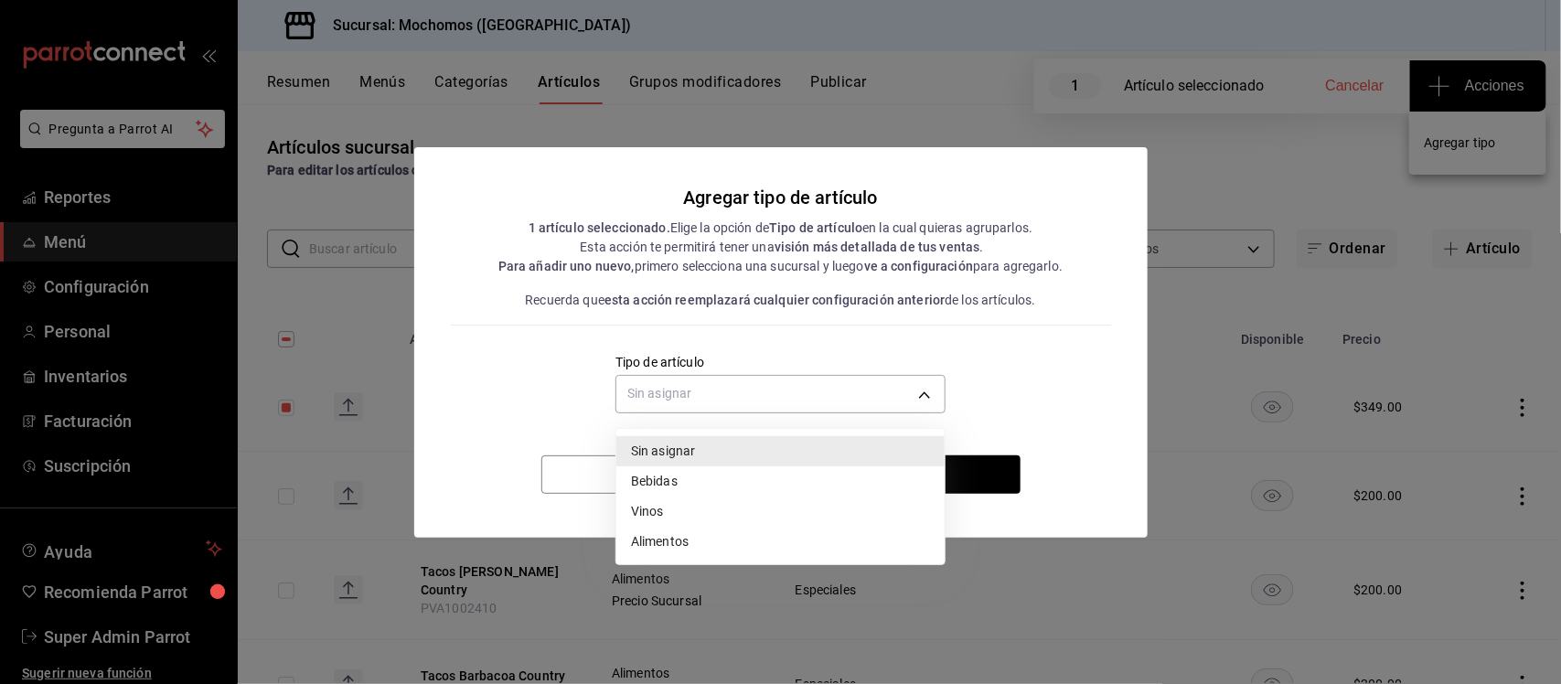
click at [1200, 291] on div at bounding box center [780, 342] width 1561 height 684
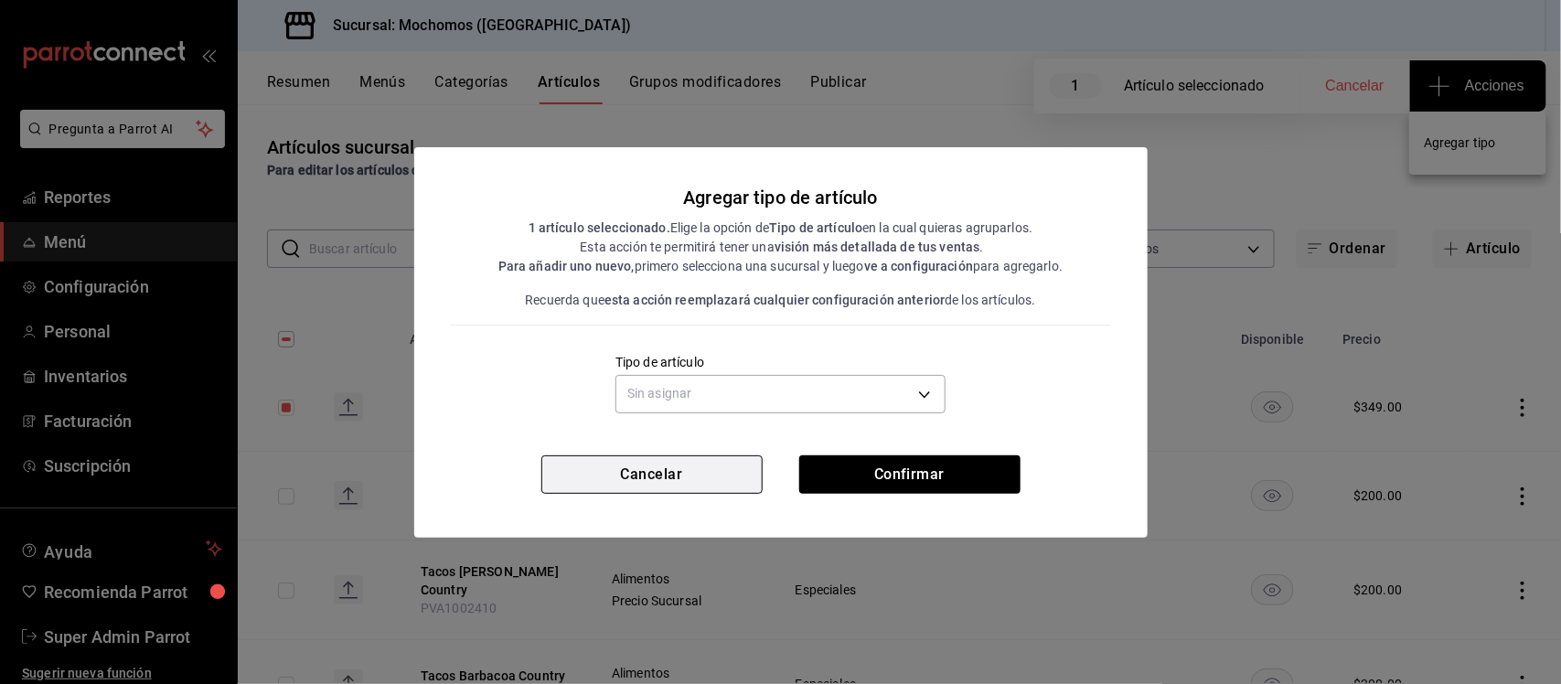
click at [640, 481] on button "Cancelar" at bounding box center [651, 474] width 221 height 38
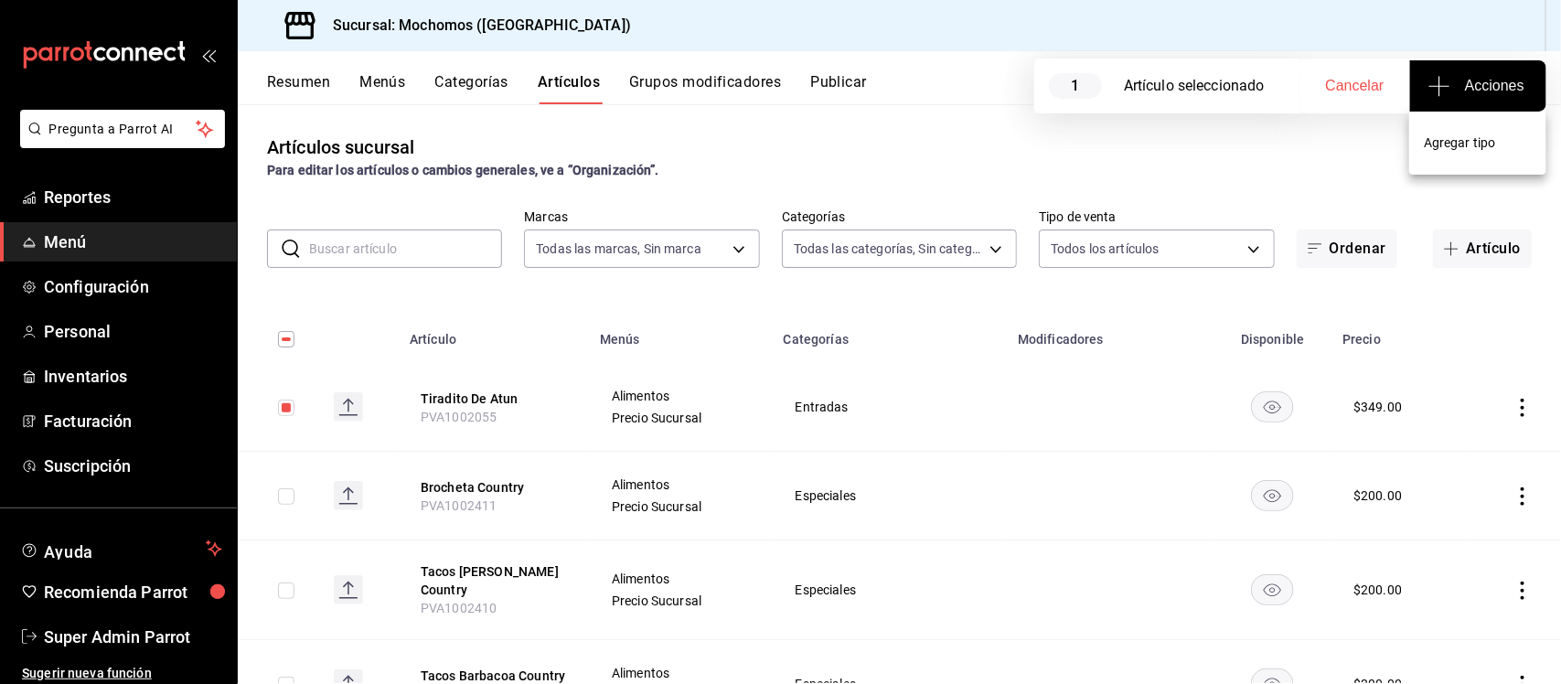
click at [838, 244] on div at bounding box center [780, 342] width 1561 height 684
click at [983, 239] on body "Pregunta a Parrot AI Reportes Menú Configuración Personal Inventarios Facturaci…" at bounding box center [780, 342] width 1561 height 684
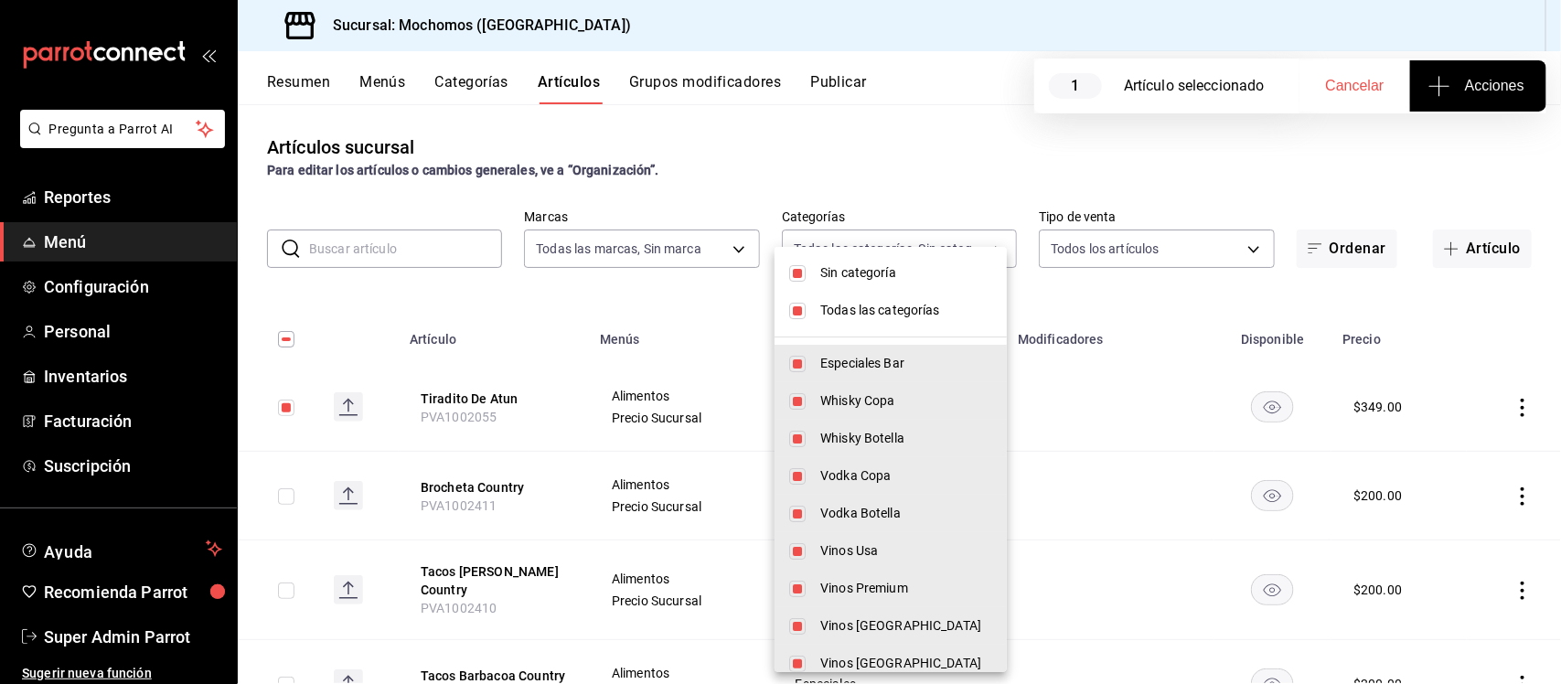
click at [835, 277] on span "Sin categoría" at bounding box center [906, 272] width 172 height 19
checkbox input "false"
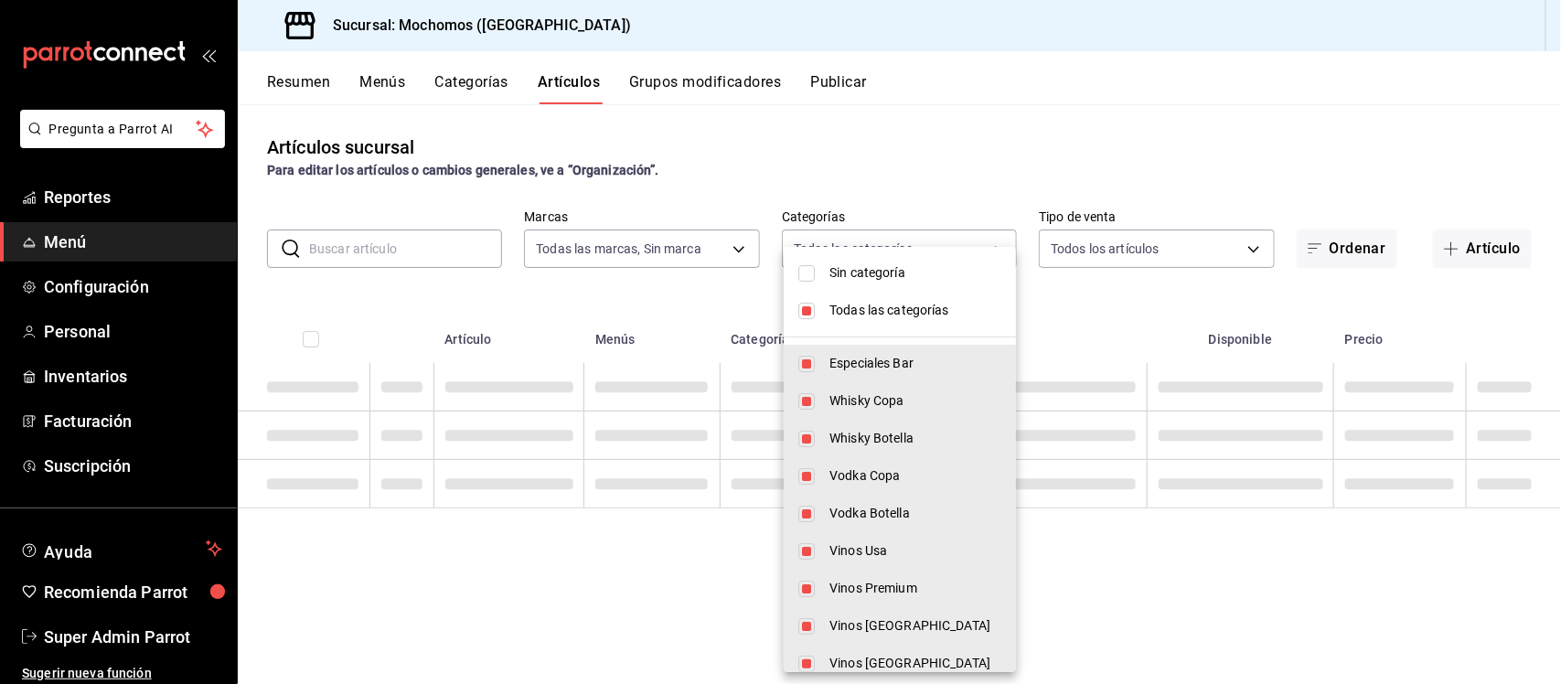
click at [843, 307] on span "Todas las categorías" at bounding box center [915, 310] width 172 height 19
checkbox input "false"
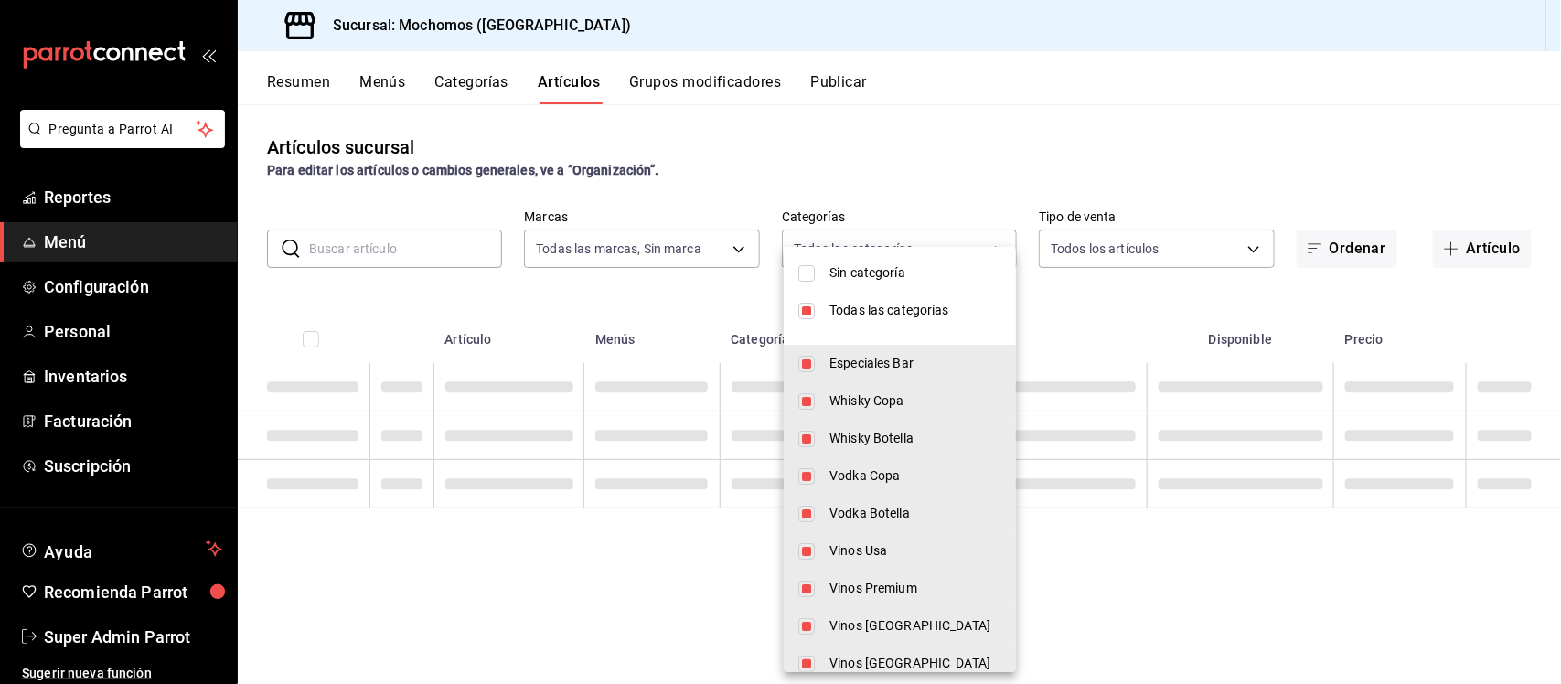
checkbox input "false"
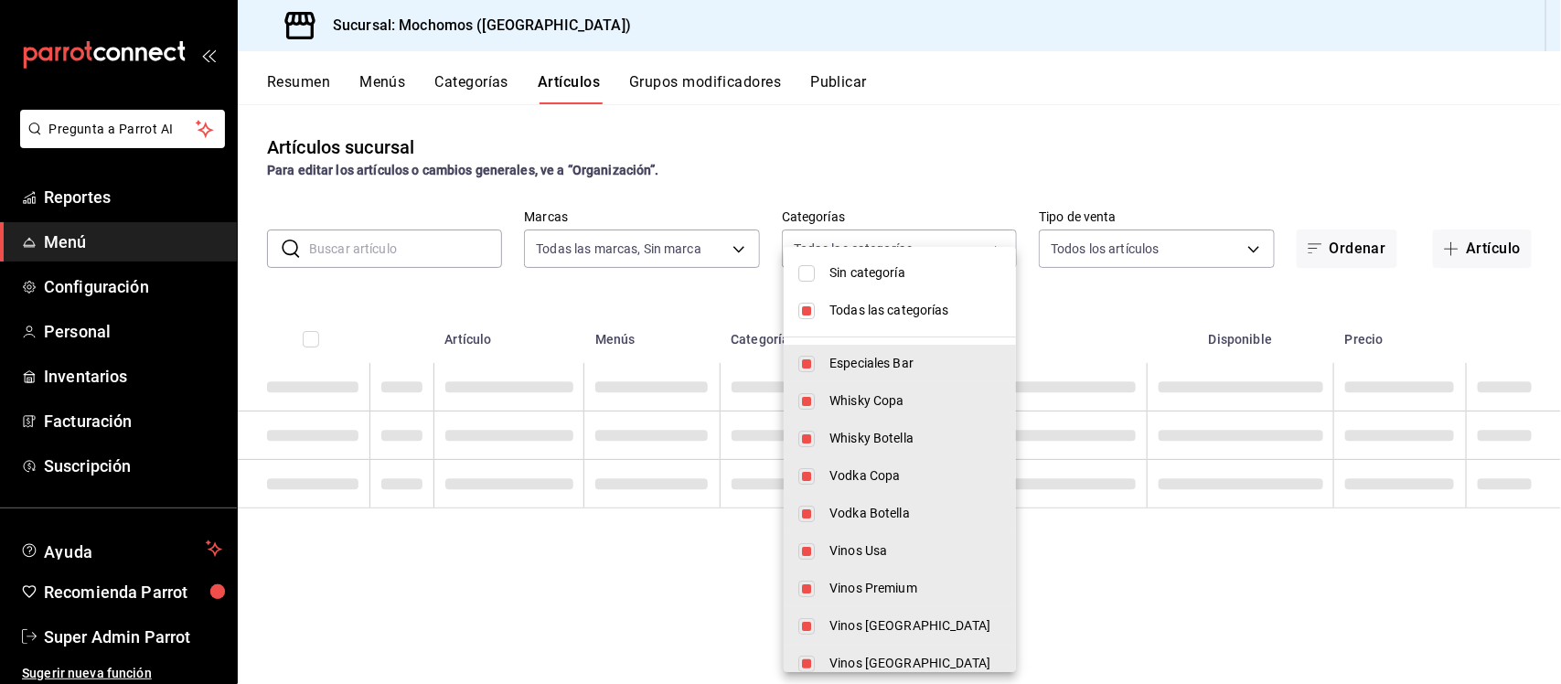
checkbox input "false"
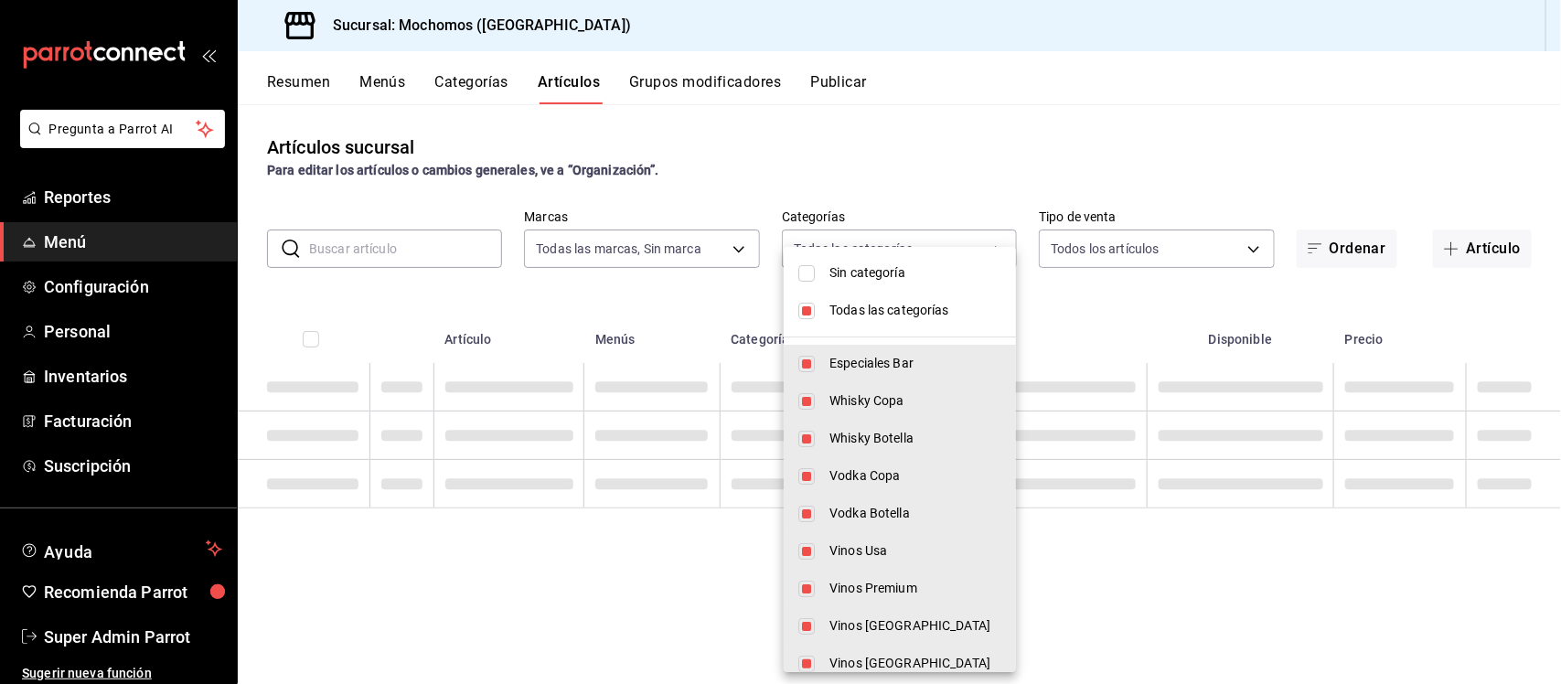
checkbox input "false"
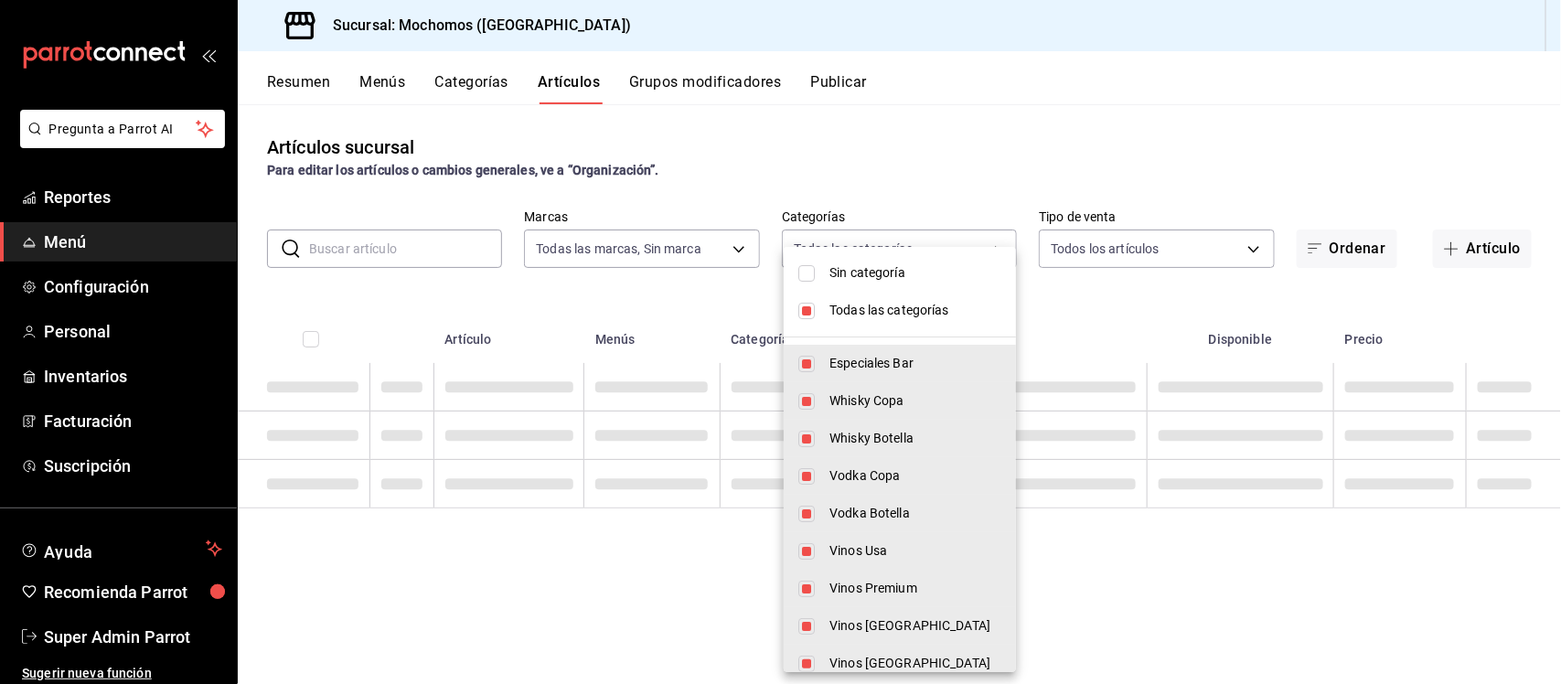
checkbox input "false"
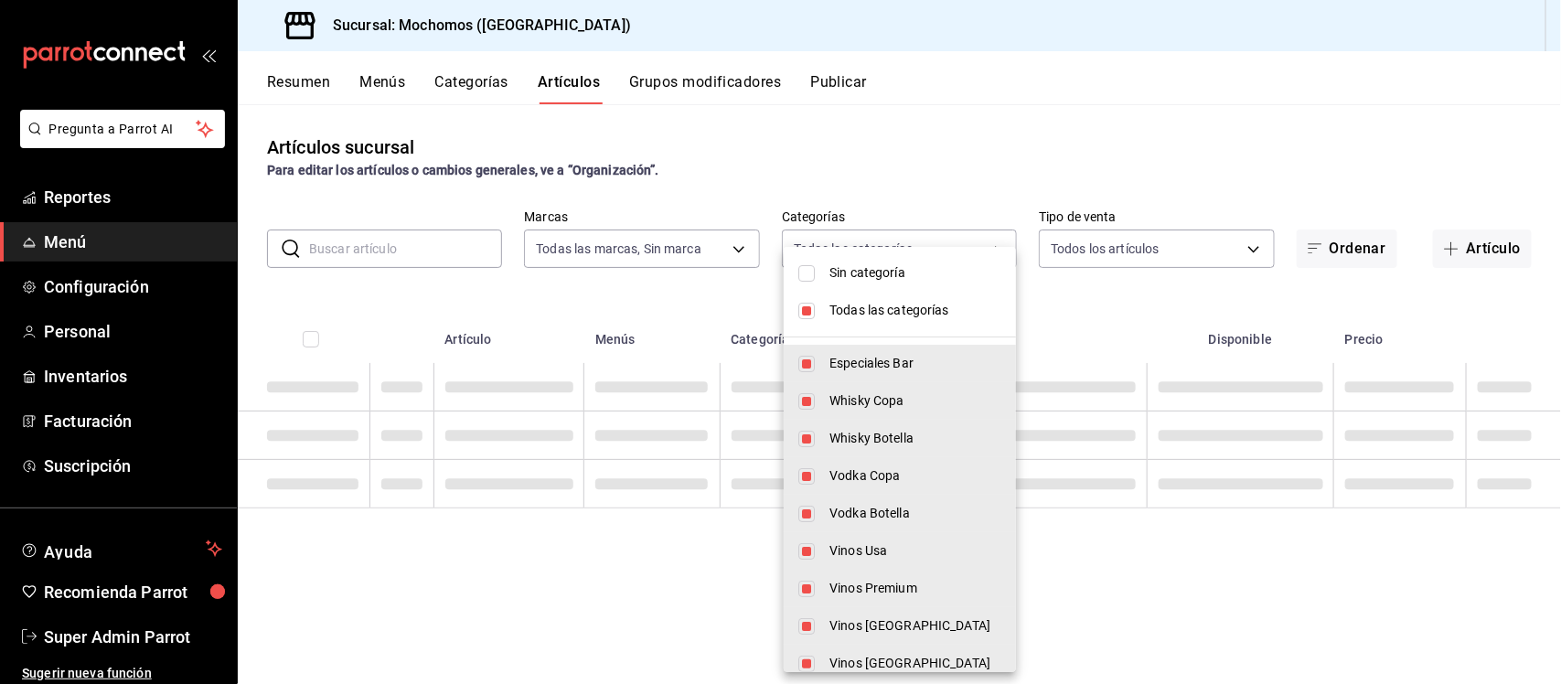
checkbox input "false"
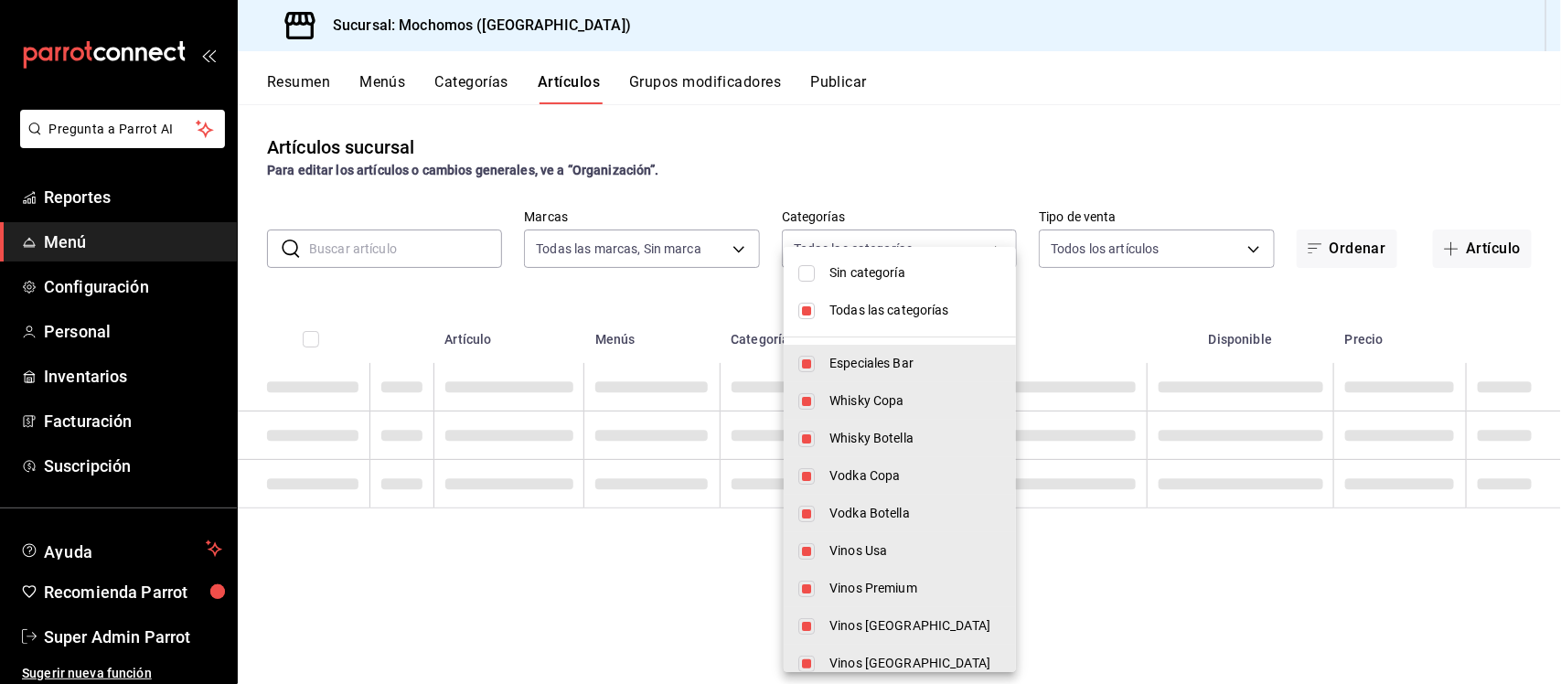
checkbox input "false"
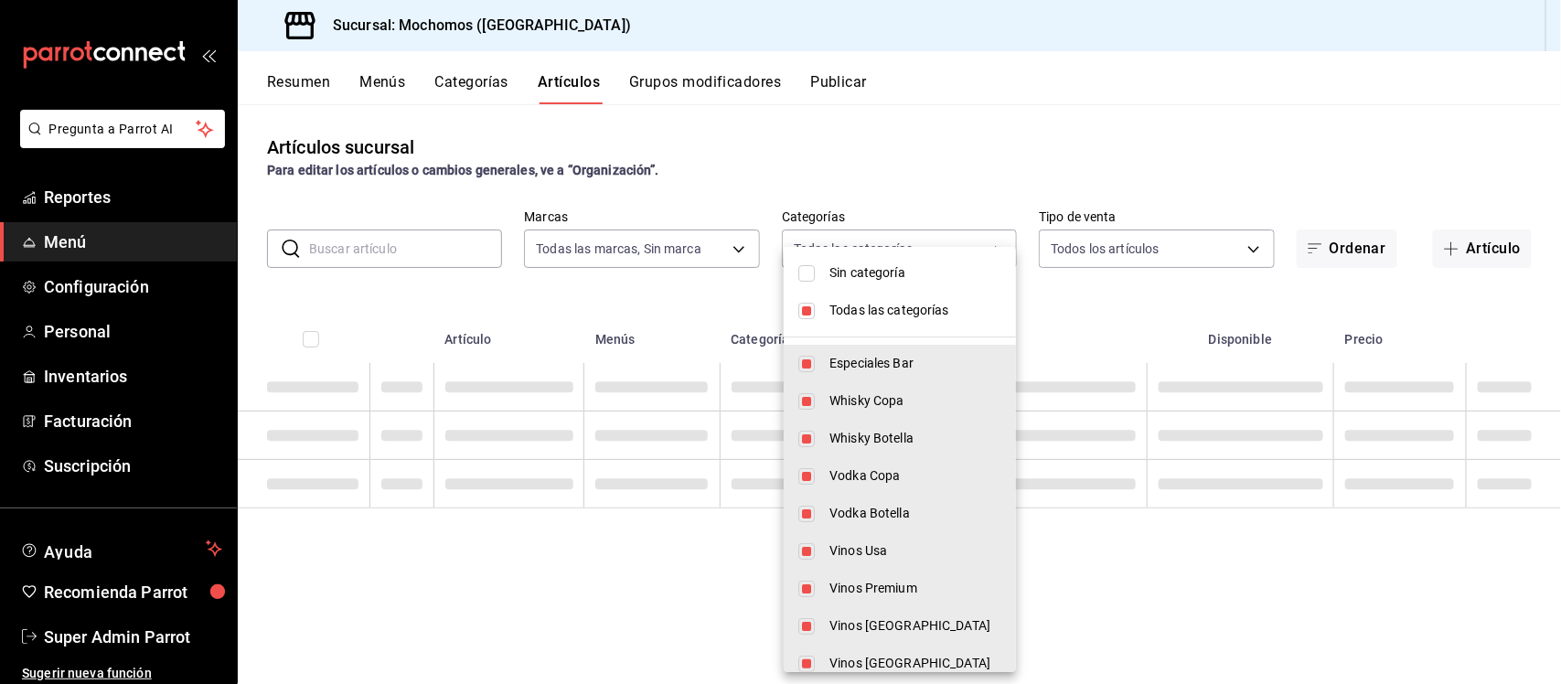
checkbox input "false"
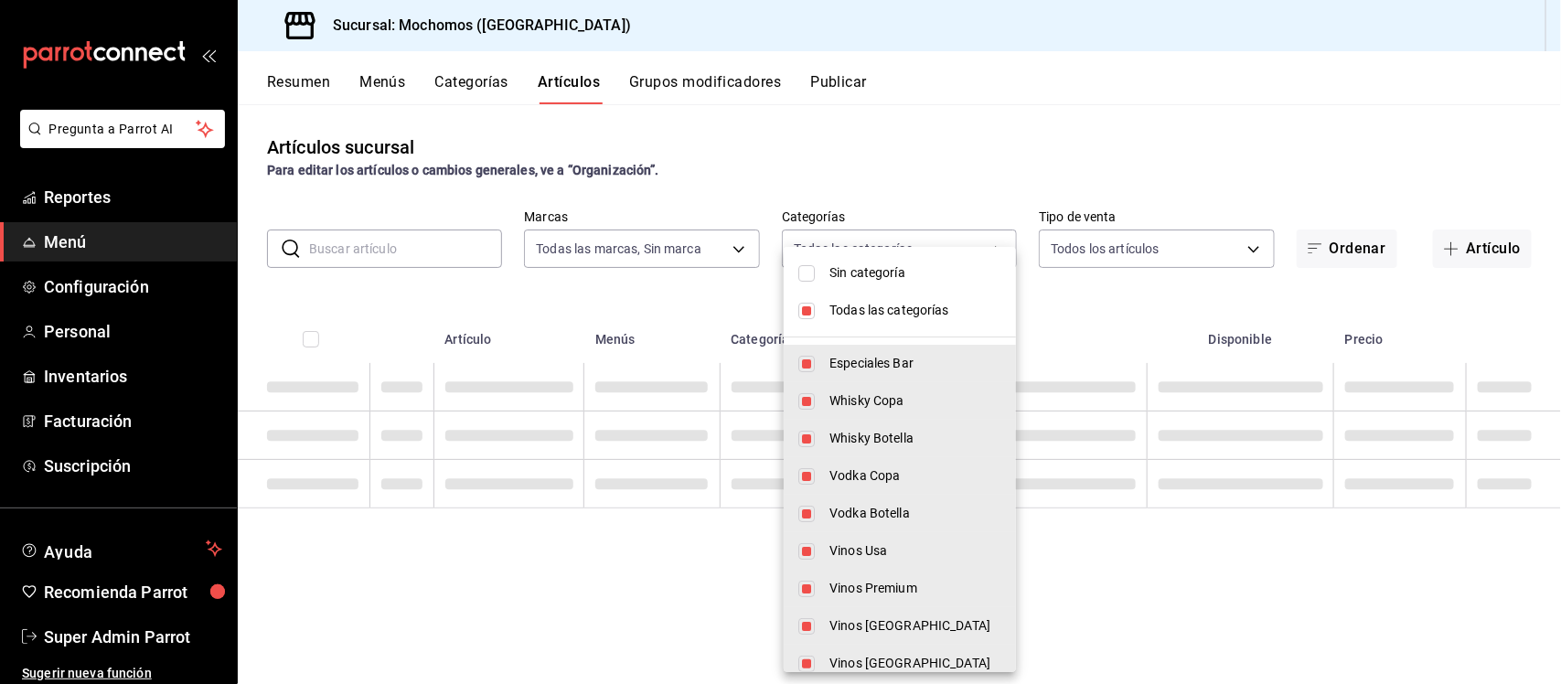
checkbox input "false"
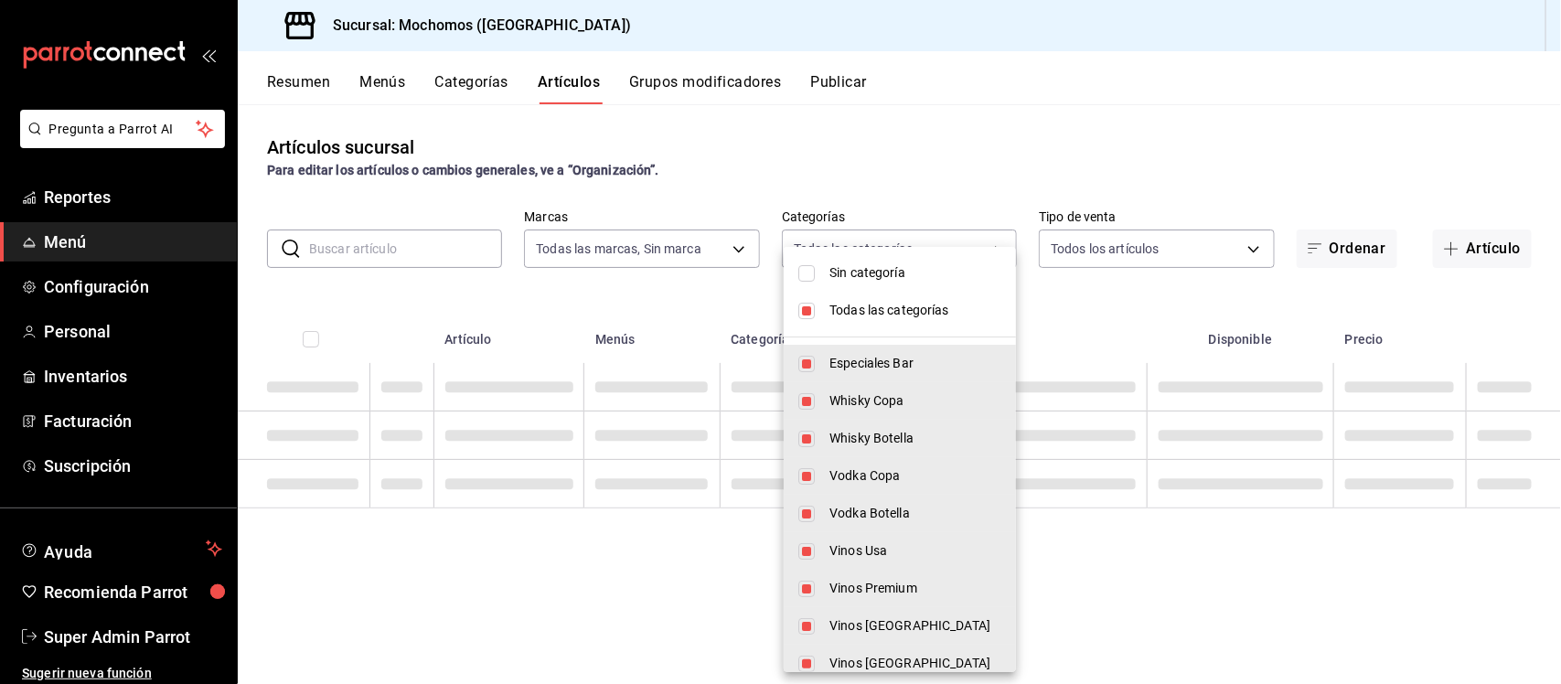
checkbox input "false"
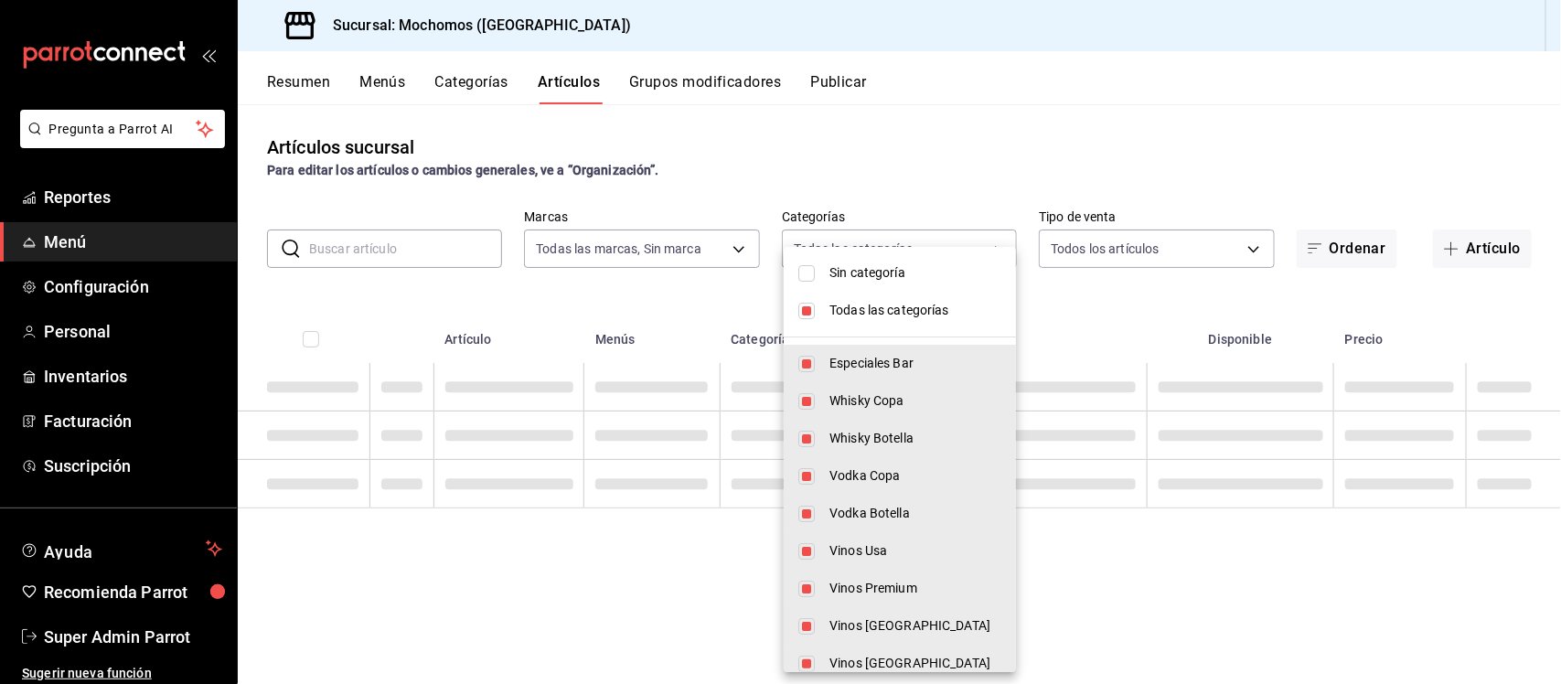
checkbox input "false"
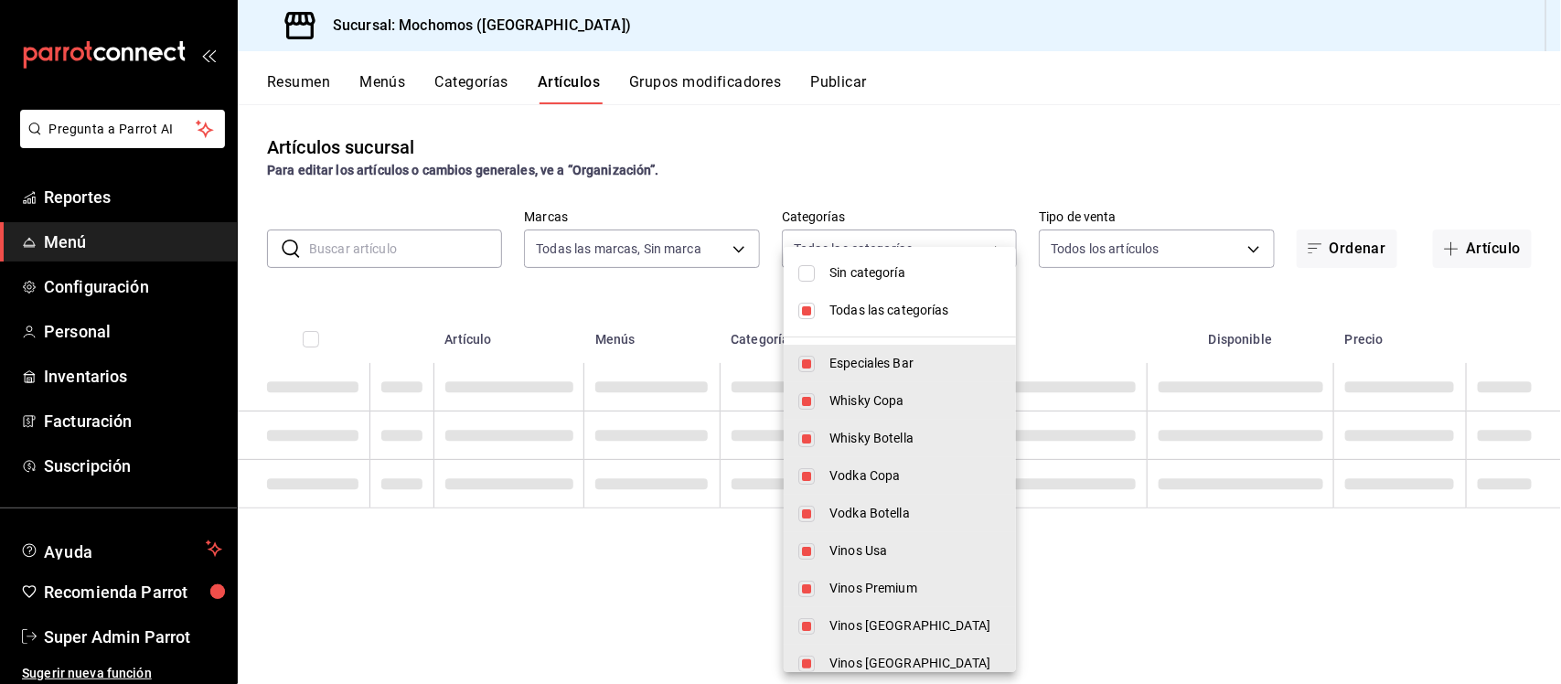
checkbox input "false"
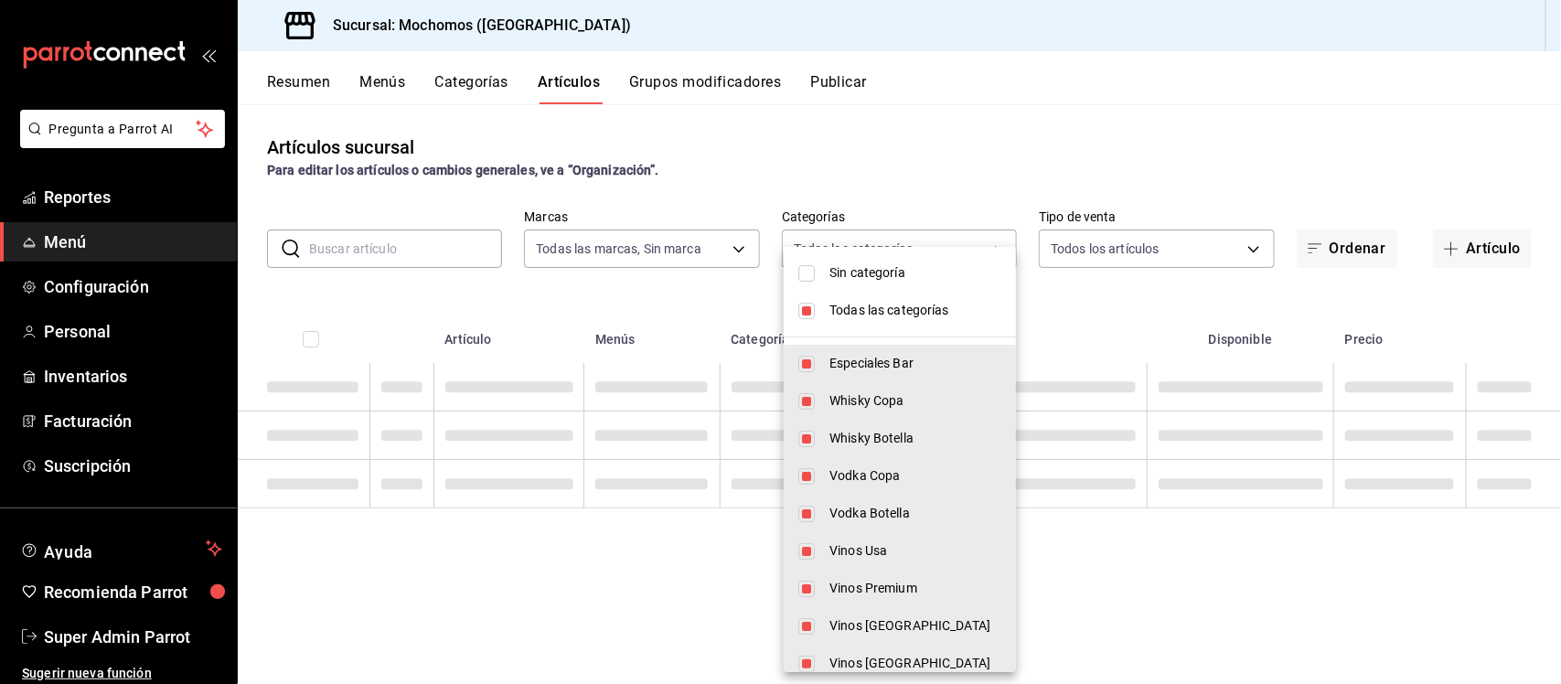
checkbox input "false"
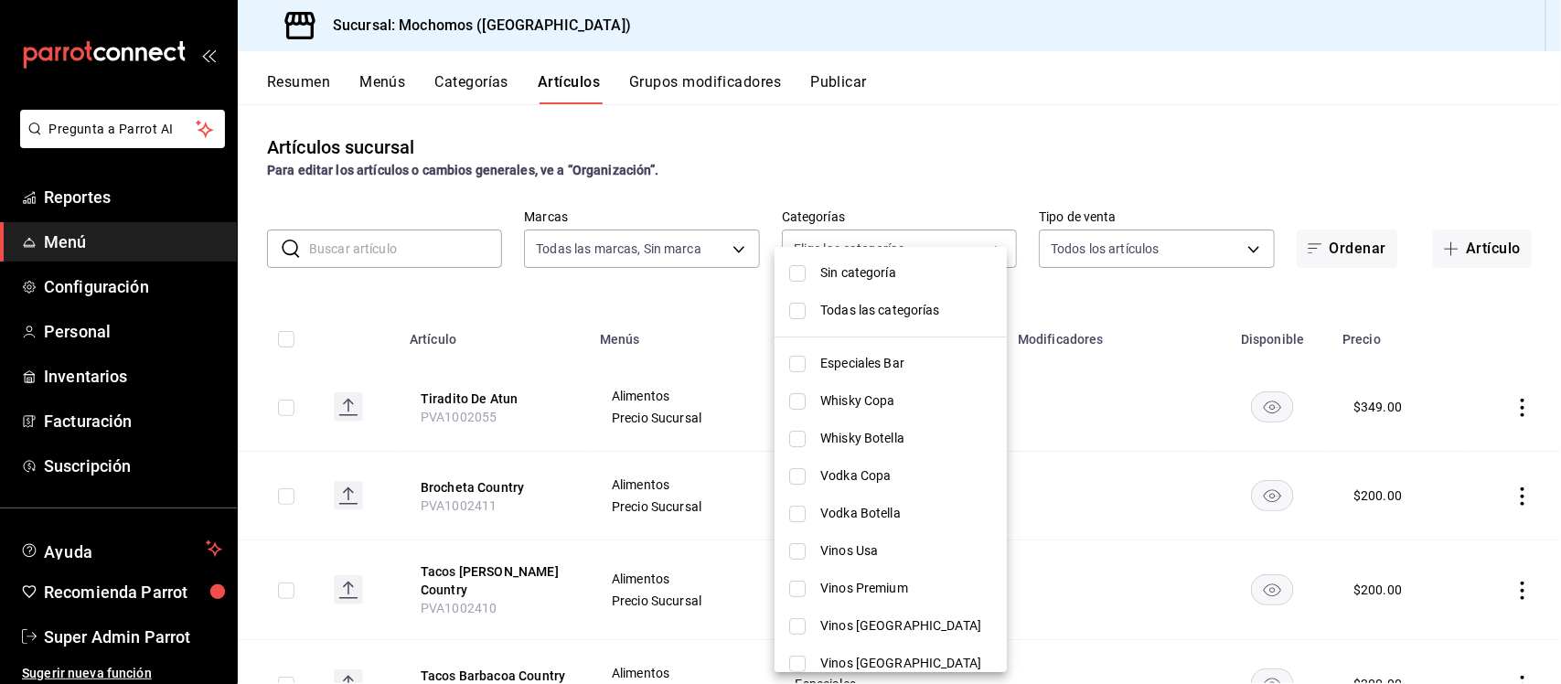
click at [798, 550] on input "checkbox" at bounding box center [797, 551] width 16 height 16
checkbox input "true"
type input "bac10ef5-1566-4c9b-acc1-dcd48c2fd319"
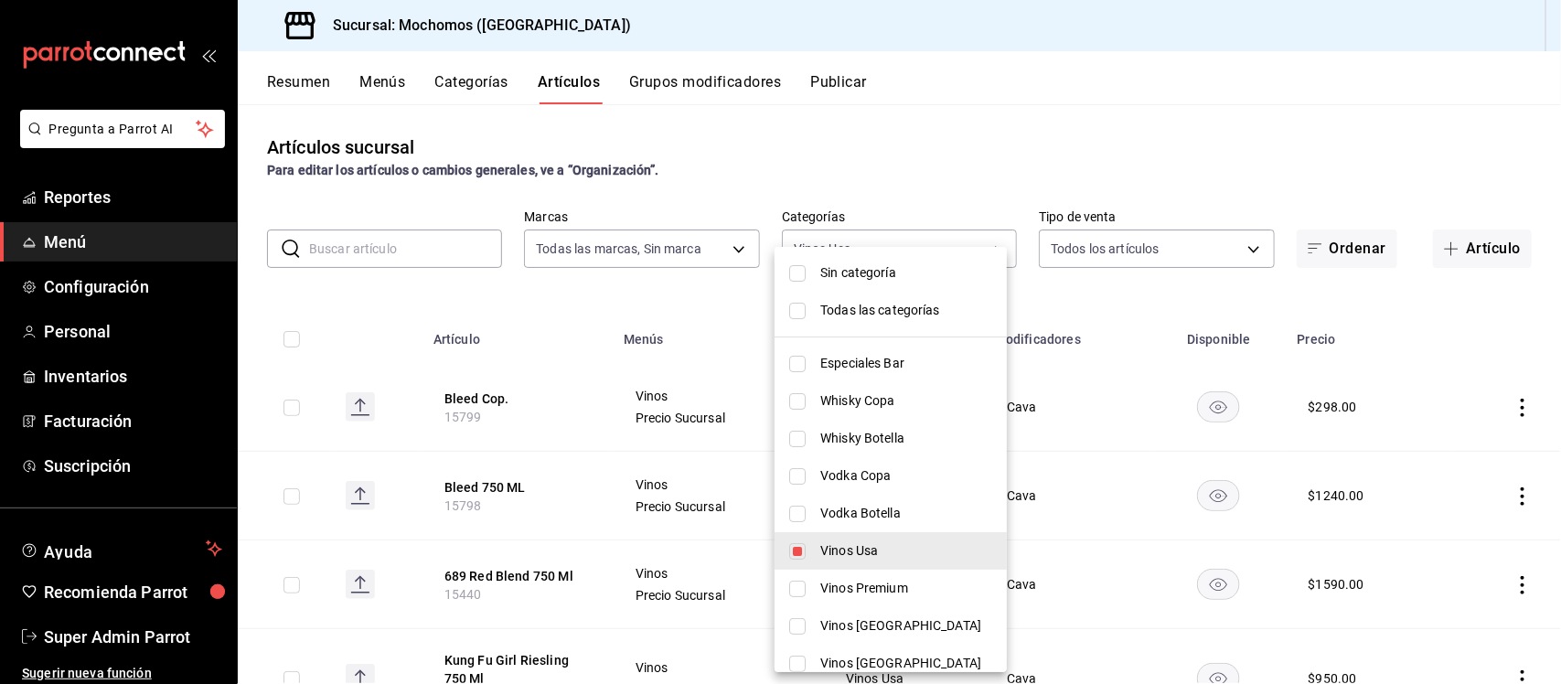
click at [917, 138] on div at bounding box center [780, 342] width 1561 height 684
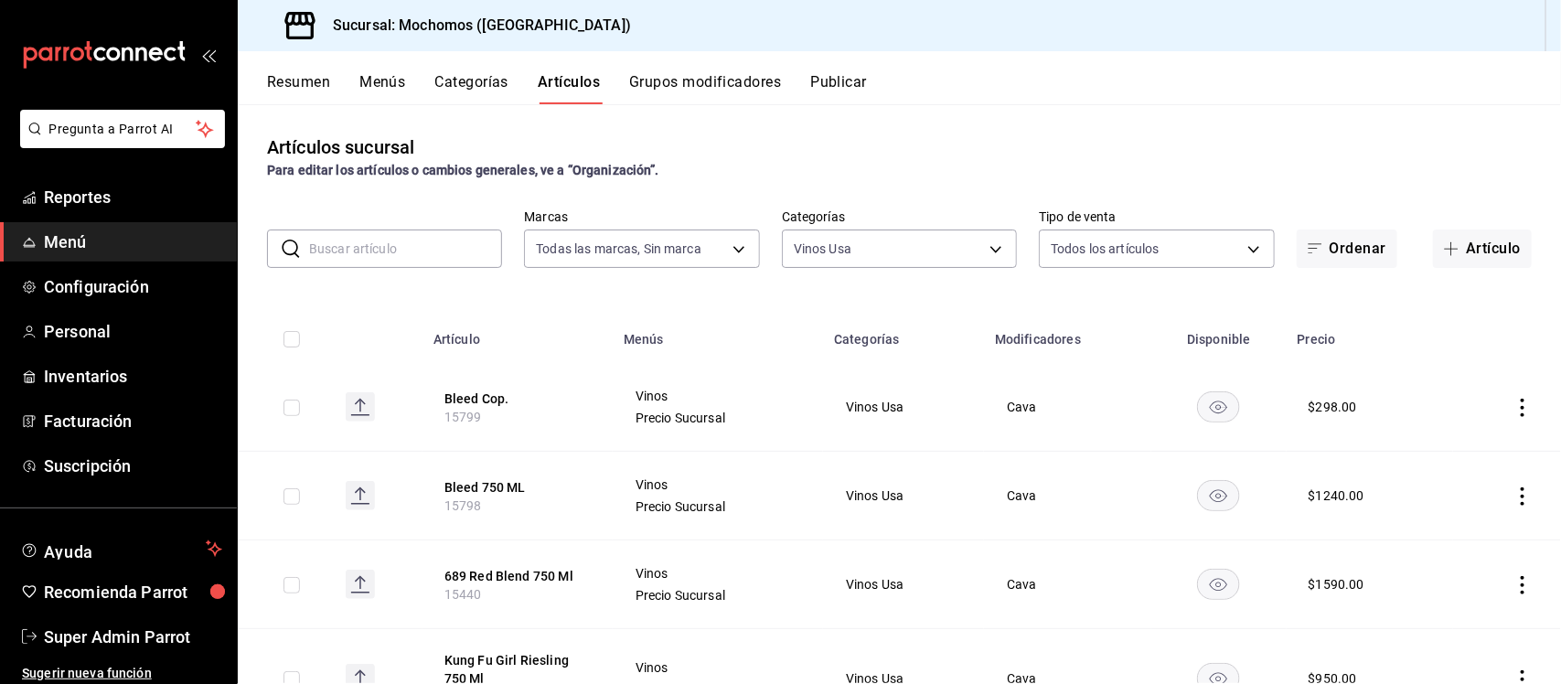
click at [290, 408] on input "checkbox" at bounding box center [291, 408] width 16 height 16
checkbox input "true"
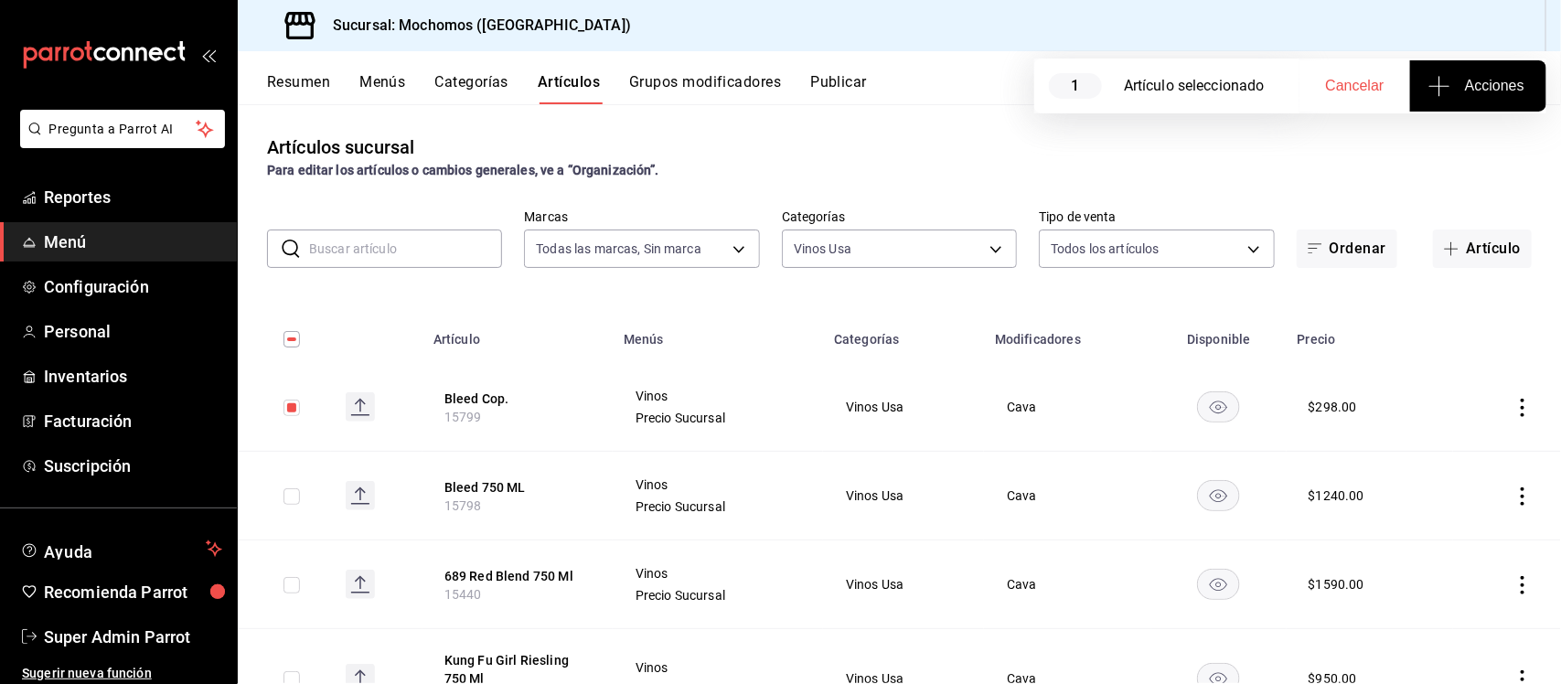
click at [291, 490] on input "checkbox" at bounding box center [291, 496] width 16 height 16
click at [293, 494] on input "checkbox" at bounding box center [291, 496] width 16 height 16
click at [293, 490] on input "checkbox" at bounding box center [291, 496] width 16 height 16
checkbox input "true"
click at [1466, 76] on span "Acciones" at bounding box center [1478, 86] width 92 height 22
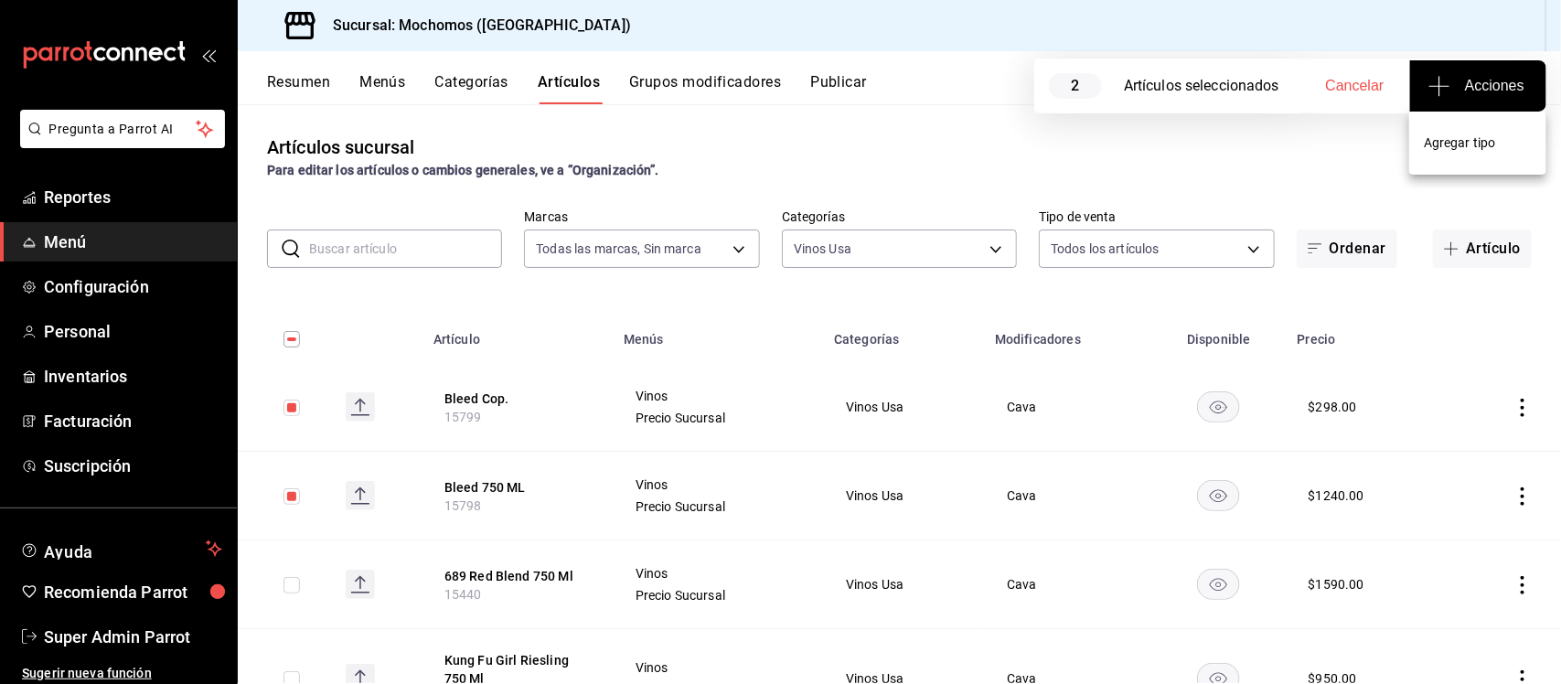
click at [1458, 138] on span "Agregar tipo" at bounding box center [1478, 142] width 108 height 19
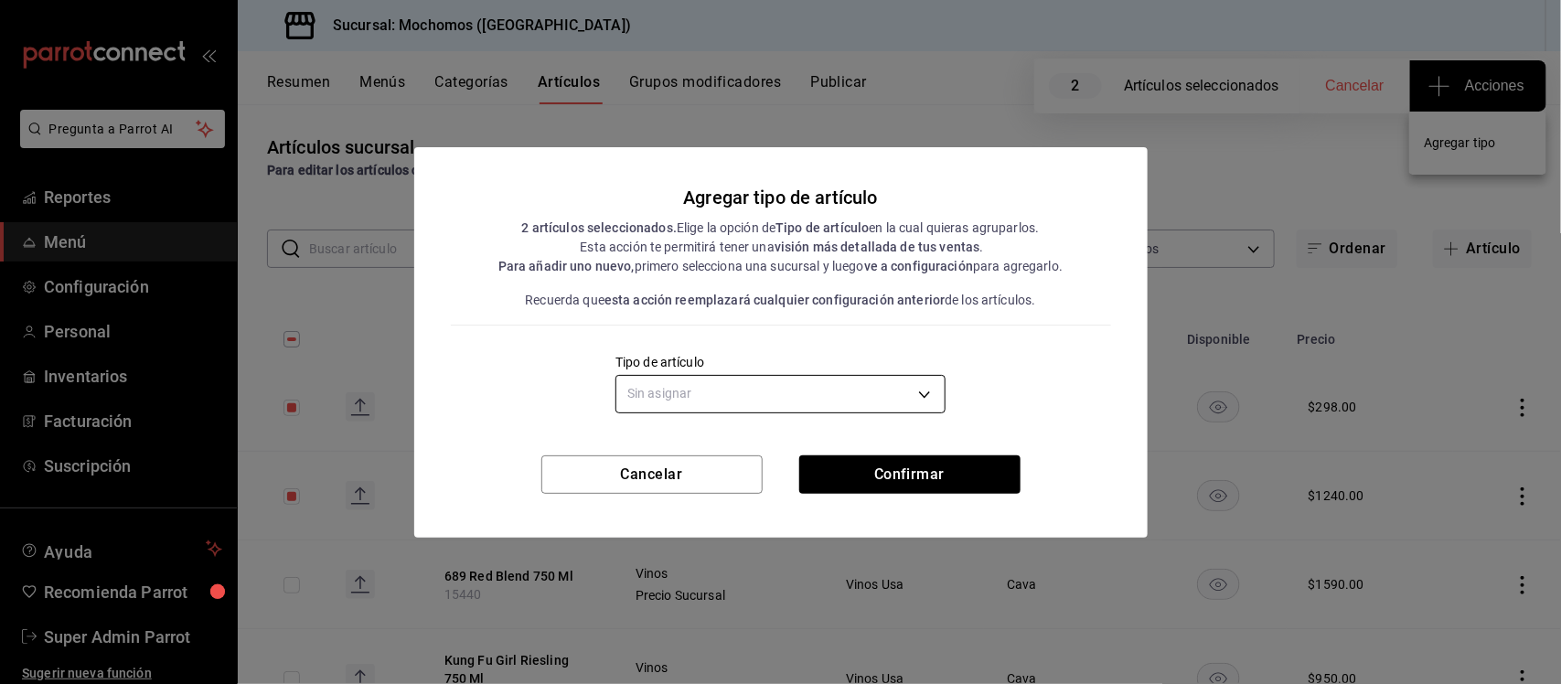
click at [893, 396] on body "Pregunta a Parrot AI Reportes Menú Configuración Personal Inventarios Facturaci…" at bounding box center [780, 342] width 1561 height 684
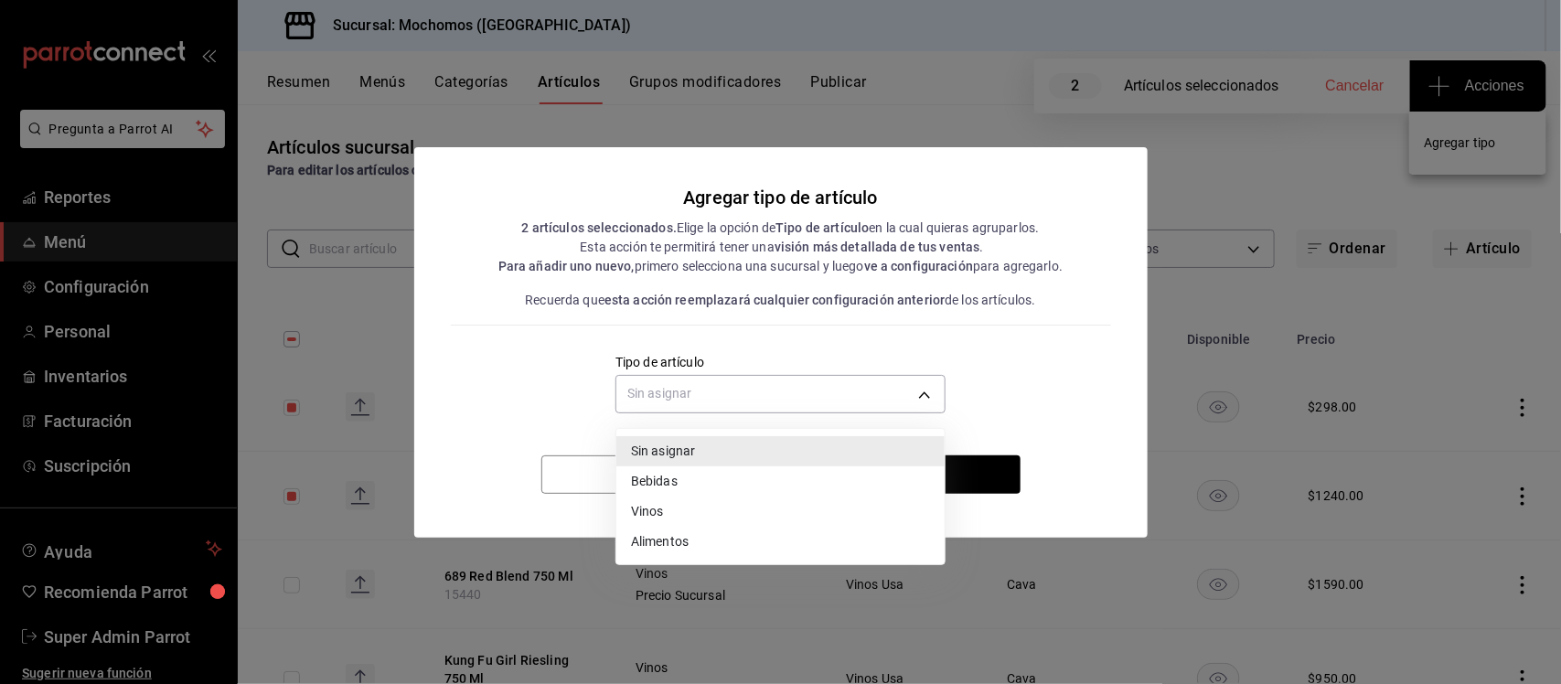
click at [741, 513] on li "Vinos" at bounding box center [780, 511] width 328 height 30
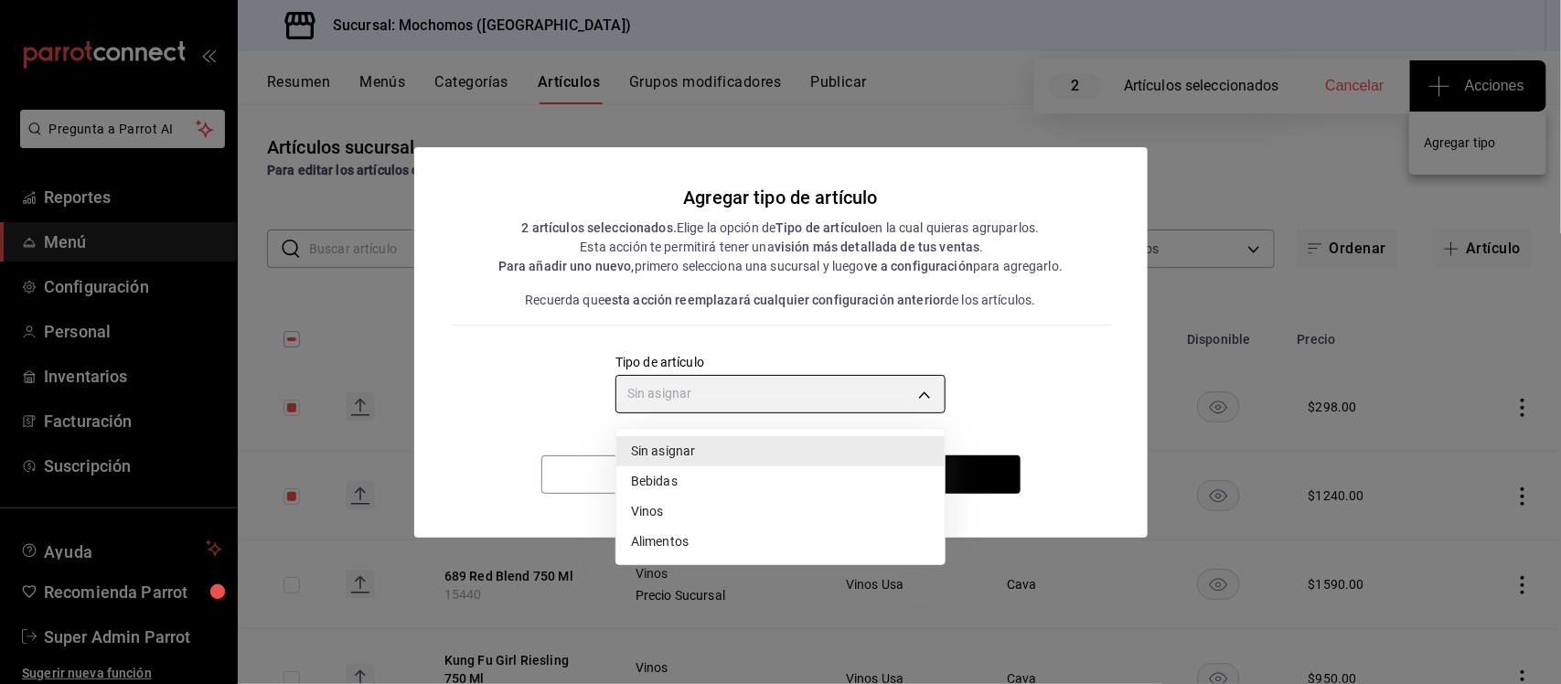
type input "e1bdedcf-fa1f-443e-b5b9-5cb10ad40228"
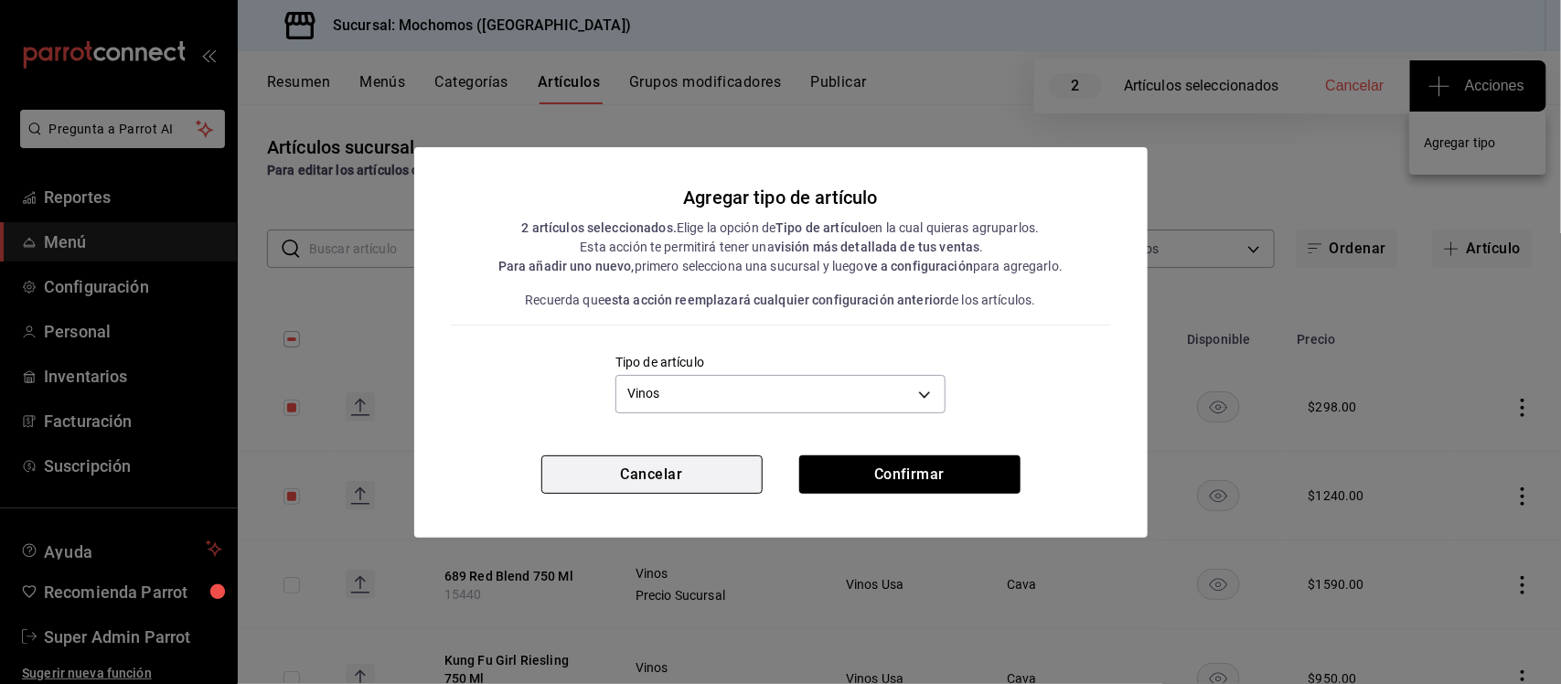
click at [670, 476] on button "Cancelar" at bounding box center [651, 474] width 221 height 38
